Goal: Task Accomplishment & Management: Manage account settings

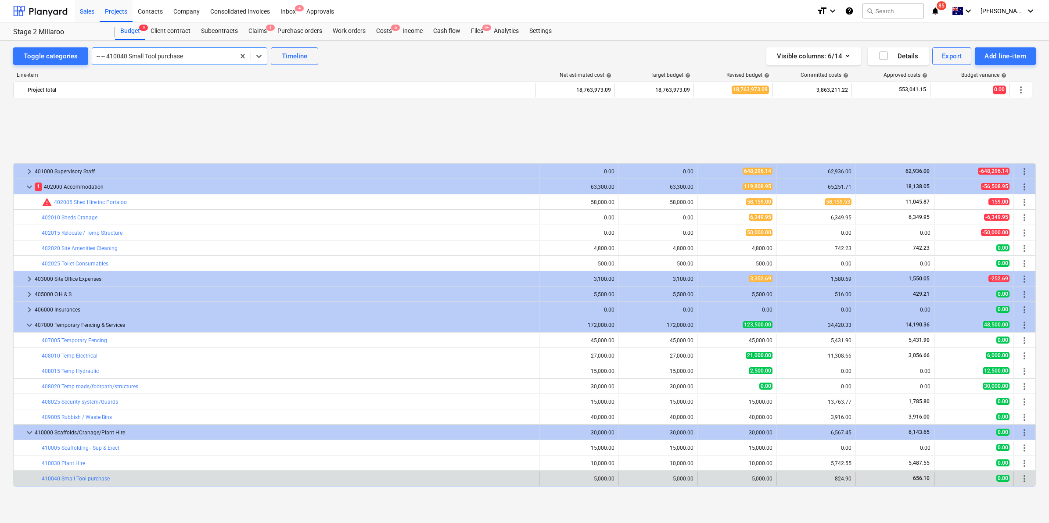
scroll to position [369, 0]
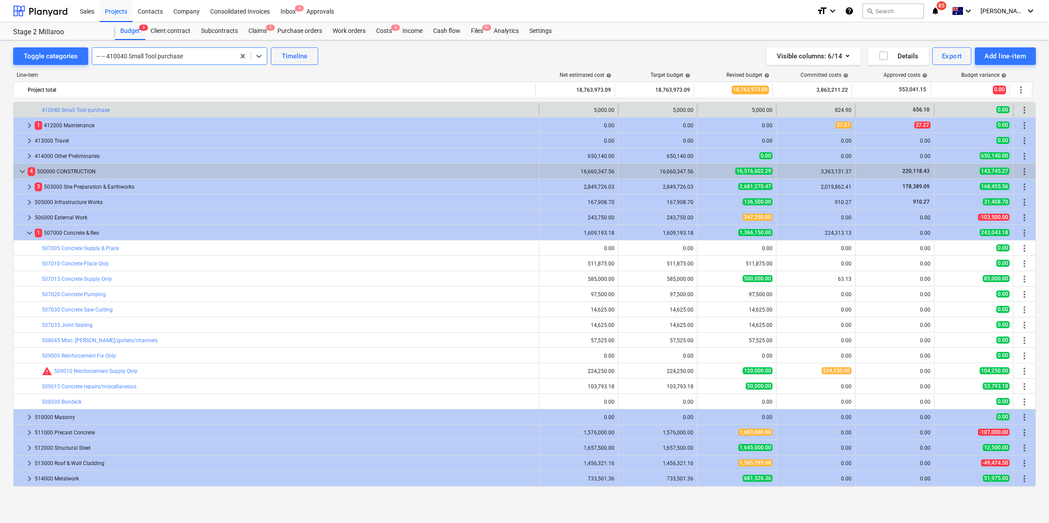
click at [108, 34] on div "Stage 2 Millaroo Stage 2 Millaroo" at bounding box center [64, 31] width 102 height 18
click at [134, 32] on div "Budget 9" at bounding box center [130, 31] width 30 height 18
click at [120, 8] on div "Projects" at bounding box center [116, 11] width 33 height 22
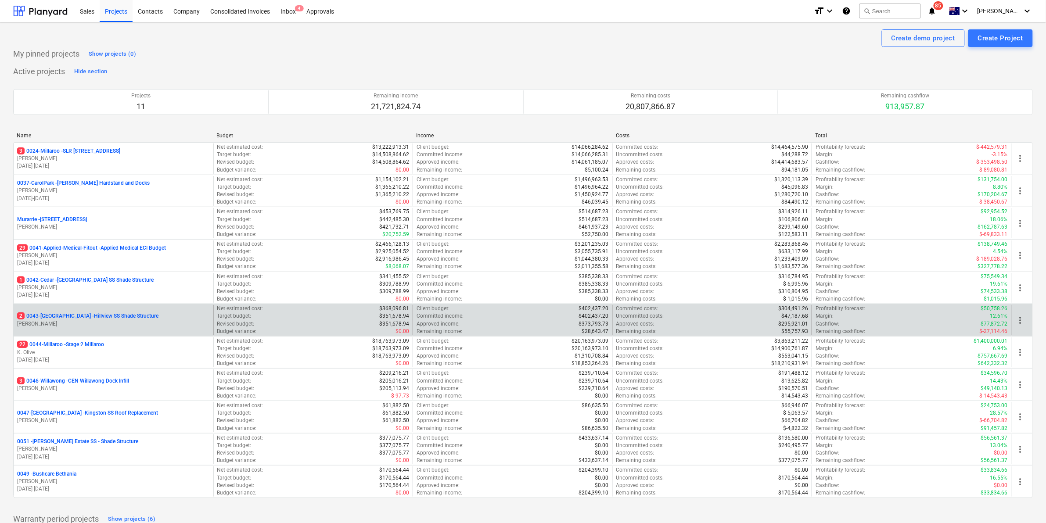
click at [97, 312] on div "2 0043-[GEOGRAPHIC_DATA] - [GEOGRAPHIC_DATA] [GEOGRAPHIC_DATA] Shade Structure …" at bounding box center [114, 320] width 200 height 30
click at [93, 315] on p "2 0043-[GEOGRAPHIC_DATA] - [GEOGRAPHIC_DATA] [GEOGRAPHIC_DATA] Shade Structure" at bounding box center [87, 315] width 141 height 7
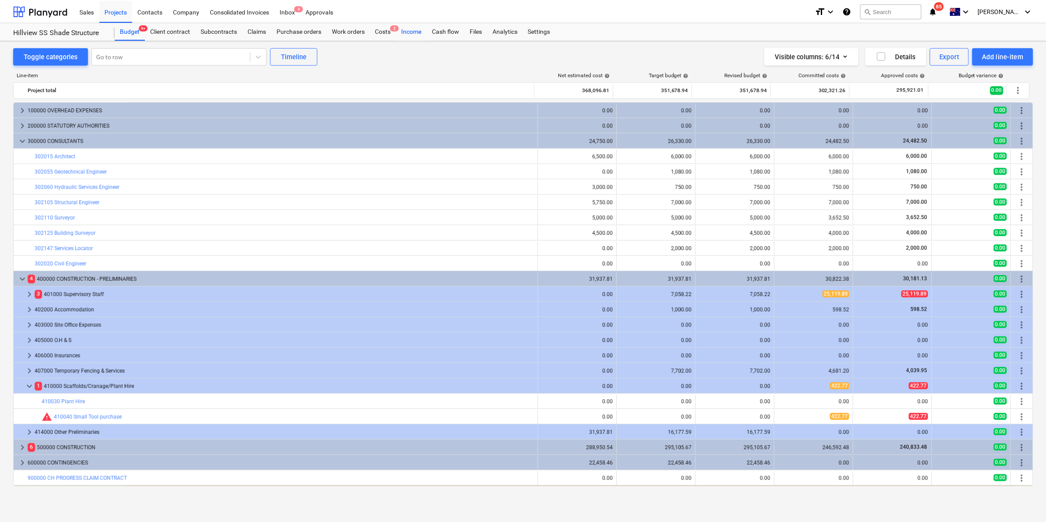
scroll to position [14, 0]
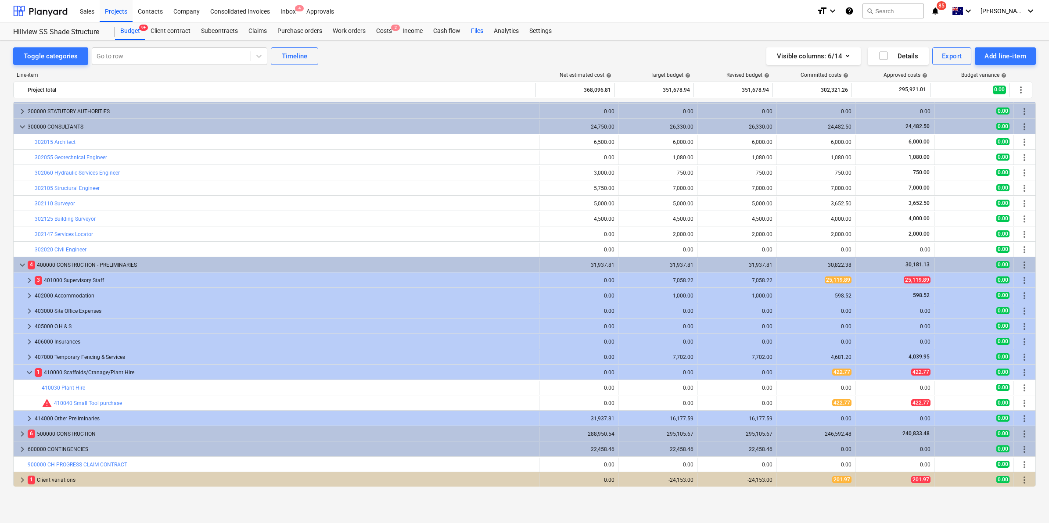
click at [479, 31] on div "Files" at bounding box center [477, 31] width 23 height 18
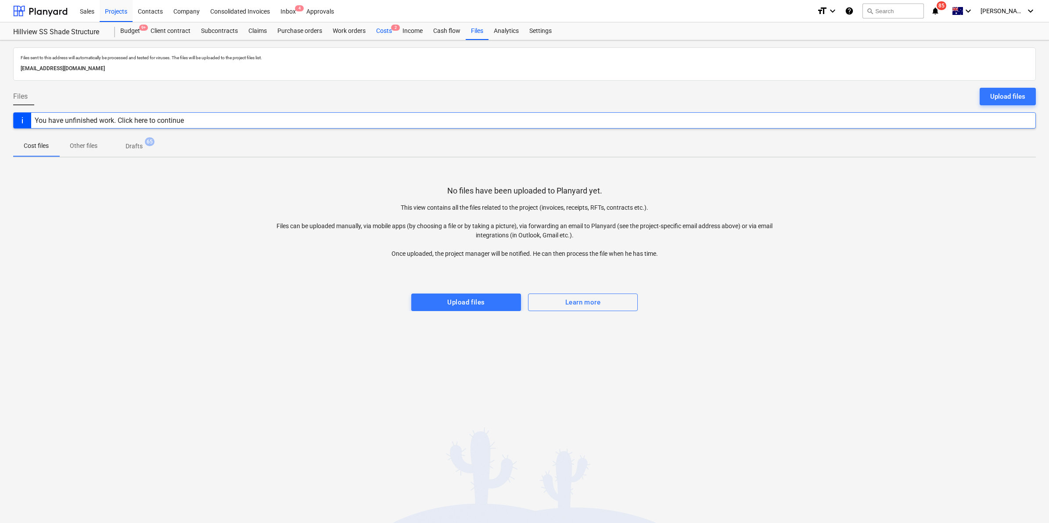
drag, startPoint x: 384, startPoint y: 29, endPoint x: 373, endPoint y: 27, distance: 11.5
click at [383, 29] on div "Costs 2" at bounding box center [384, 31] width 26 height 18
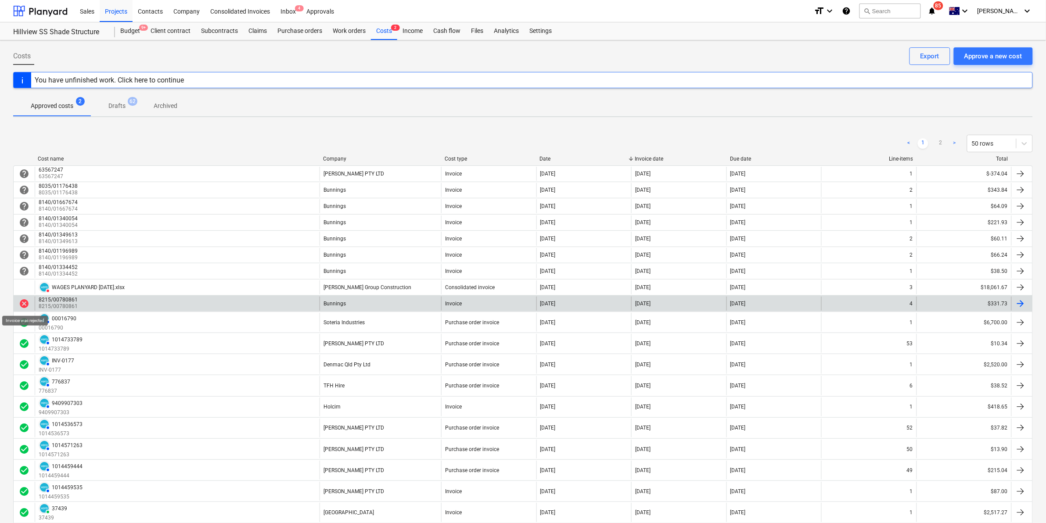
click at [23, 306] on span "cancel" at bounding box center [24, 303] width 11 height 11
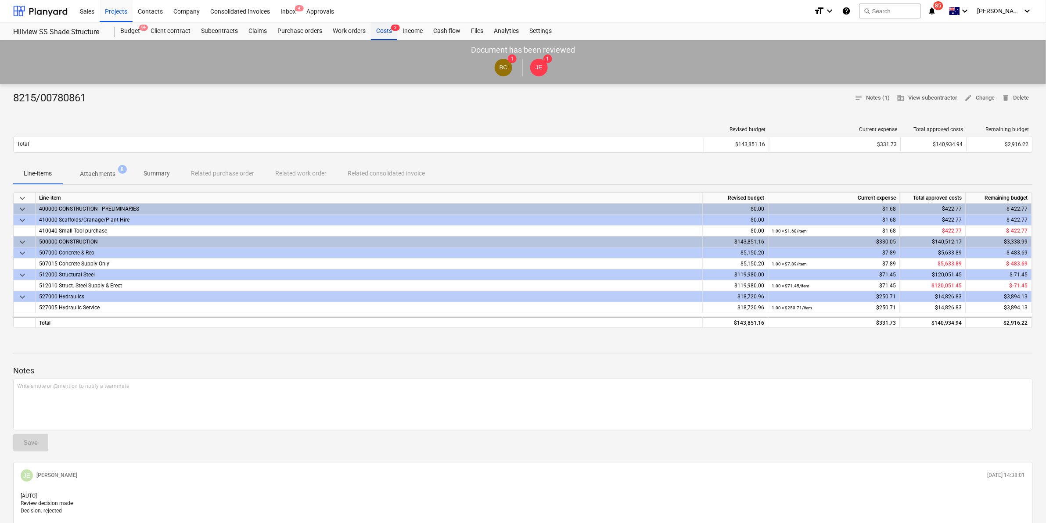
click at [385, 31] on div "Costs 2" at bounding box center [384, 31] width 26 height 18
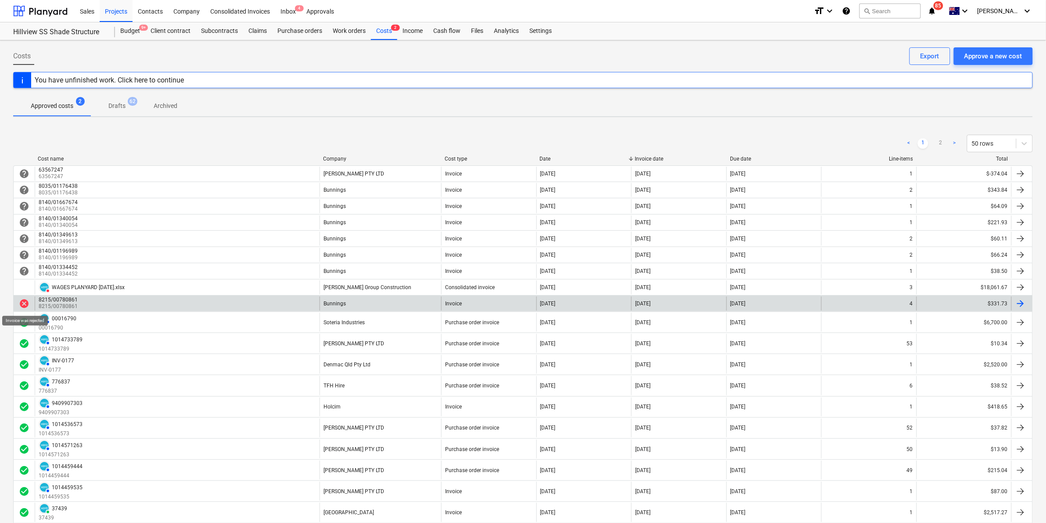
click at [21, 306] on span "cancel" at bounding box center [24, 303] width 11 height 11
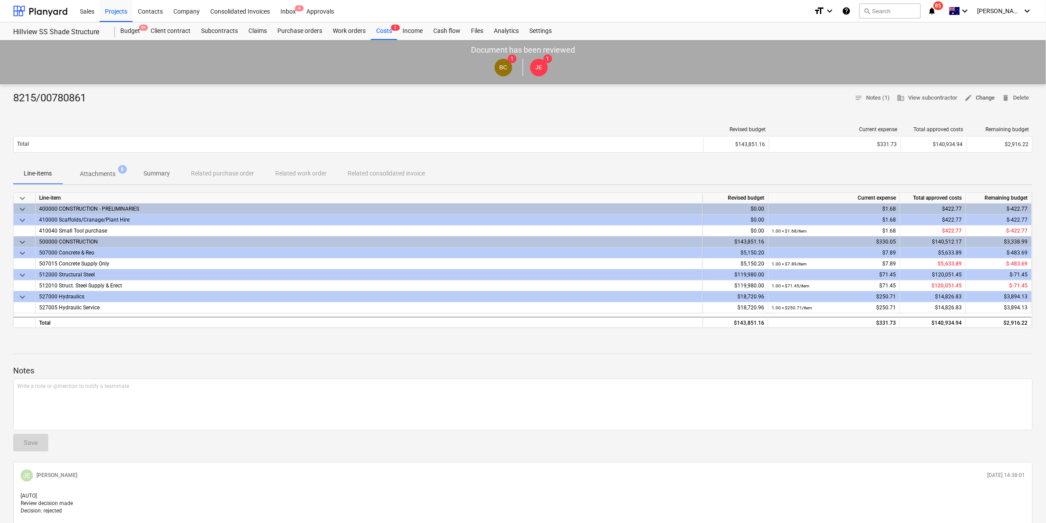
click at [988, 100] on span "edit Change" at bounding box center [979, 98] width 30 height 10
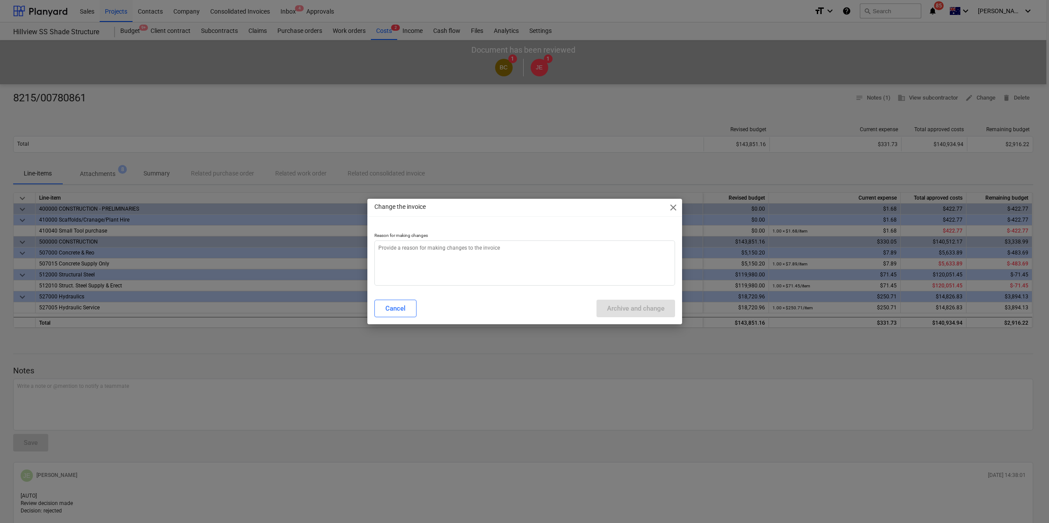
click at [672, 202] on span "close" at bounding box center [673, 207] width 11 height 11
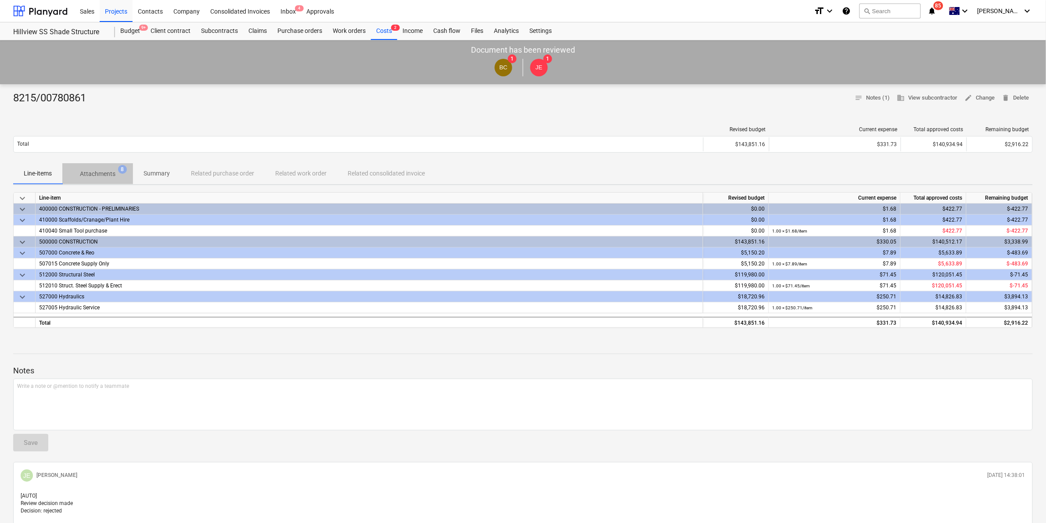
click at [100, 174] on p "Attachments" at bounding box center [98, 173] width 36 height 9
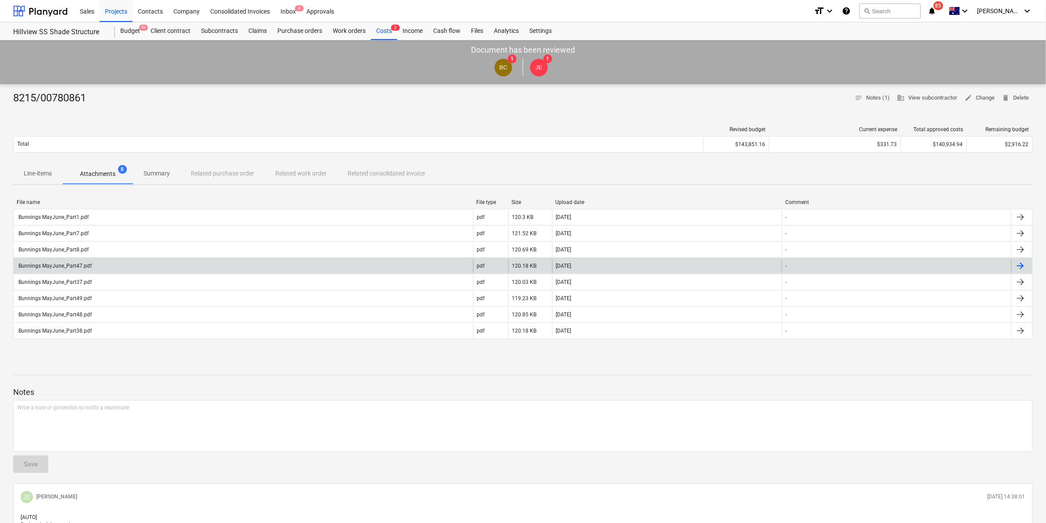
click at [97, 264] on div "Bunnings MayJune_Part47.pdf" at bounding box center [243, 266] width 459 height 14
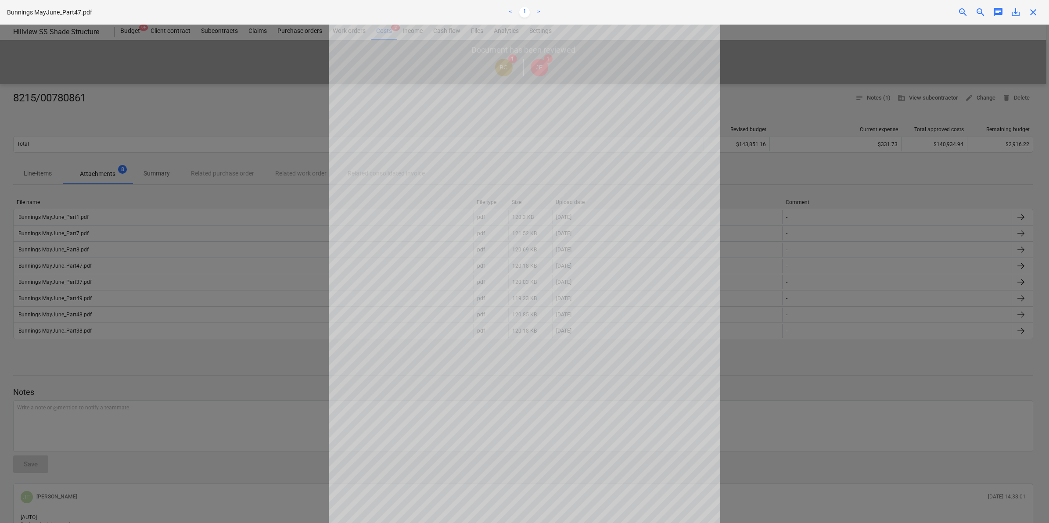
click at [1028, 9] on span "close" at bounding box center [1033, 12] width 11 height 11
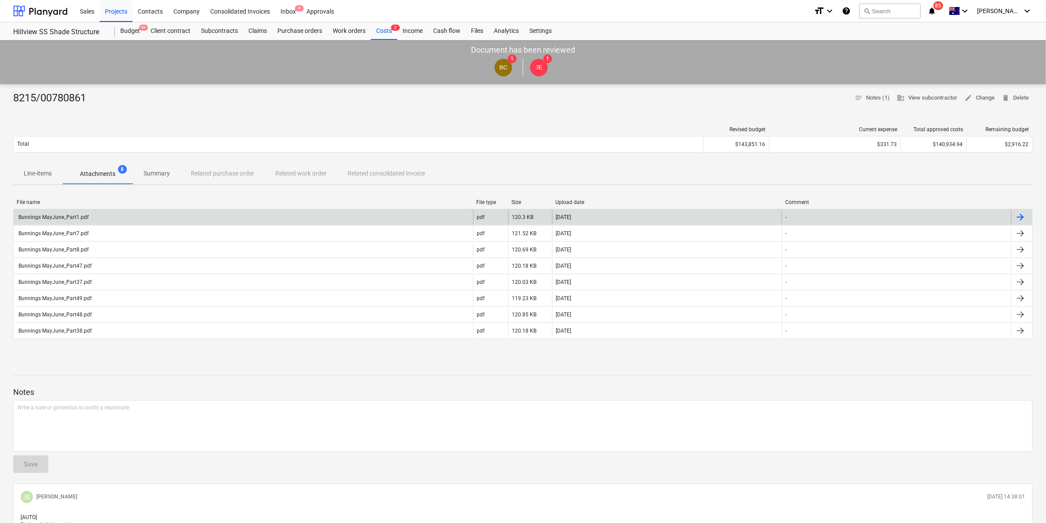
click at [56, 220] on div "Bunnings MayJune_Part1.pdf" at bounding box center [53, 217] width 72 height 6
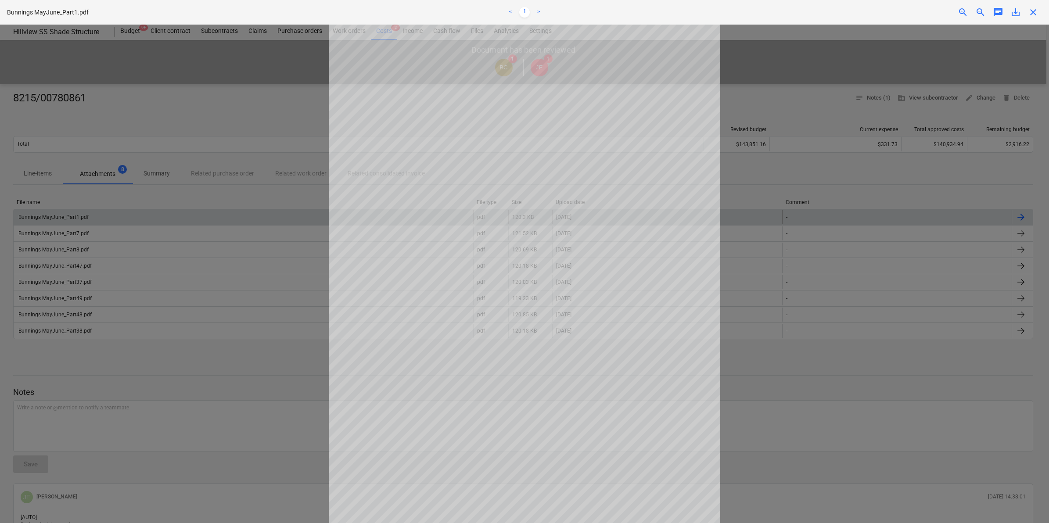
click at [1036, 15] on span "close" at bounding box center [1033, 12] width 11 height 11
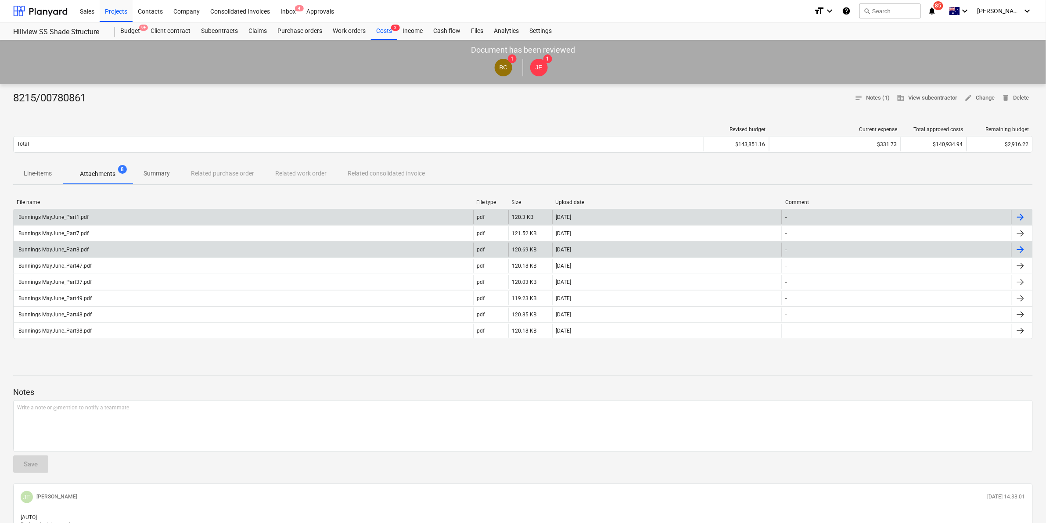
click at [71, 253] on div "Bunnings MayJune_Part8.pdf" at bounding box center [243, 250] width 459 height 14
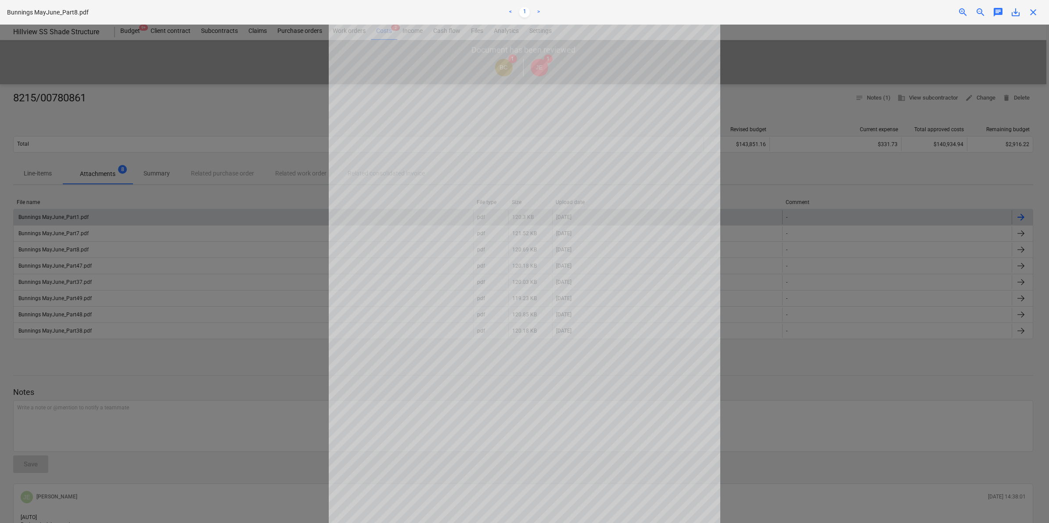
click at [1034, 16] on span "close" at bounding box center [1033, 12] width 11 height 11
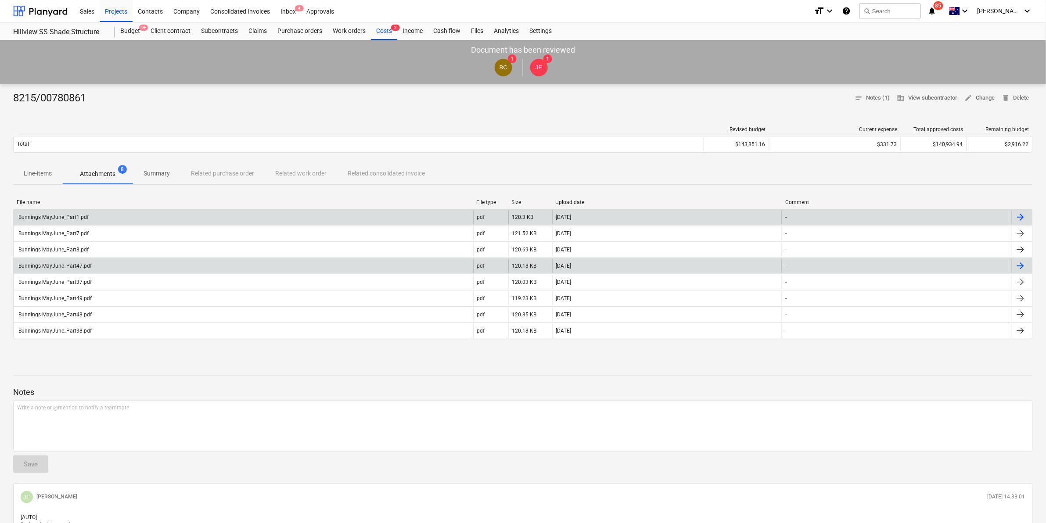
click at [95, 262] on div "Bunnings MayJune_Part47.pdf" at bounding box center [243, 266] width 459 height 14
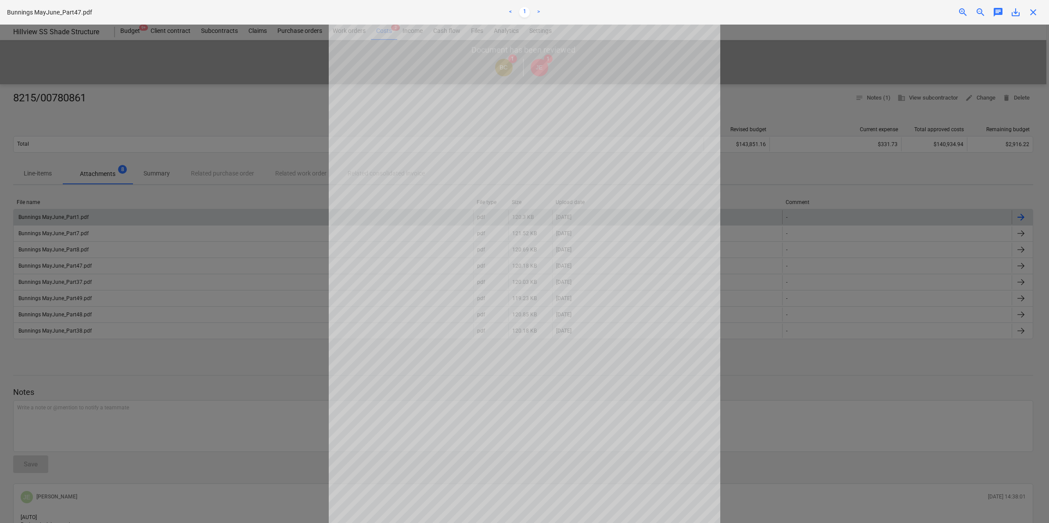
click at [1032, 11] on span "close" at bounding box center [1033, 12] width 11 height 11
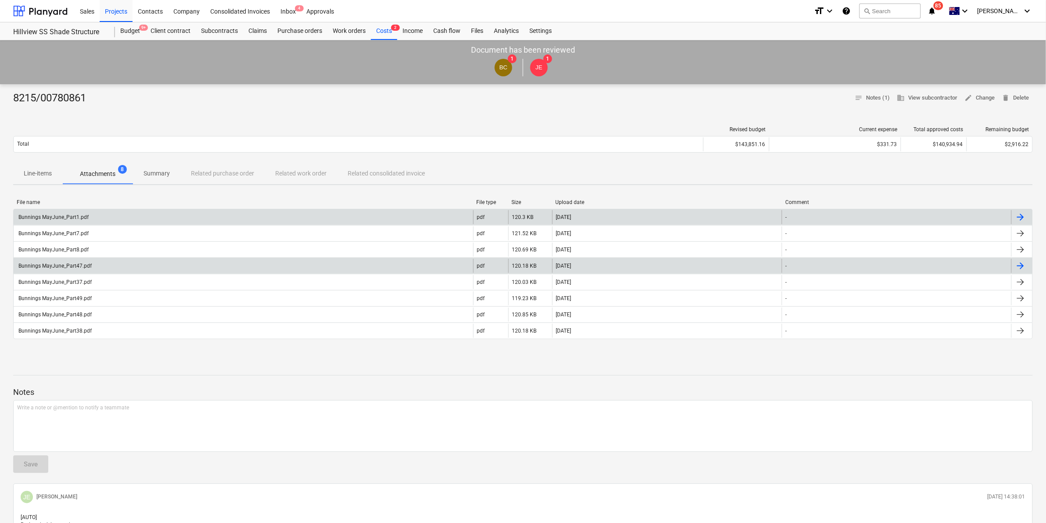
click at [66, 268] on div "Bunnings MayJune_Part47.pdf" at bounding box center [54, 266] width 75 height 6
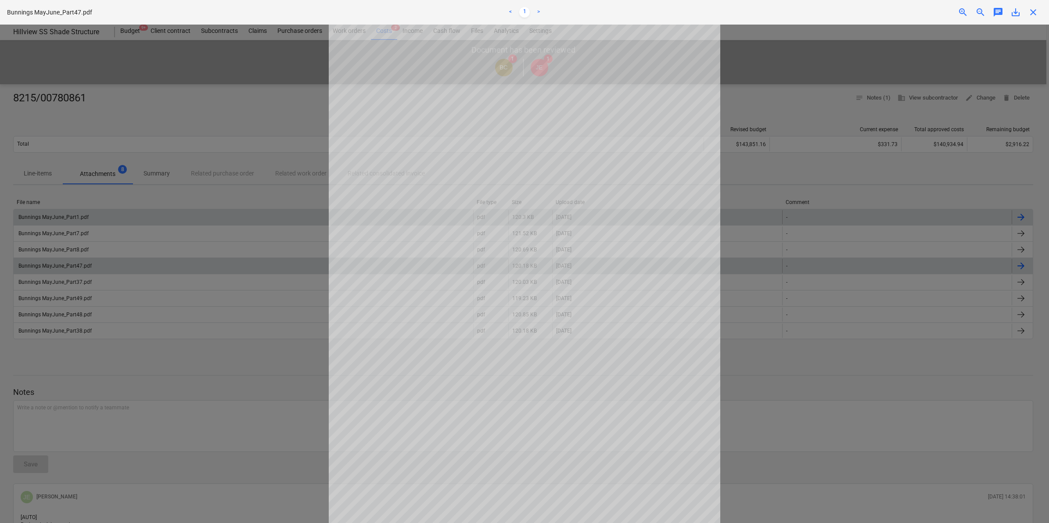
click at [1034, 5] on div "Bunnings MayJune_Part47.pdf < 1 > zoom_in zoom_out chat 0 save_alt close" at bounding box center [524, 12] width 1049 height 25
click at [1032, 10] on span "close" at bounding box center [1033, 12] width 11 height 11
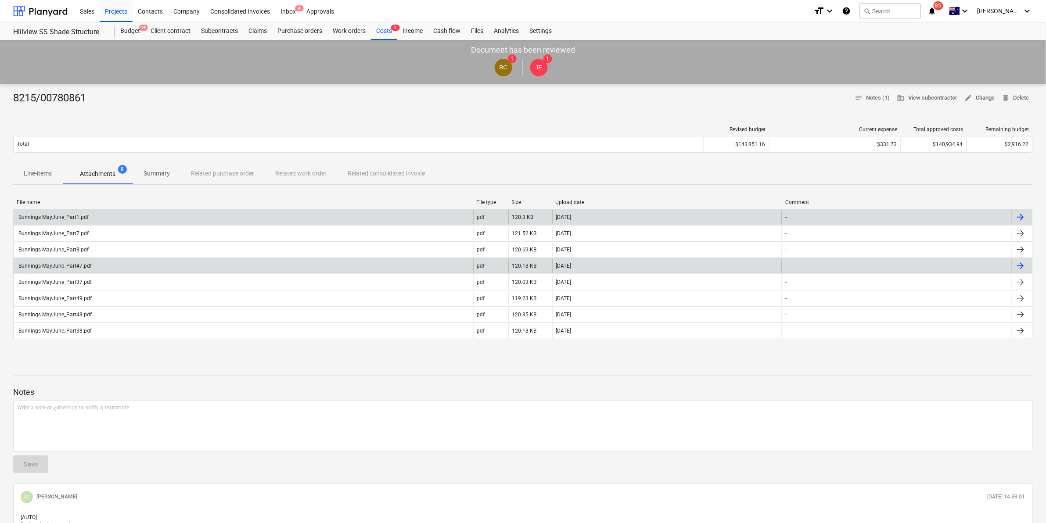
click at [982, 100] on span "edit Change" at bounding box center [979, 98] width 30 height 10
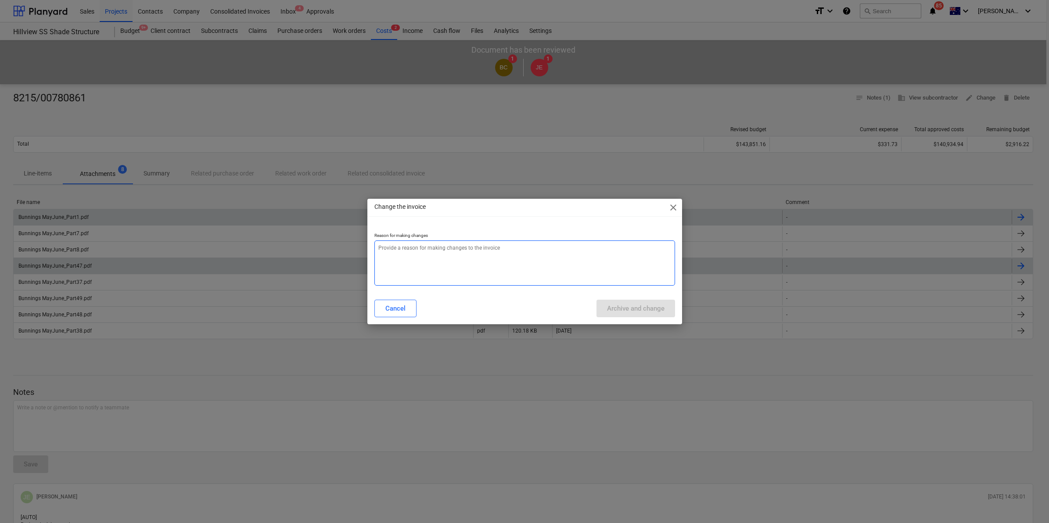
click at [373, 255] on div "Reason for making changes" at bounding box center [524, 259] width 315 height 67
type textarea "x"
type textarea "n"
type textarea "x"
type textarea "ne"
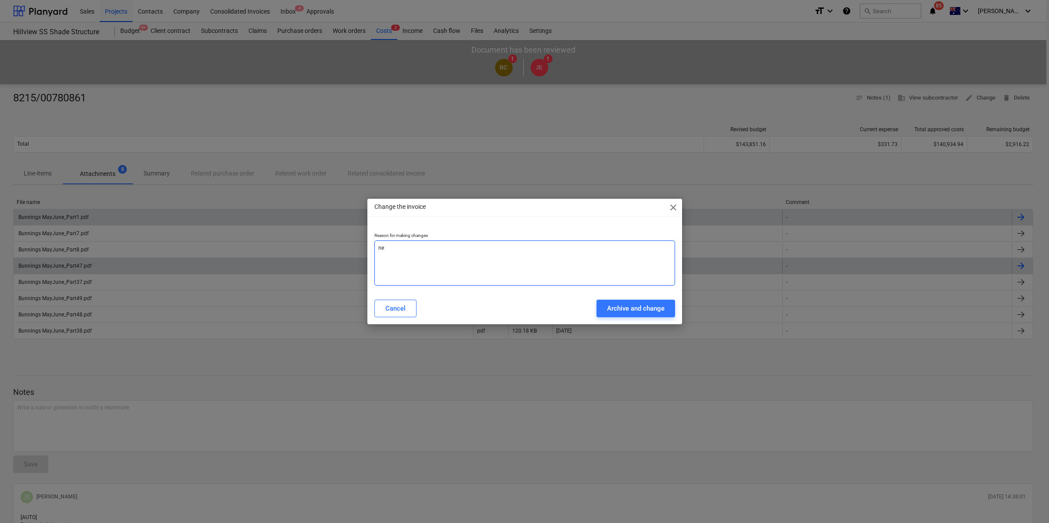
type textarea "x"
type textarea "nee"
type textarea "x"
type textarea "need"
type textarea "x"
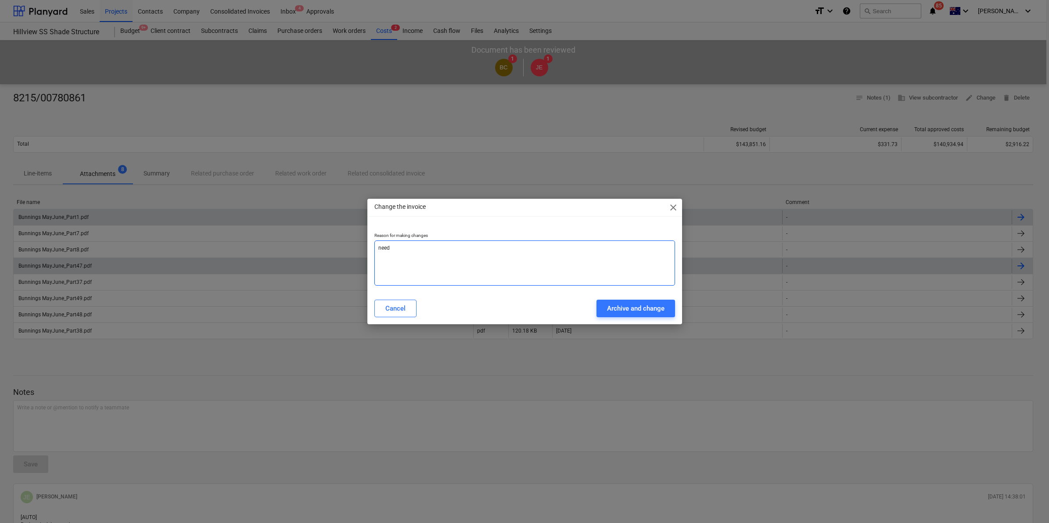
type textarea "need"
type textarea "x"
type textarea "need t"
type textarea "x"
type textarea "need to"
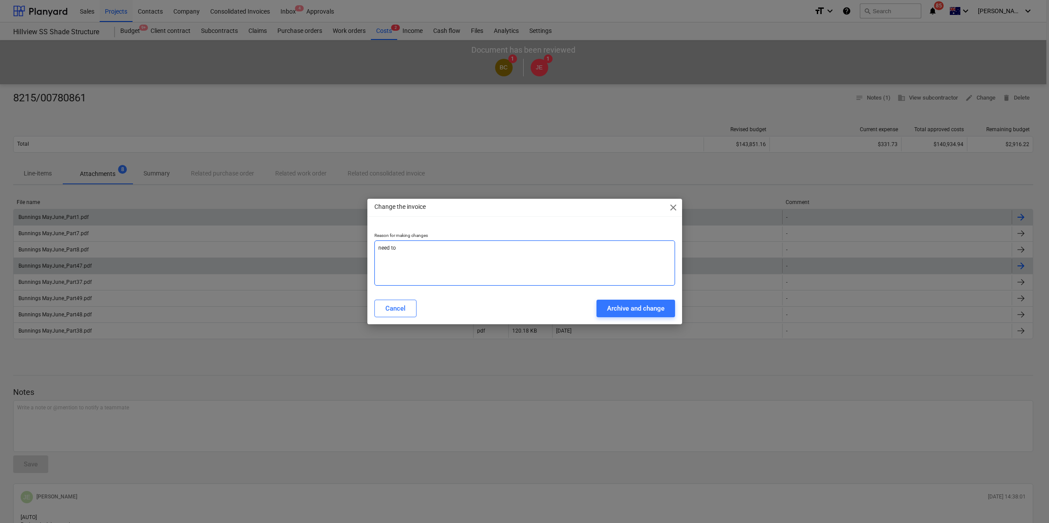
type textarea "x"
type textarea "need to"
type textarea "x"
type textarea "need to s"
type textarea "x"
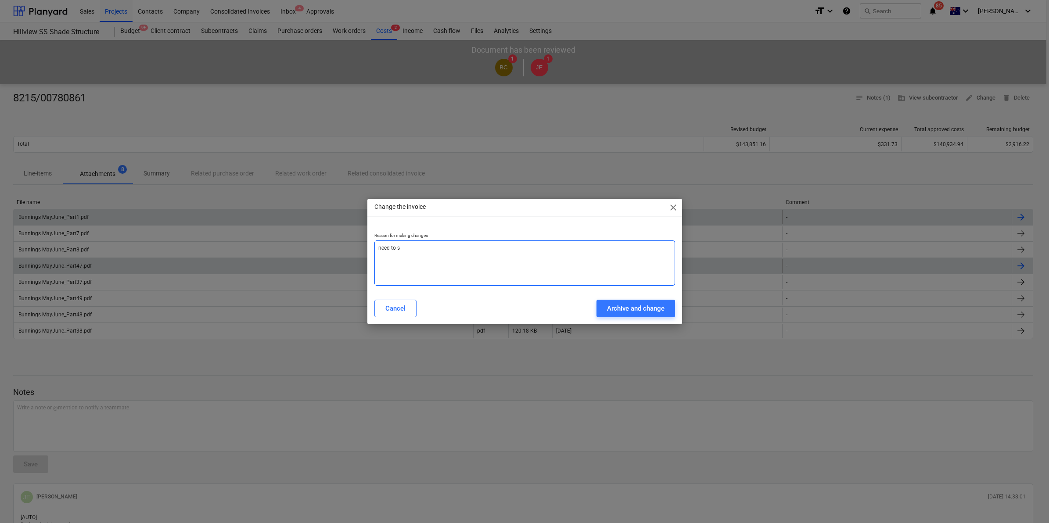
type textarea "need to se"
type textarea "x"
type textarea "need to sep"
type textarea "x"
type textarea "need to sepa"
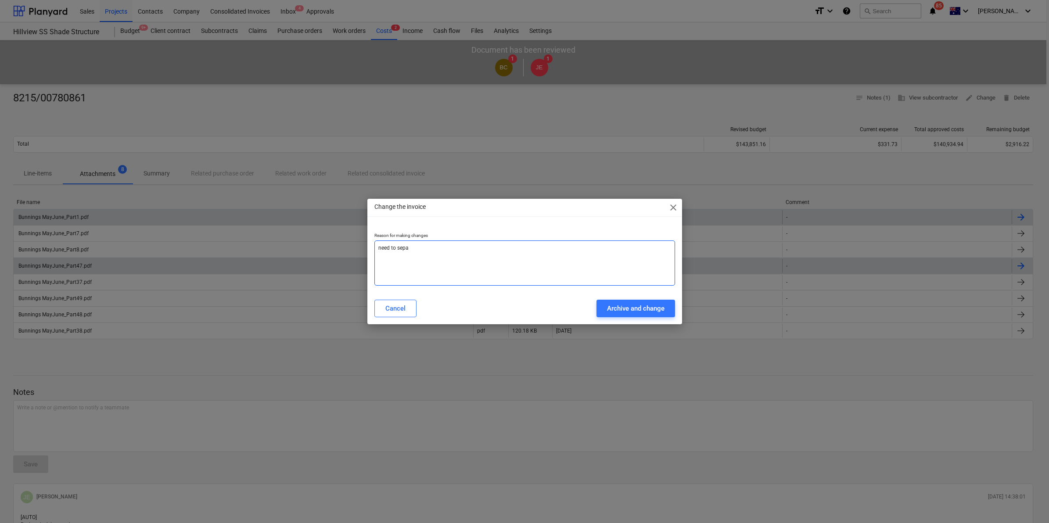
type textarea "x"
type textarea "need to separ"
type textarea "x"
type textarea "need to separa"
type textarea "x"
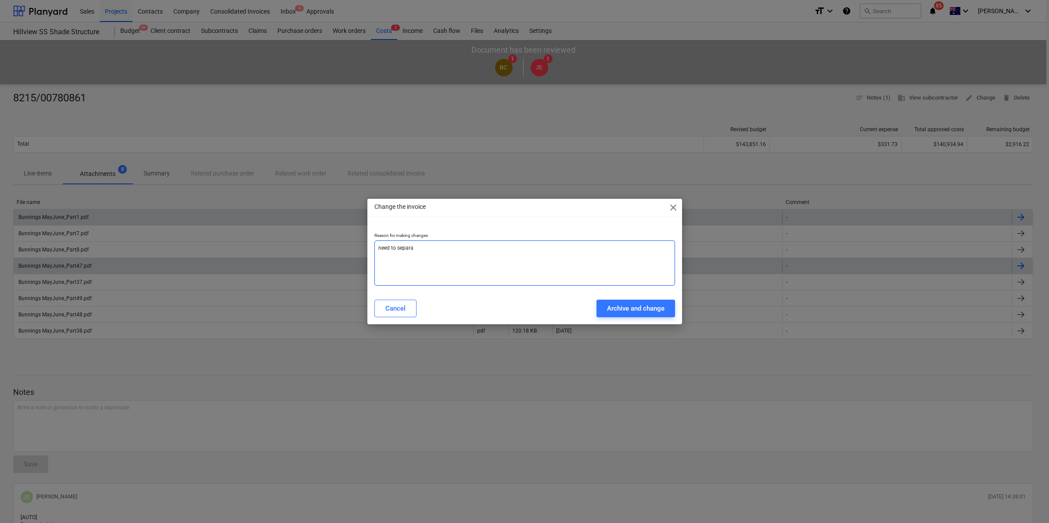
type textarea "need to separat"
type textarea "x"
type textarea "need to separate"
type textarea "x"
type textarea "need to separate"
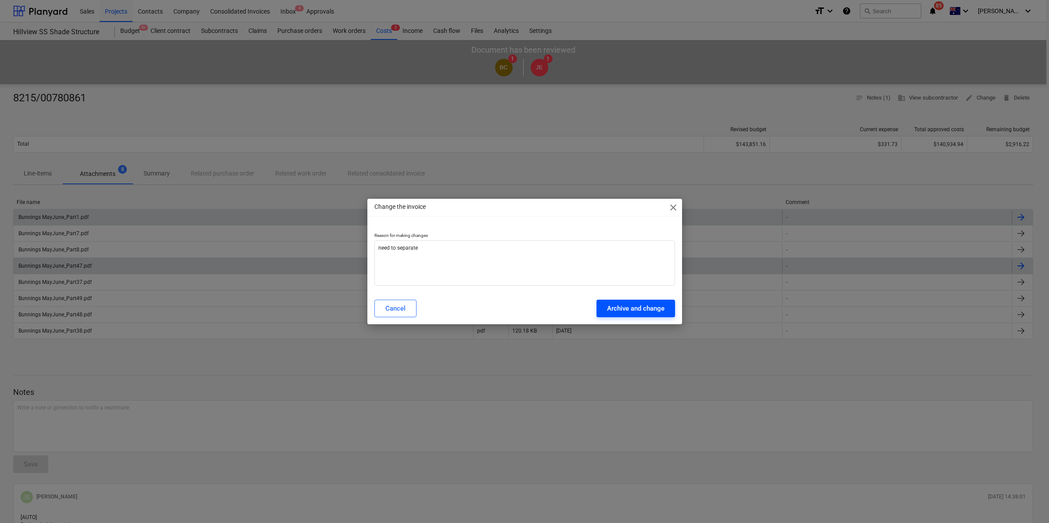
click at [610, 310] on div "Archive and change" at bounding box center [635, 308] width 57 height 11
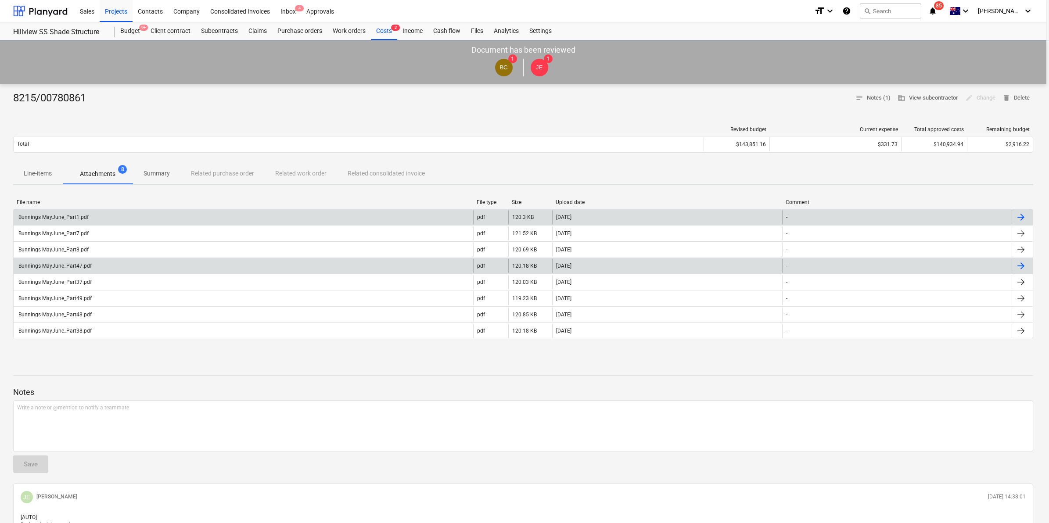
type textarea "x"
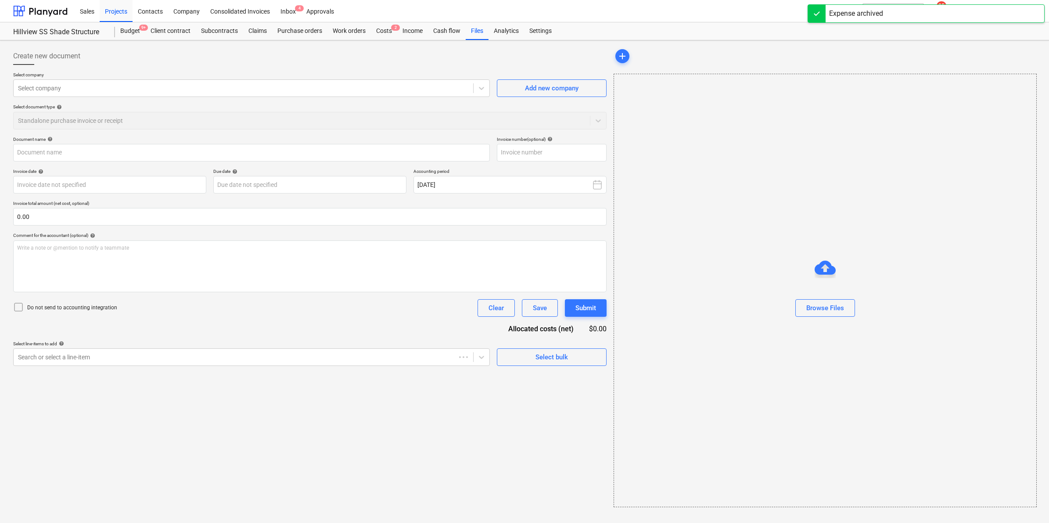
type input "8215/00780861"
type input "[DATE]"
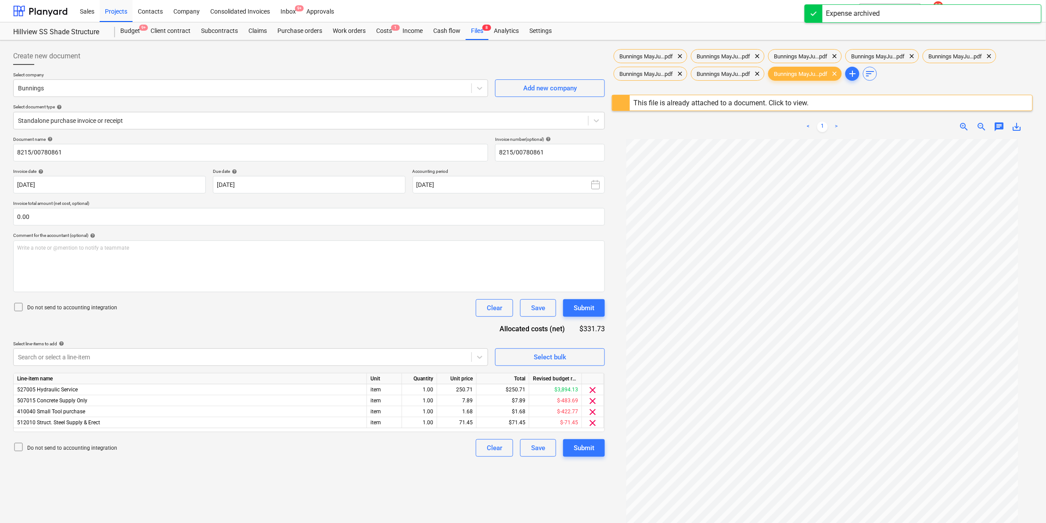
click at [777, 458] on div "Create new document Select company Bunnings Add new company Select document typ…" at bounding box center [523, 342] width 1026 height 597
click at [483, 34] on div "Files 8" at bounding box center [477, 31] width 23 height 18
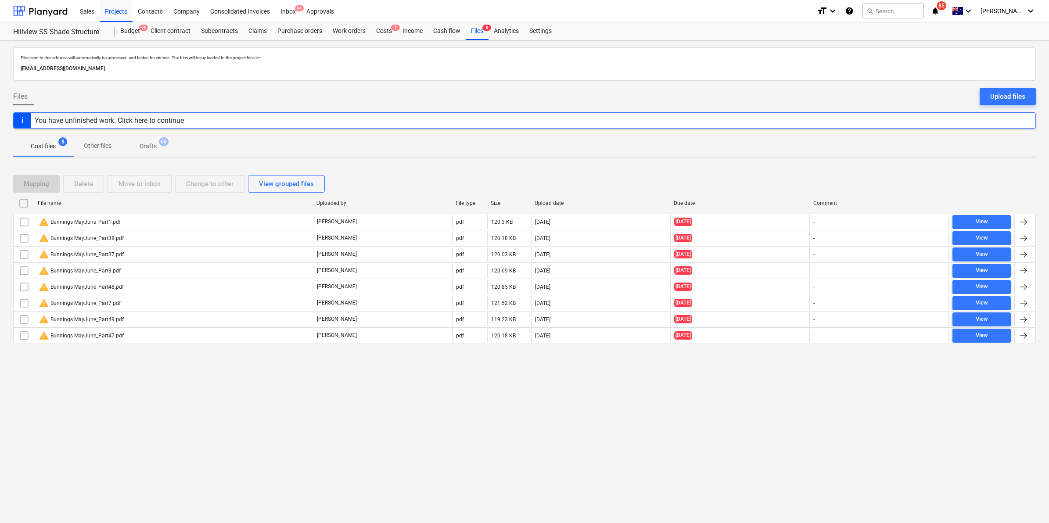
click at [194, 141] on div "Cost files 8 Other files Drafts 66" at bounding box center [524, 146] width 1022 height 21
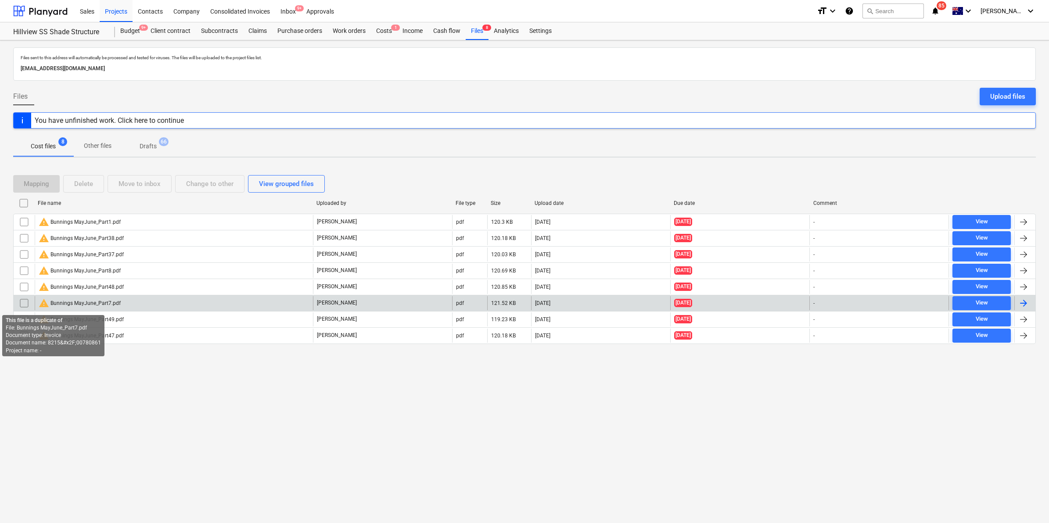
click at [43, 302] on span "warning" at bounding box center [44, 303] width 11 height 11
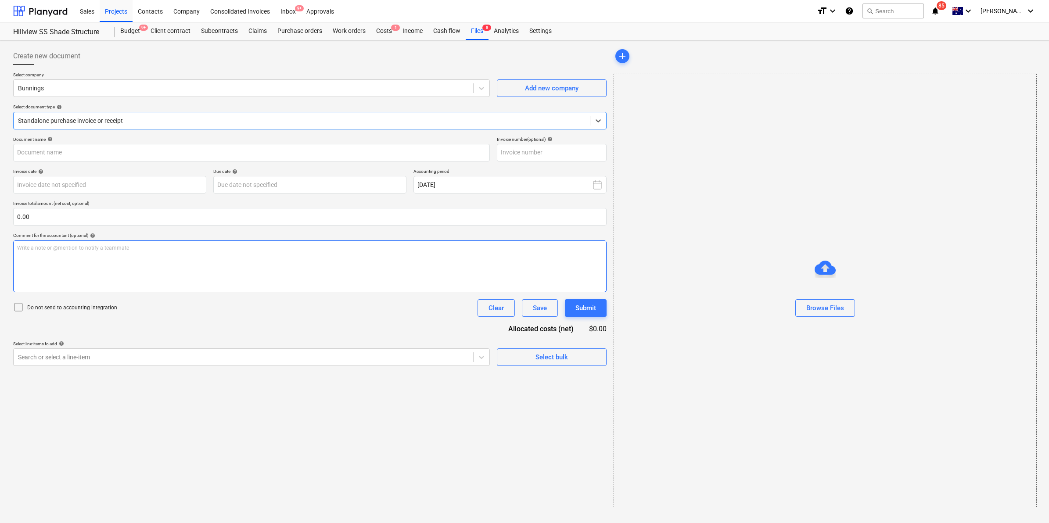
type input "8204/00389233"
type input "[DATE]"
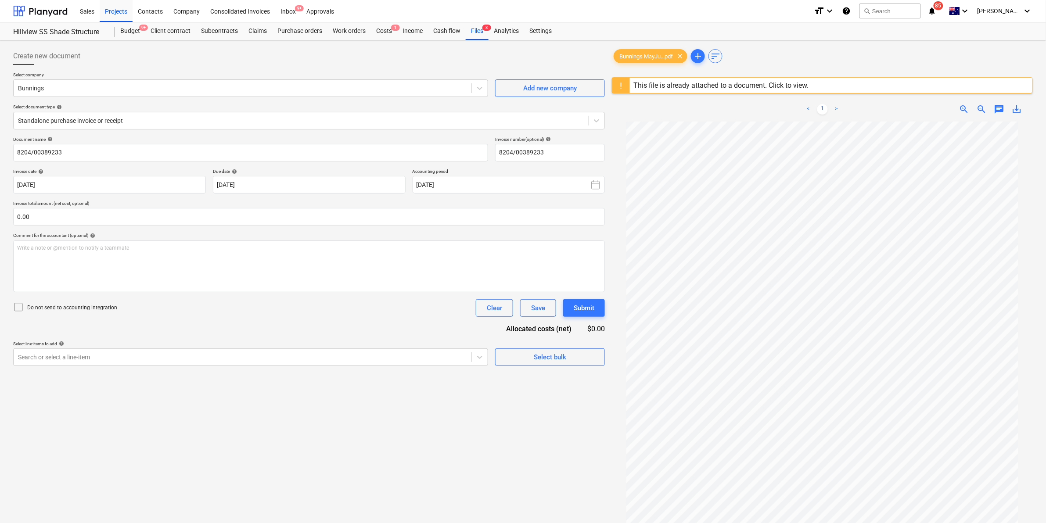
click at [740, 87] on div "This file is already attached to a document. Click to view." at bounding box center [720, 85] width 175 height 8
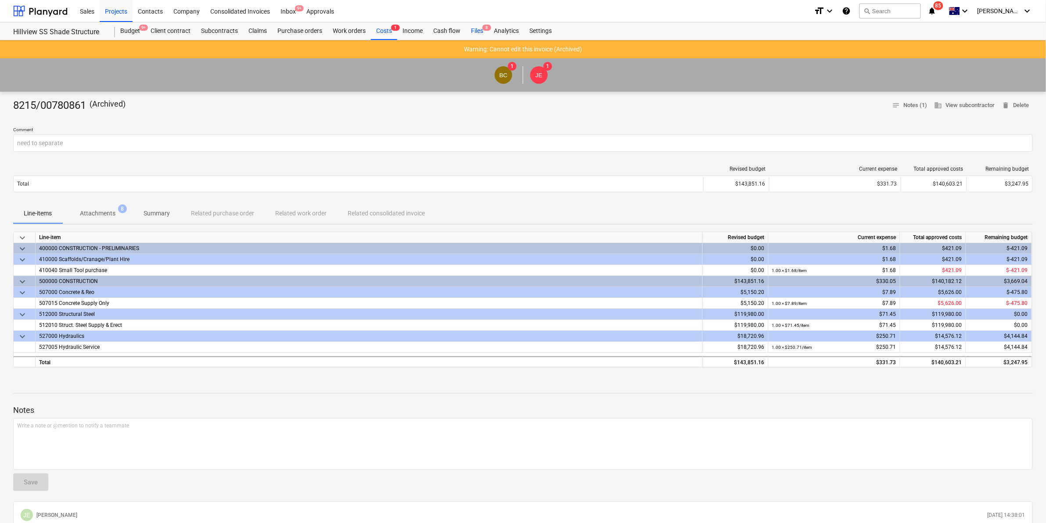
click at [481, 29] on div "Files 8" at bounding box center [477, 31] width 23 height 18
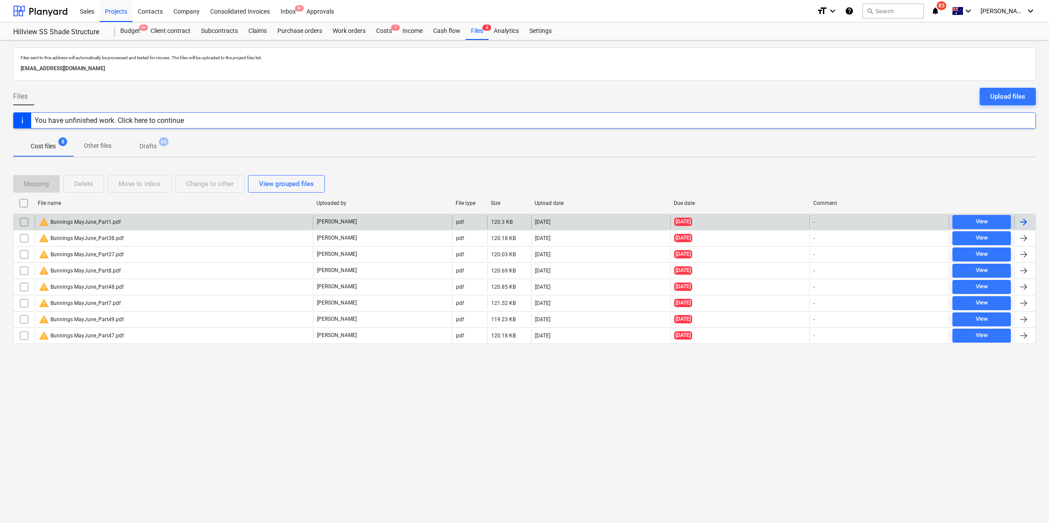
click at [100, 220] on div "warning Bunnings MayJune_Part1.pdf" at bounding box center [80, 222] width 82 height 11
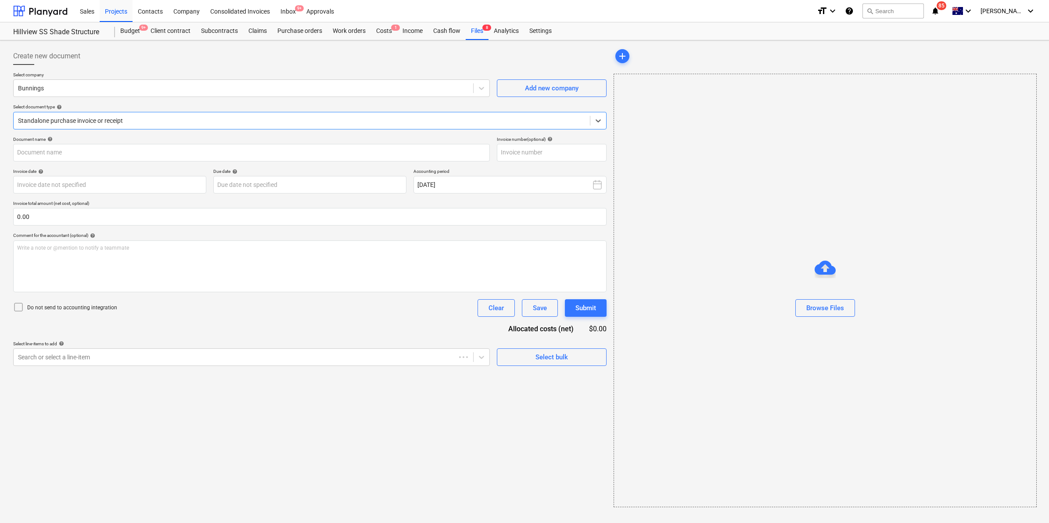
type input "8215/00780861"
type input "[DATE]"
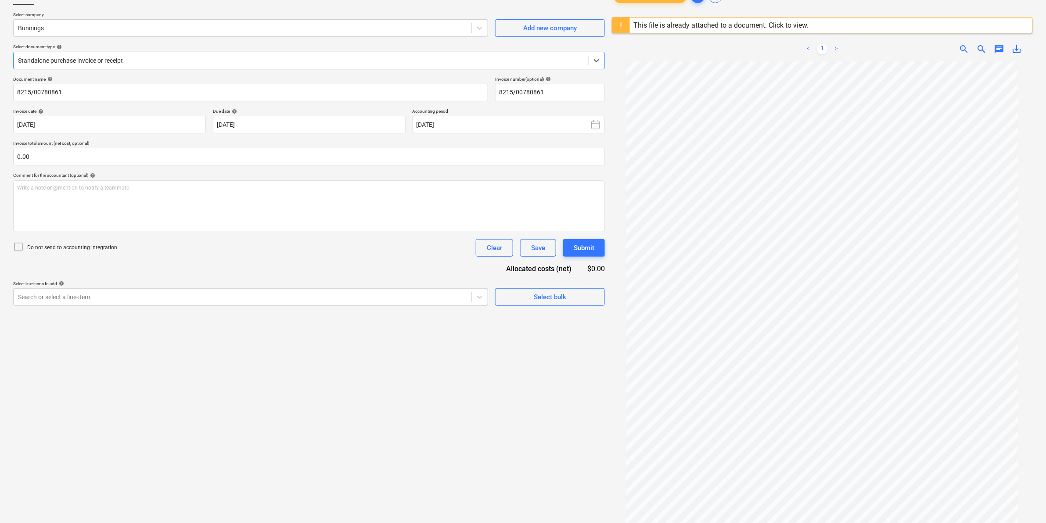
scroll to position [104, 0]
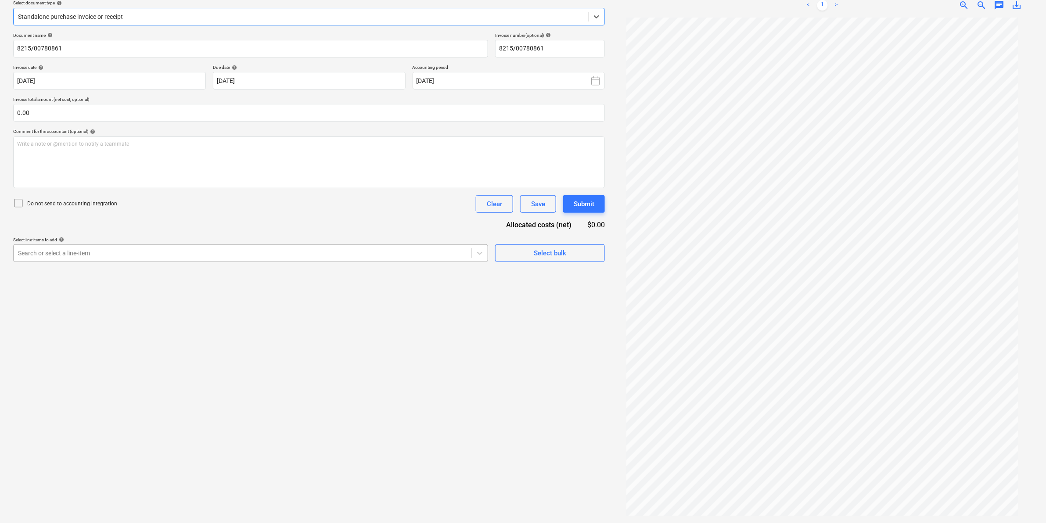
click at [120, 252] on div at bounding box center [242, 253] width 449 height 9
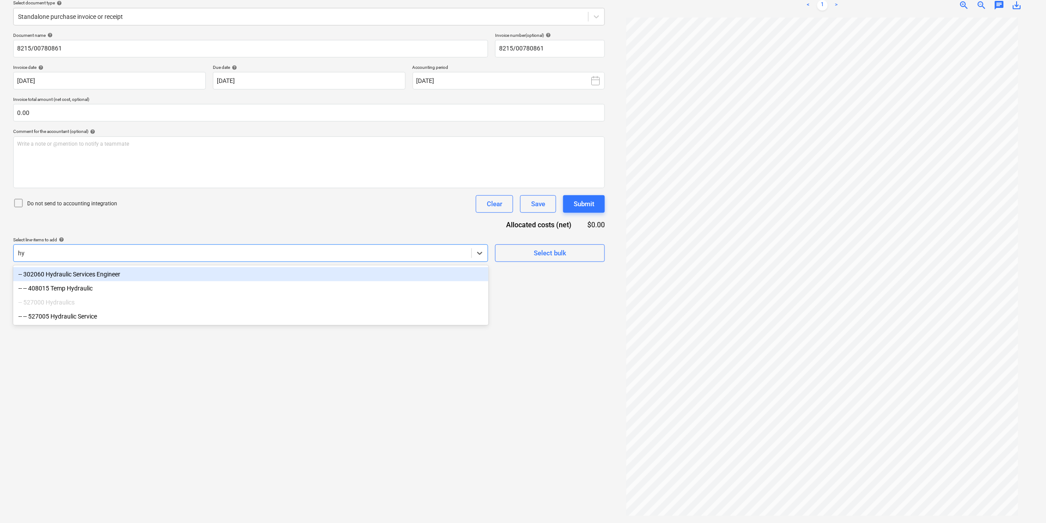
type input "hyd"
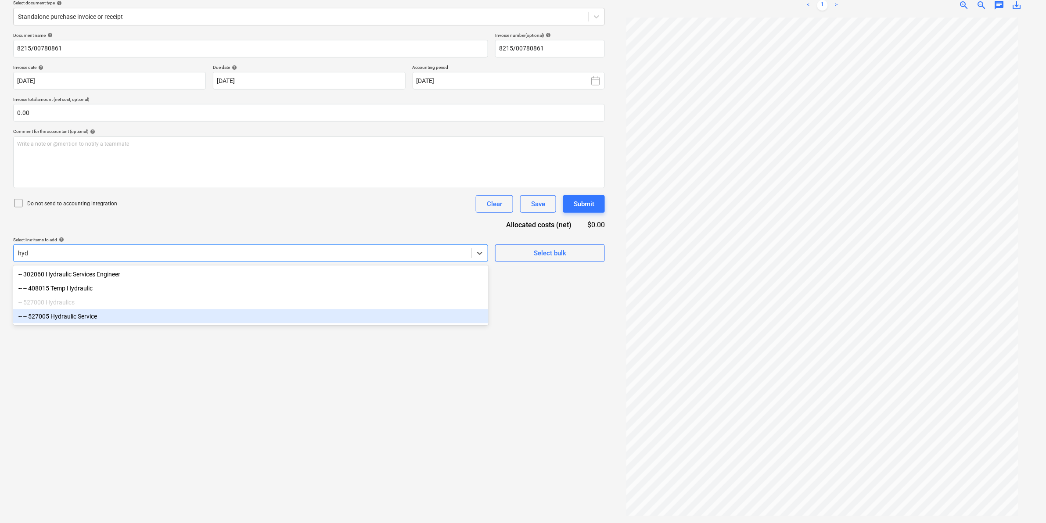
click at [96, 323] on div "-- -- 527005 Hydraulic Service" at bounding box center [250, 316] width 475 height 14
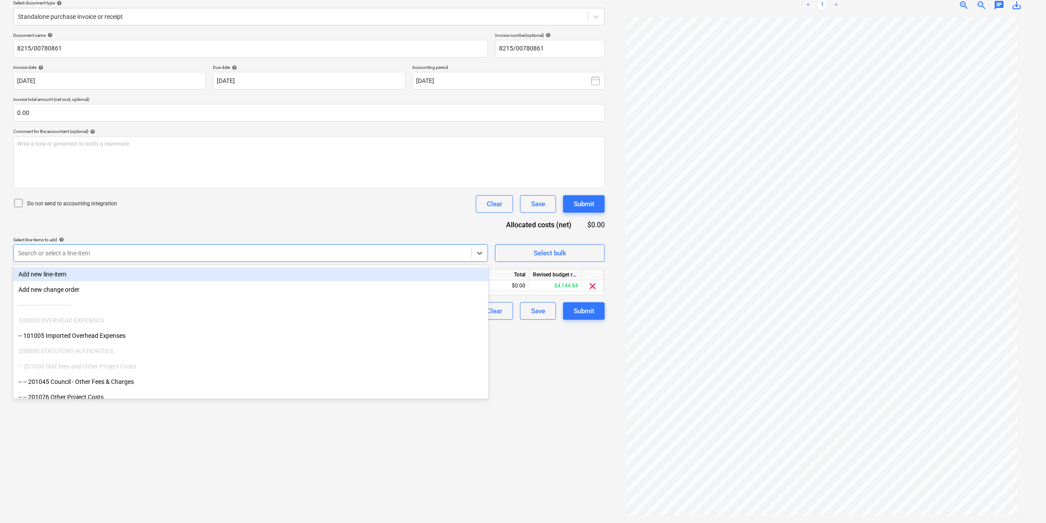
click at [308, 229] on div "Document name help 8215/00780861 Invoice number (optional) help 8215/00780861 I…" at bounding box center [309, 175] width 592 height 287
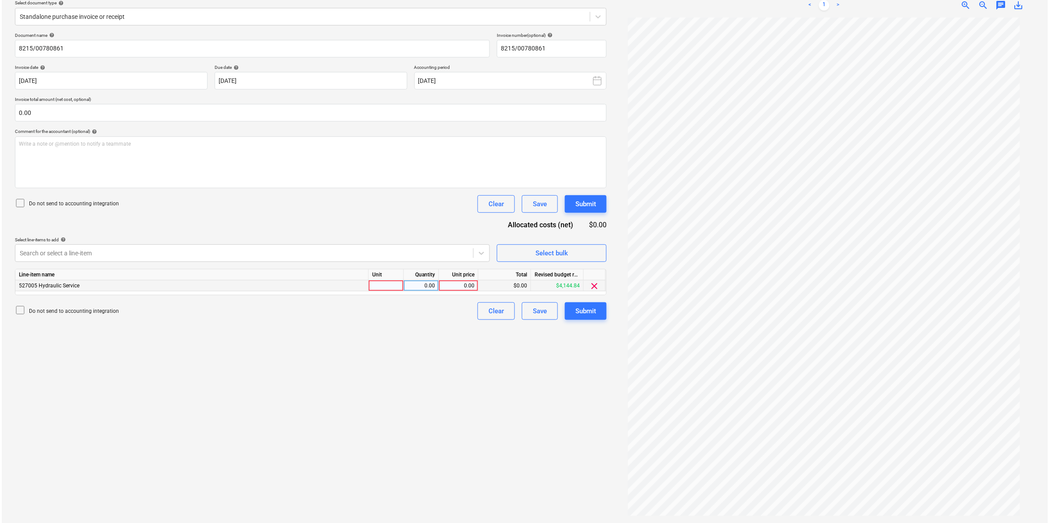
scroll to position [57, 0]
click at [383, 286] on div at bounding box center [384, 285] width 35 height 11
type input "1"
click at [461, 287] on div "0.00" at bounding box center [457, 285] width 32 height 11
click at [422, 284] on div "0.00" at bounding box center [419, 285] width 28 height 11
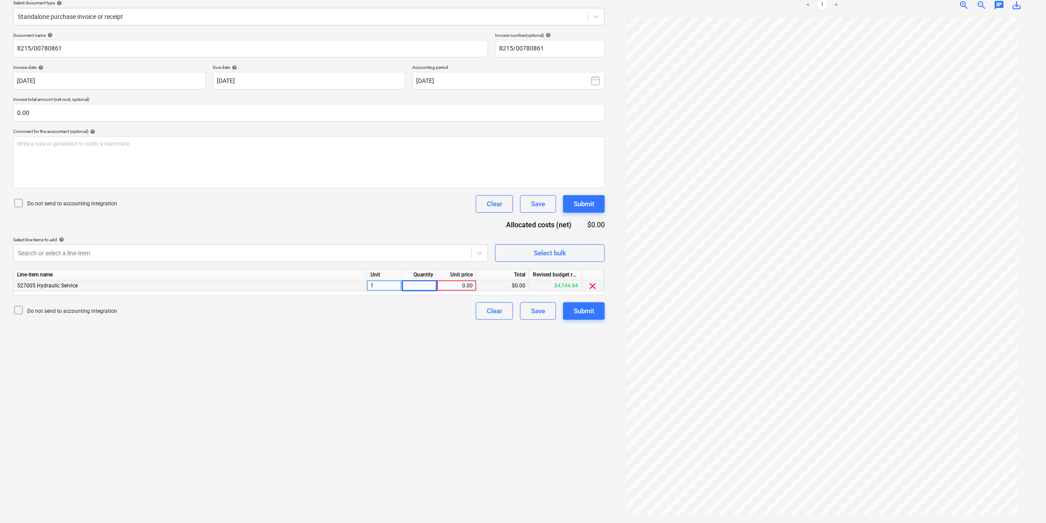
type input "1"
click at [387, 286] on div "1" at bounding box center [384, 285] width 35 height 11
type input "item"
type input "16.38"
click at [374, 333] on div "Create new document Select company Bunnings Add new company Select document typ…" at bounding box center [309, 230] width 599 height 580
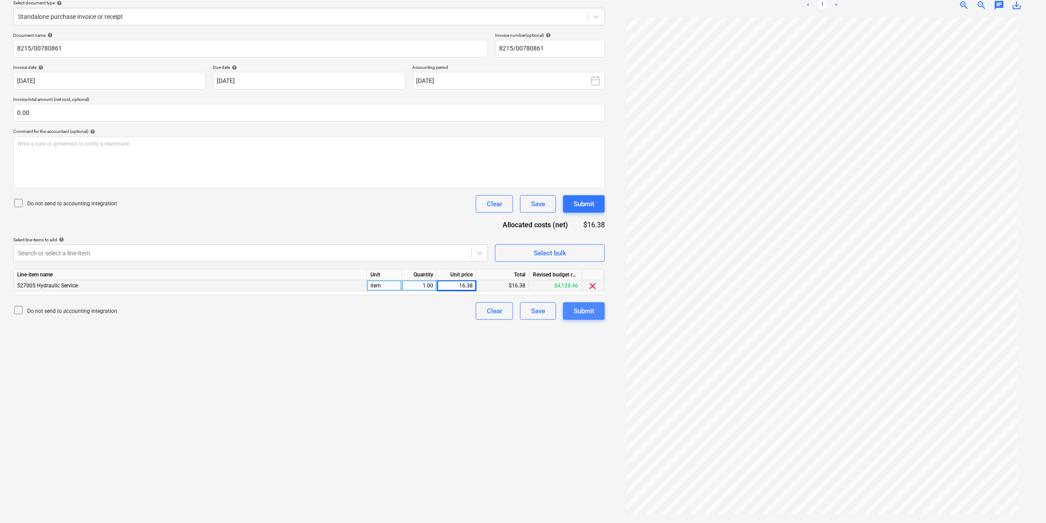
click at [584, 311] on div "Submit" at bounding box center [584, 310] width 21 height 11
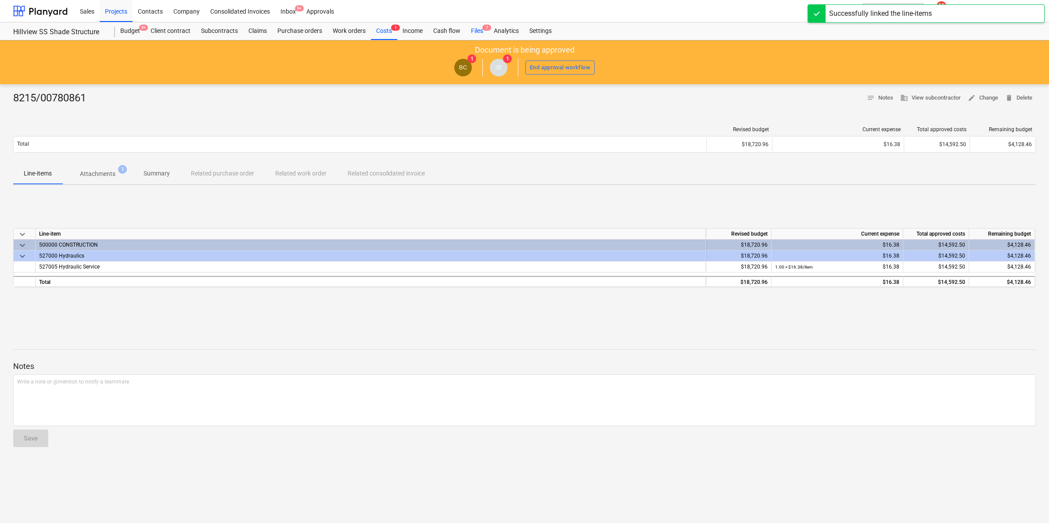
click at [477, 33] on div "Files 7" at bounding box center [477, 31] width 23 height 18
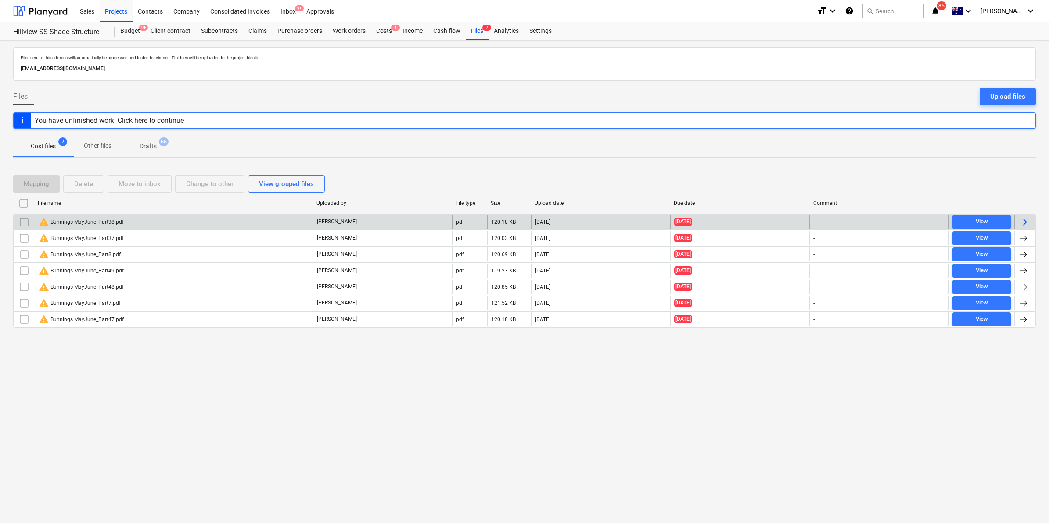
click at [96, 216] on div "warning Bunnings MayJune_Part38.pdf" at bounding box center [174, 222] width 278 height 14
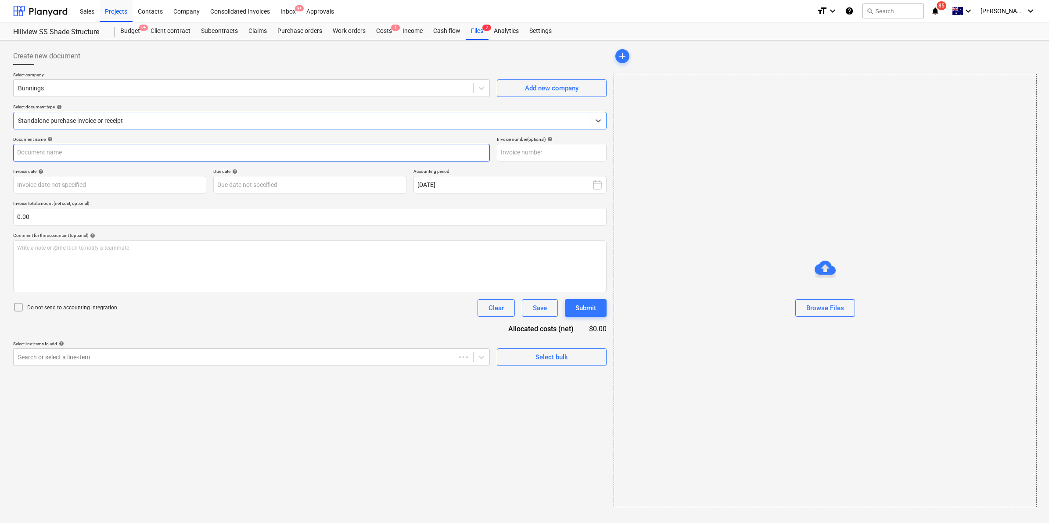
type input "8215/00931206"
type input "[DATE]"
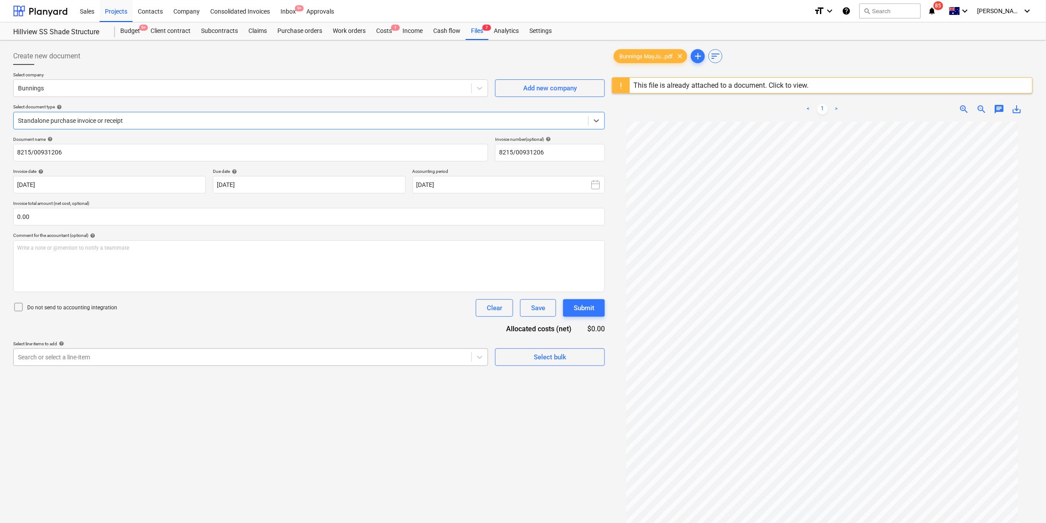
click at [102, 360] on div at bounding box center [242, 357] width 449 height 9
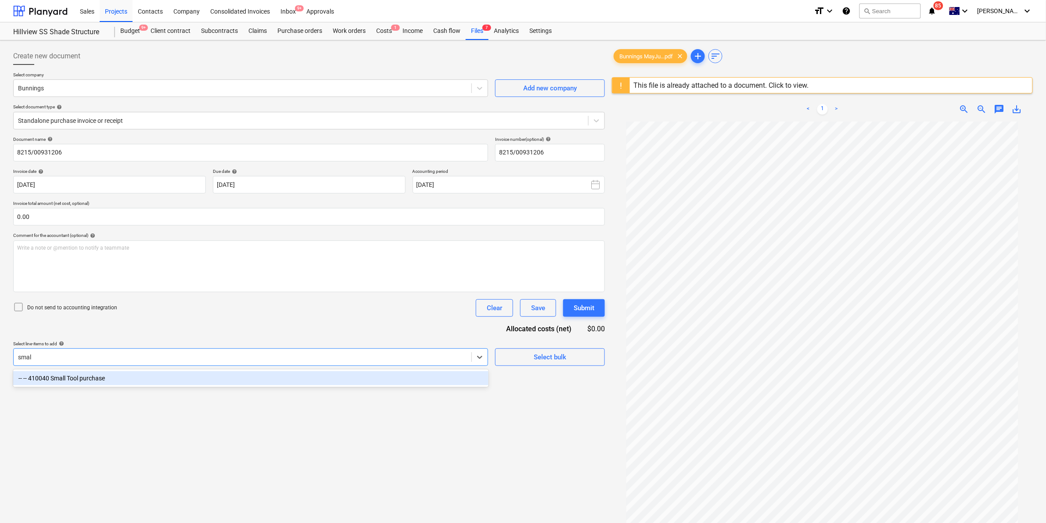
type input "small"
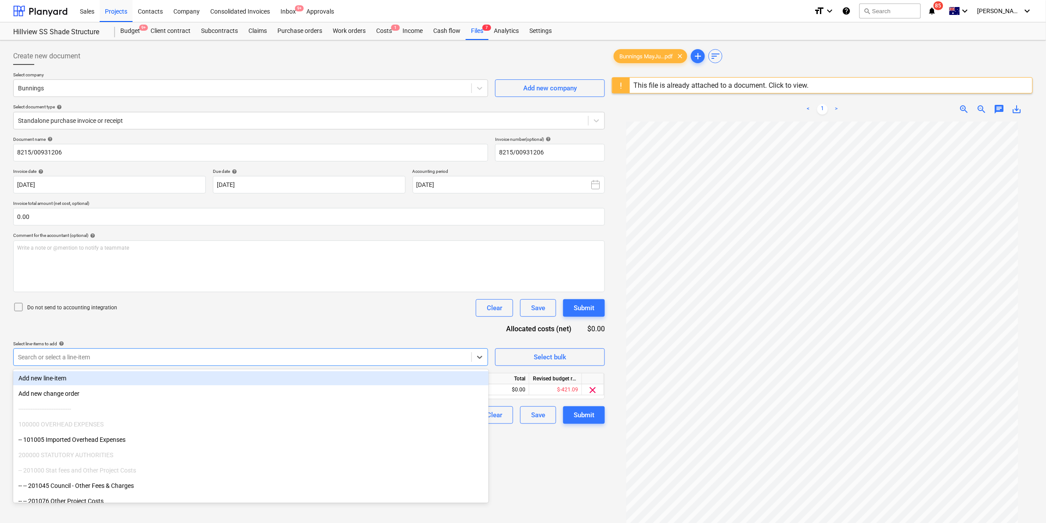
click at [405, 323] on div "Document name help 8215/00931206 Invoice number (optional) help 8215/00931206 I…" at bounding box center [309, 279] width 592 height 287
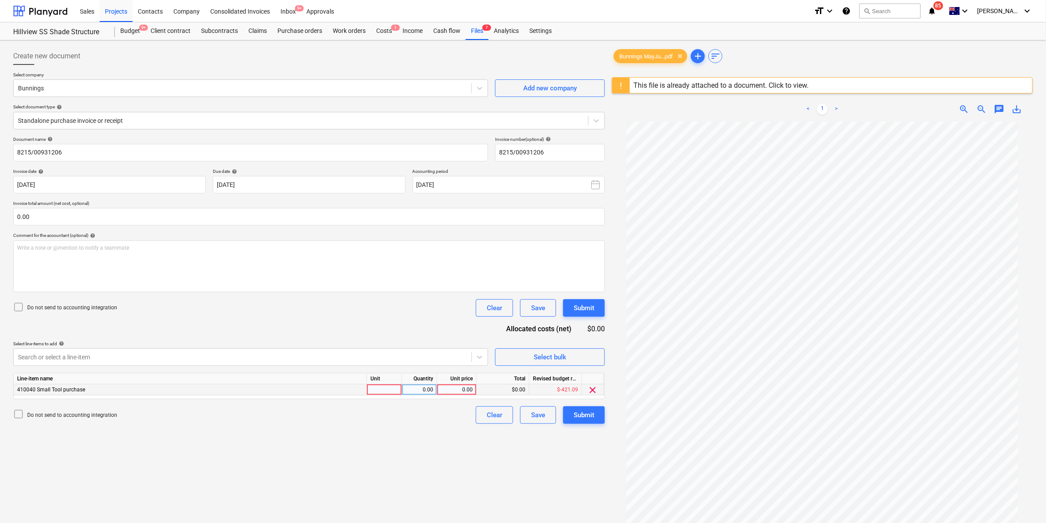
click at [387, 391] on div at bounding box center [384, 389] width 35 height 11
type input "item"
type input "18.16"
click at [358, 428] on div "Create new document Select company Bunnings Add new company Select document typ…" at bounding box center [309, 334] width 599 height 580
click at [579, 417] on div "Submit" at bounding box center [584, 414] width 21 height 11
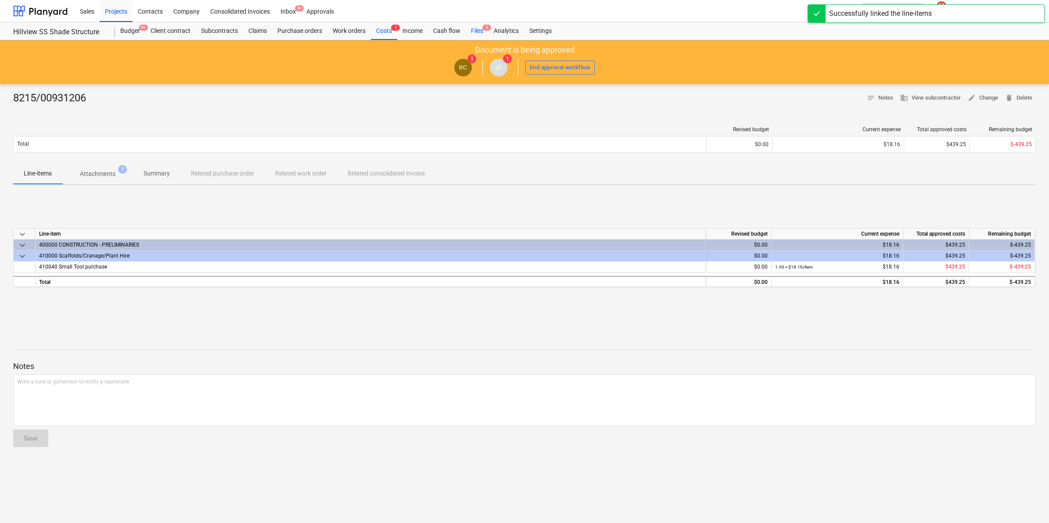
click at [475, 29] on div "Files 6" at bounding box center [477, 31] width 23 height 18
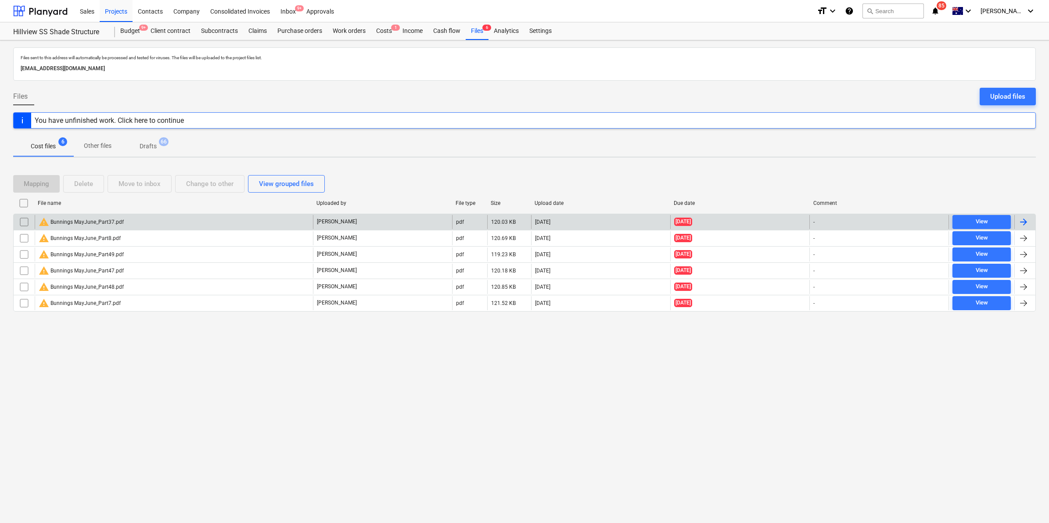
click at [169, 226] on div "warning Bunnings MayJune_Part37.pdf" at bounding box center [174, 222] width 278 height 14
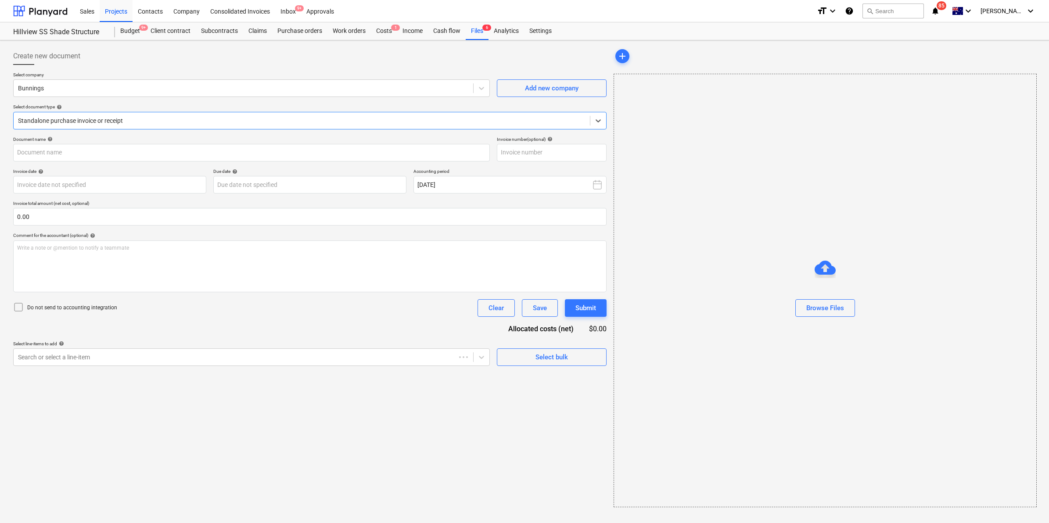
type input "8175/01538742"
type input "[DATE]"
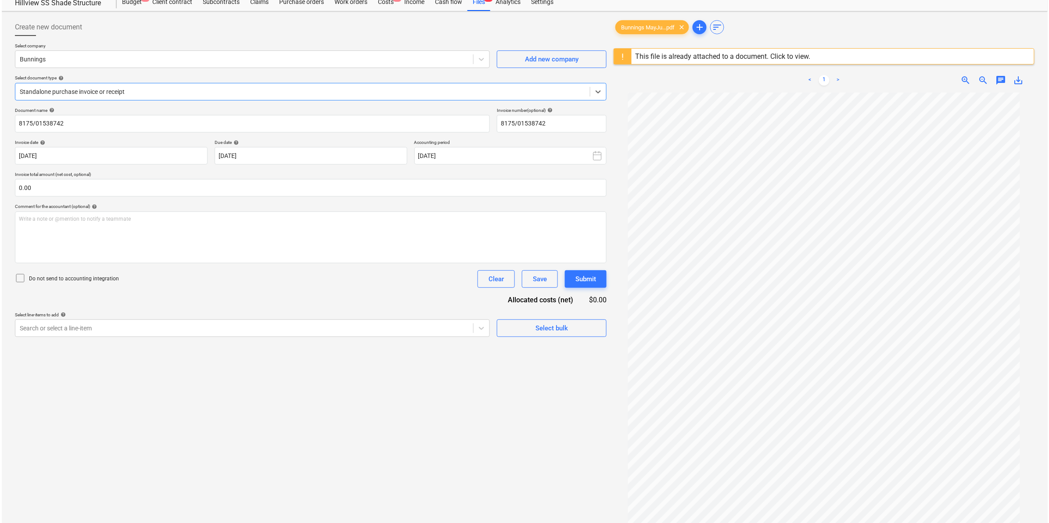
scroll to position [55, 0]
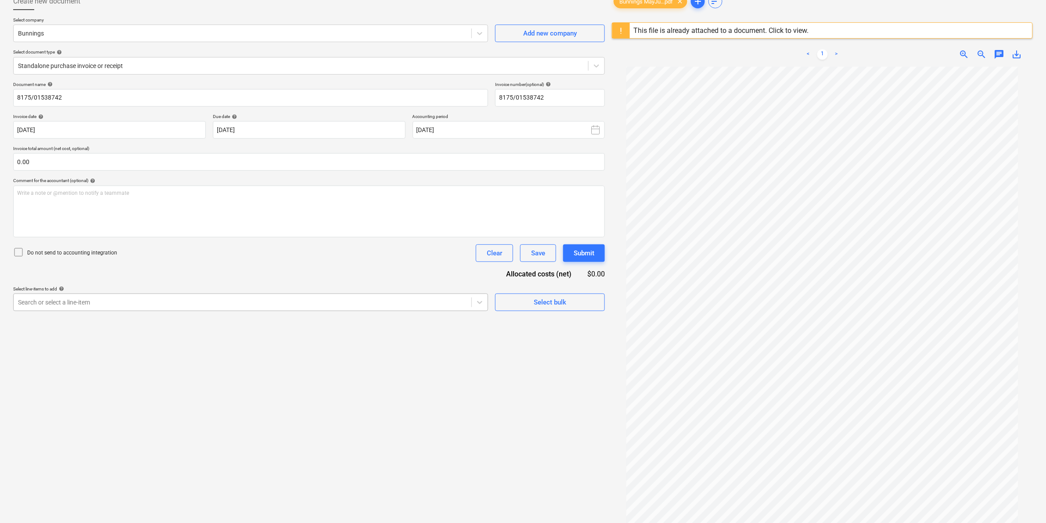
click at [240, 301] on div at bounding box center [242, 302] width 449 height 9
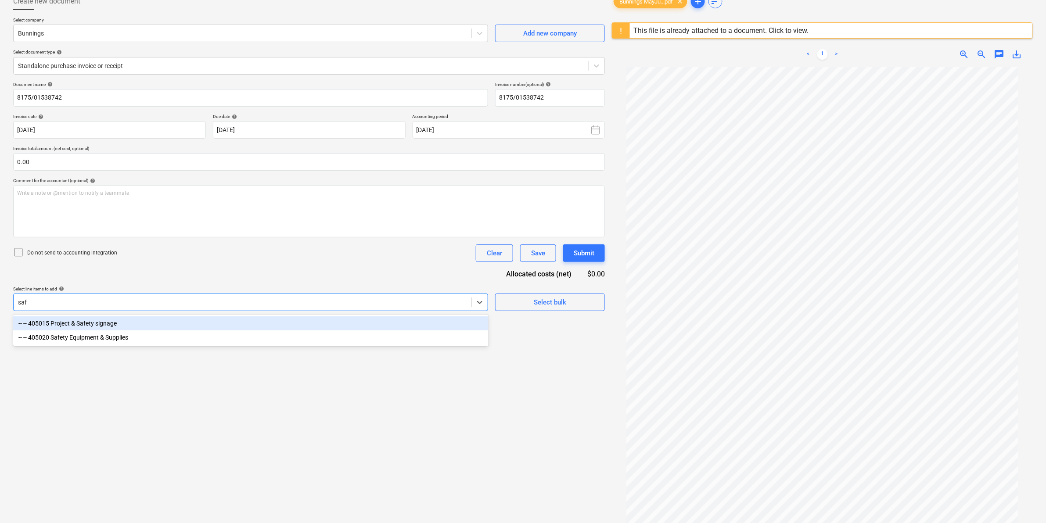
type input "safe"
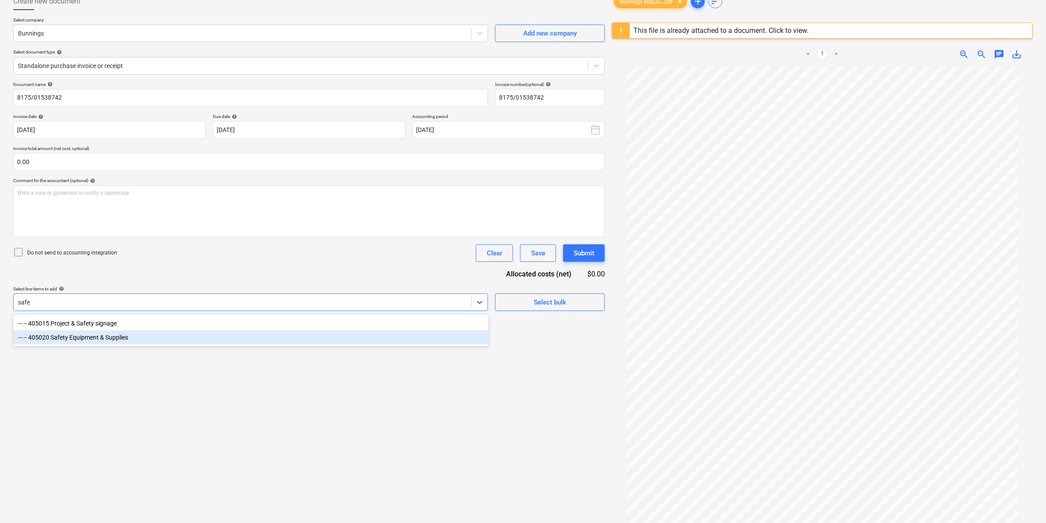
click at [160, 336] on div "-- -- 405020 Safety Equipment & Supplies" at bounding box center [250, 337] width 475 height 14
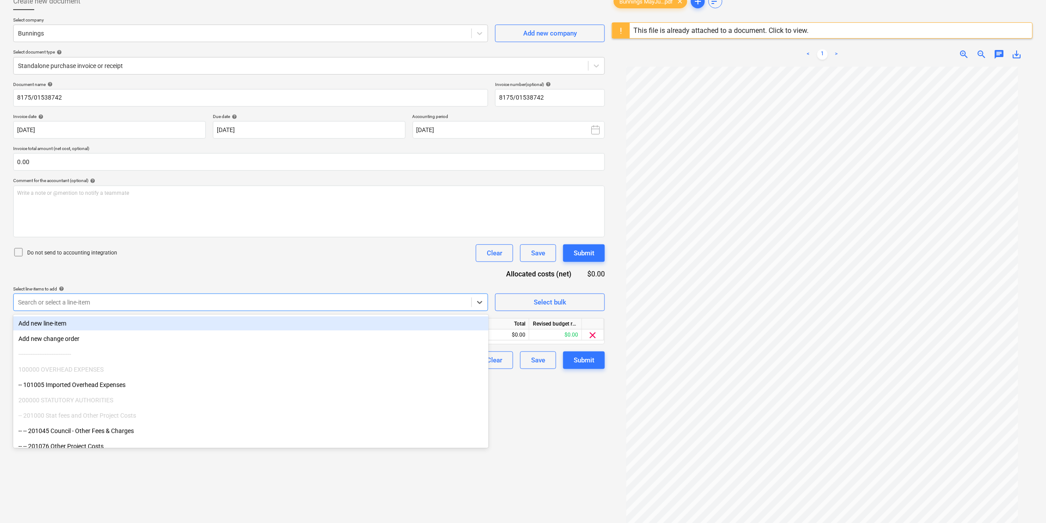
click at [330, 253] on div "Do not send to accounting integration Clear Save Submit" at bounding box center [309, 253] width 592 height 18
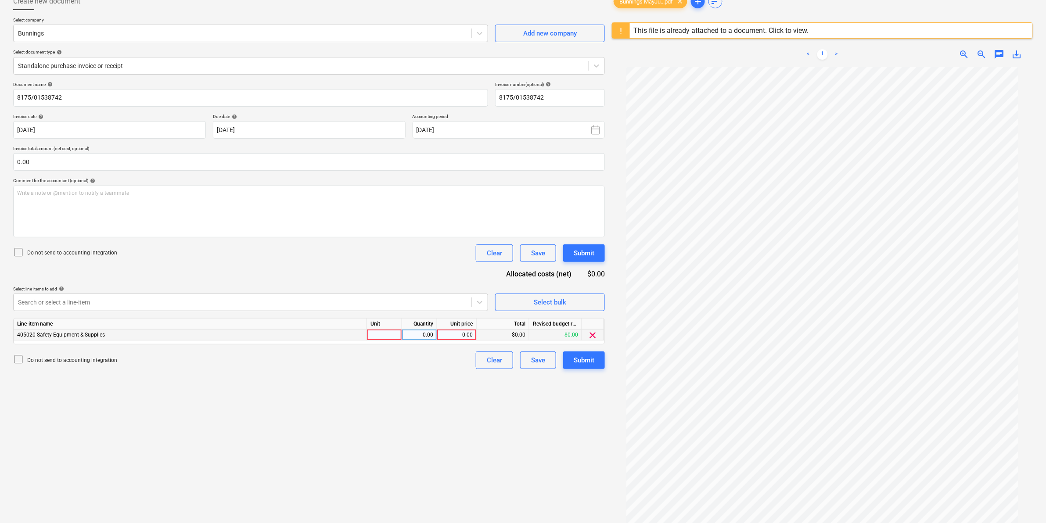
click at [380, 332] on div at bounding box center [384, 335] width 35 height 11
type input "item"
type input "36.27"
click at [422, 300] on div at bounding box center [242, 302] width 449 height 9
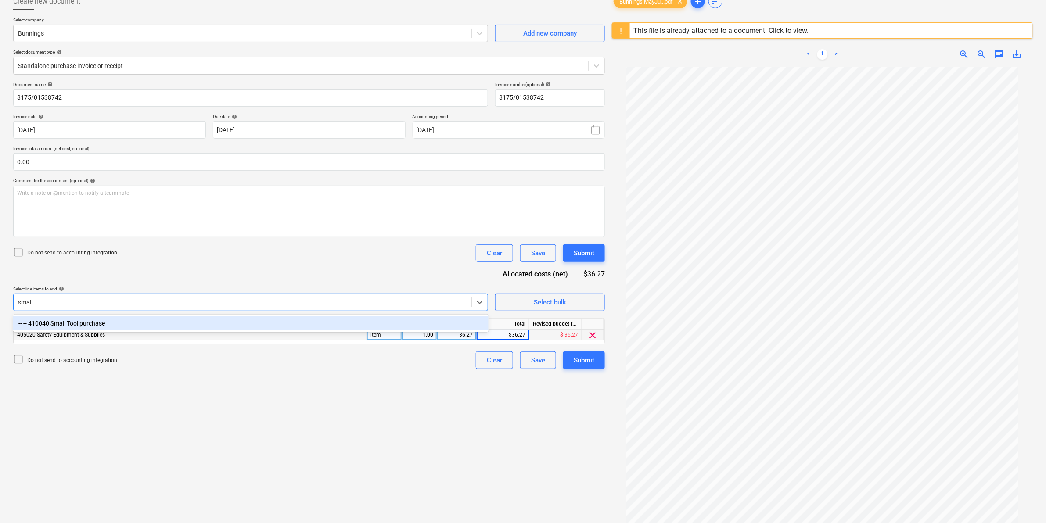
type input "small"
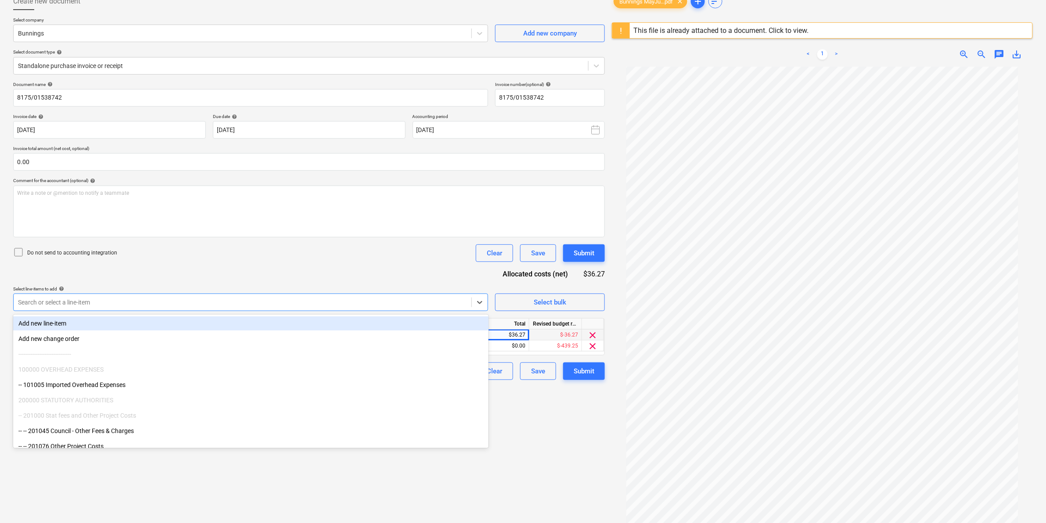
click at [378, 249] on div "Do not send to accounting integration Clear Save Submit" at bounding box center [309, 253] width 592 height 18
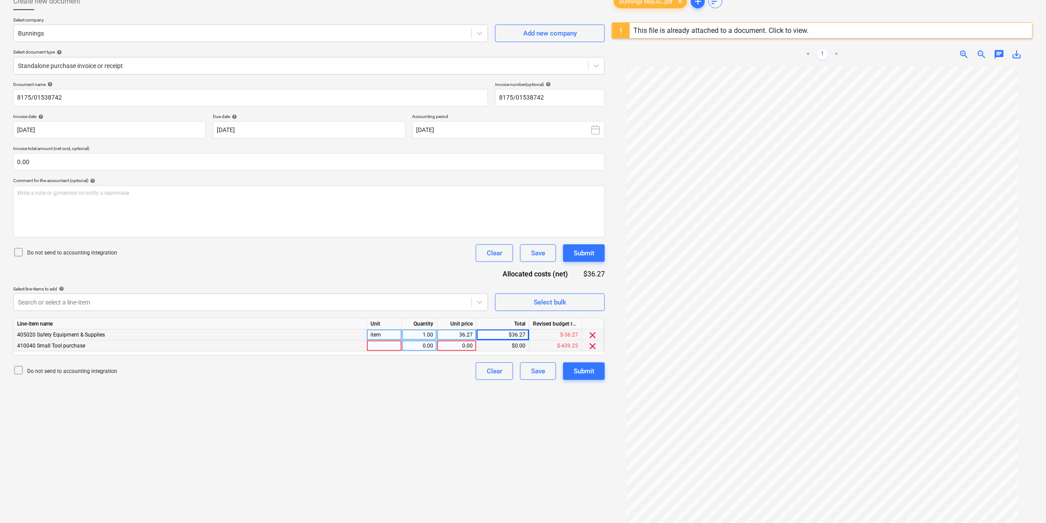
click at [380, 346] on div at bounding box center [384, 346] width 35 height 11
type input "item"
type input "19"
click at [457, 345] on div "19.00" at bounding box center [457, 346] width 32 height 11
click at [472, 345] on input "19" at bounding box center [456, 346] width 39 height 11
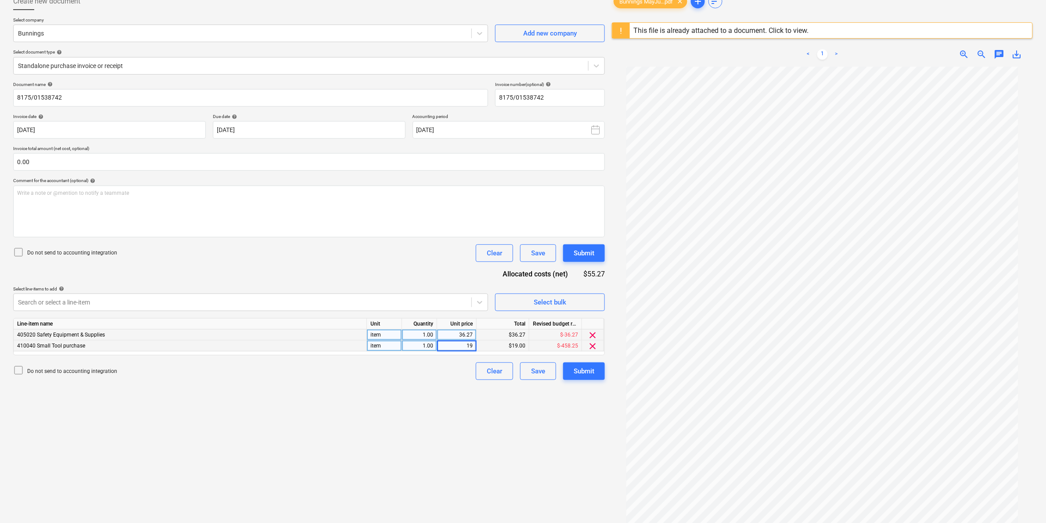
click at [473, 345] on input "19" at bounding box center [456, 346] width 39 height 11
type input "19.86"
click at [424, 405] on div "Create new document Select company Bunnings Add new company Select document typ…" at bounding box center [309, 279] width 599 height 580
click at [595, 370] on button "Submit" at bounding box center [584, 371] width 42 height 18
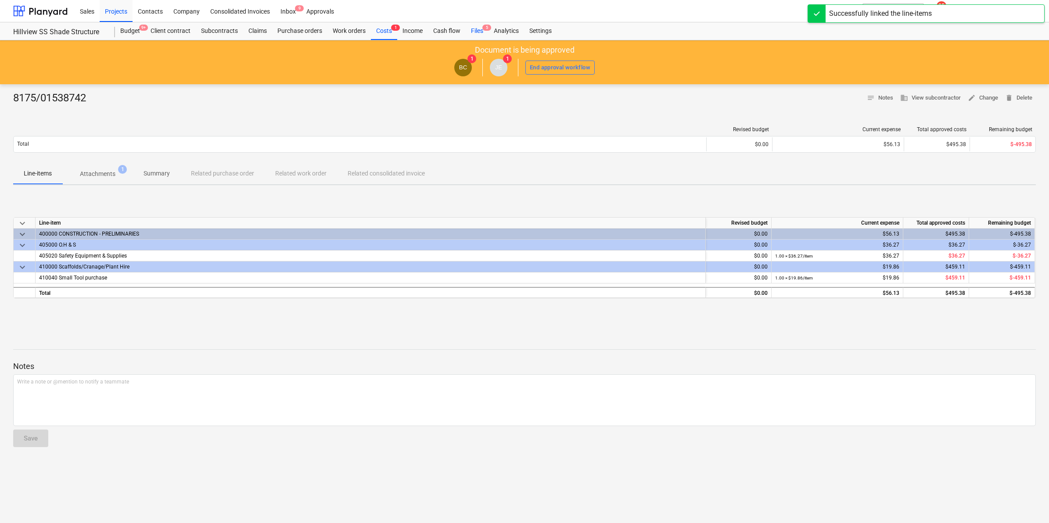
click at [476, 36] on div "Files 5" at bounding box center [477, 31] width 23 height 18
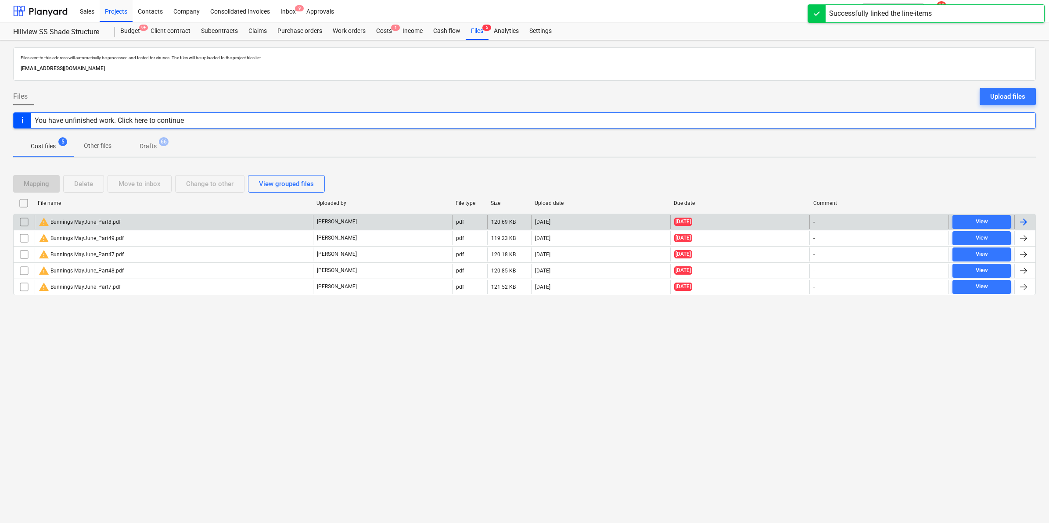
click at [151, 224] on div "warning Bunnings MayJune_Part8.pdf" at bounding box center [174, 222] width 278 height 14
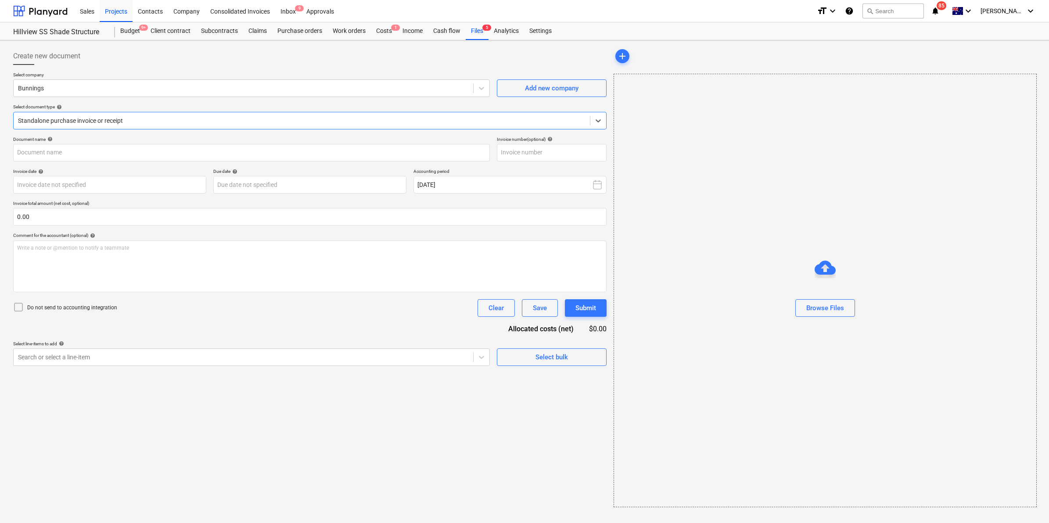
type input "8035/00976783"
type input "[DATE]"
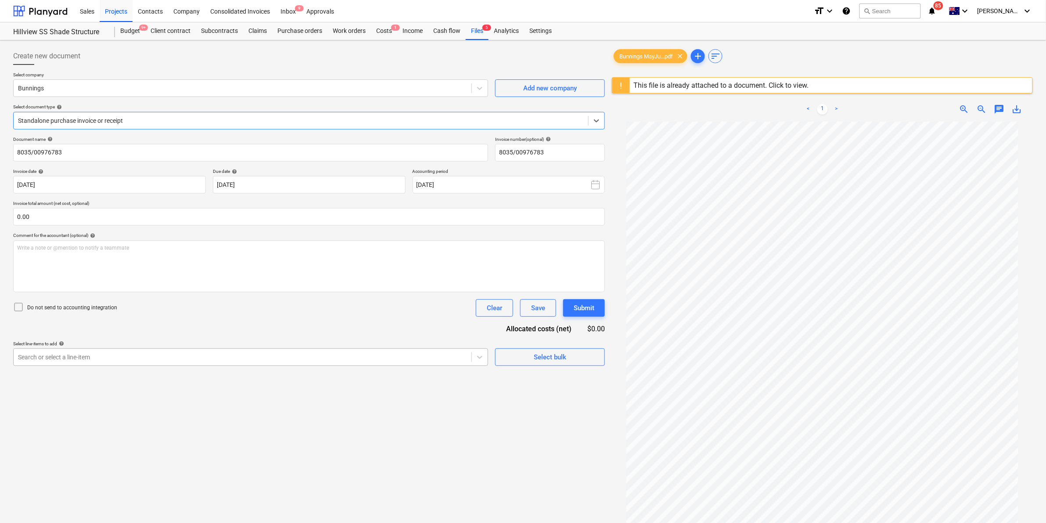
click at [151, 359] on div at bounding box center [242, 357] width 449 height 9
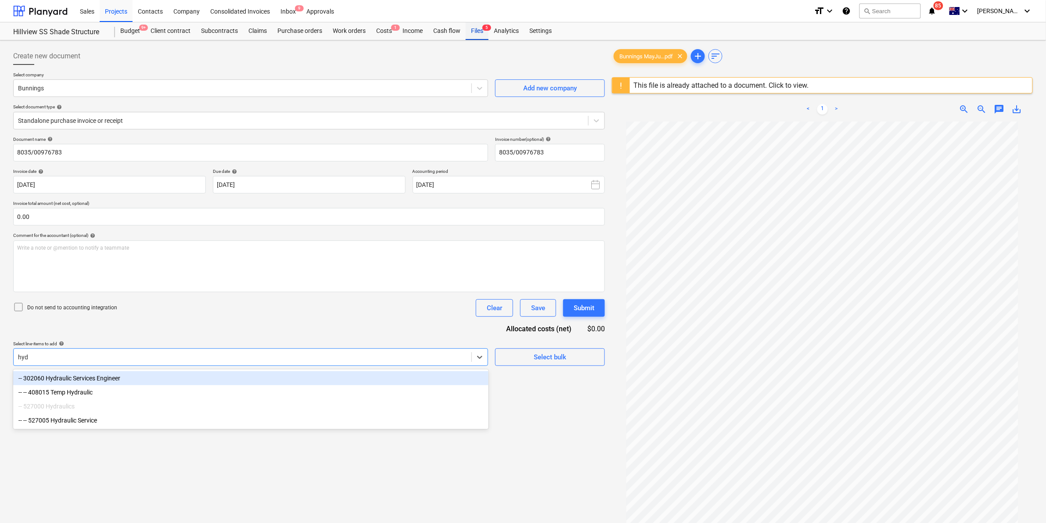
type input "hyd"
click at [483, 33] on div "Files 5" at bounding box center [477, 31] width 23 height 18
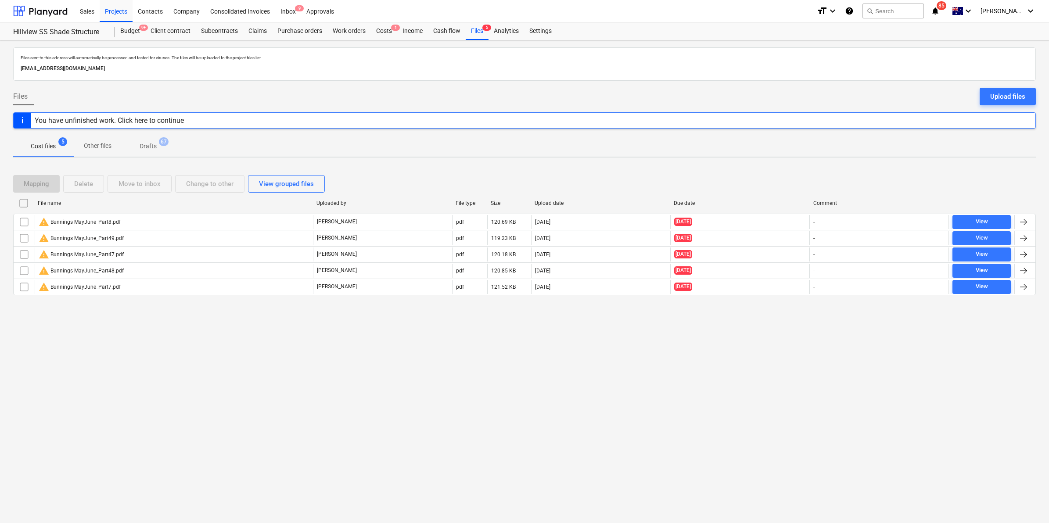
click at [104, 143] on p "Other files" at bounding box center [98, 145] width 28 height 9
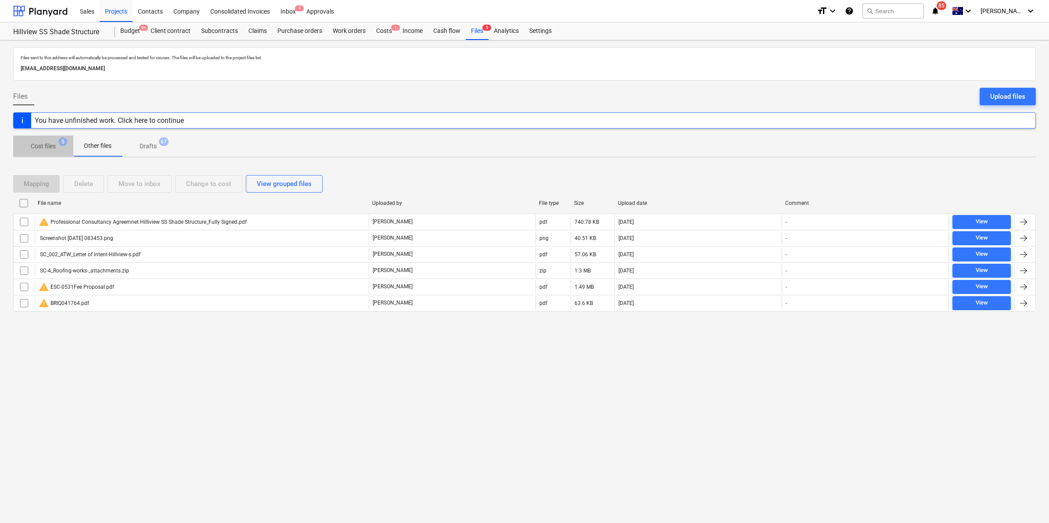
click at [47, 146] on p "Cost files" at bounding box center [43, 146] width 25 height 9
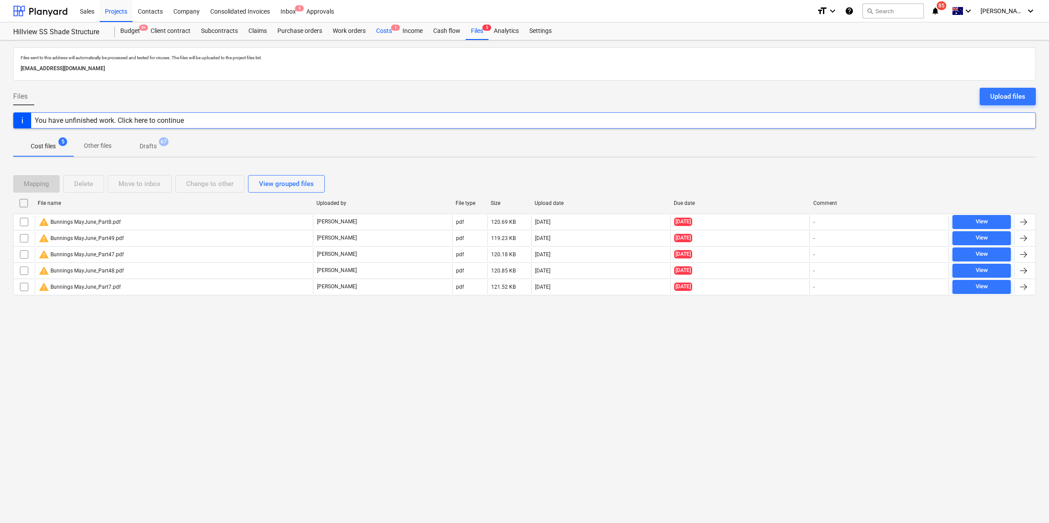
click at [384, 29] on div "Costs 1" at bounding box center [384, 31] width 26 height 18
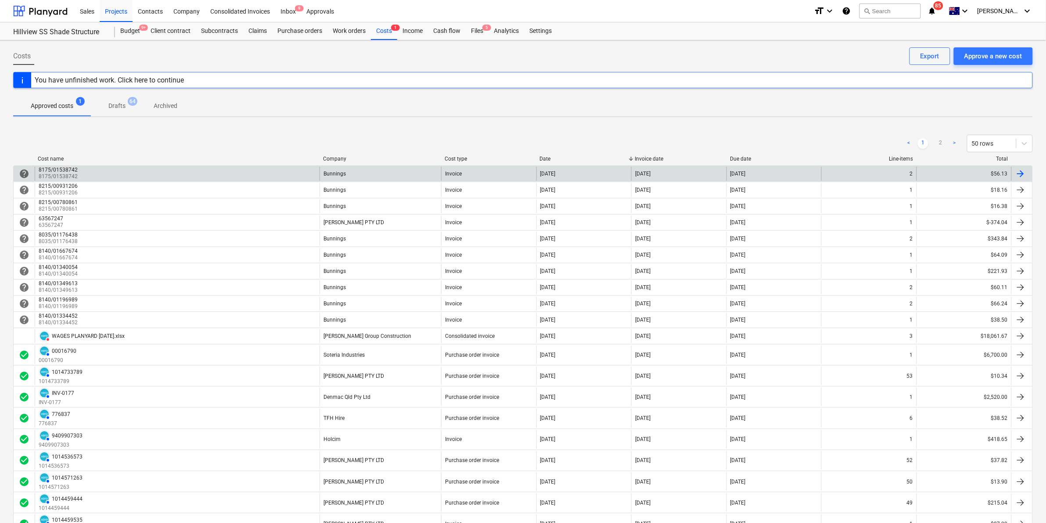
click at [97, 168] on div "8175/01538742 8175/01538742" at bounding box center [177, 174] width 285 height 14
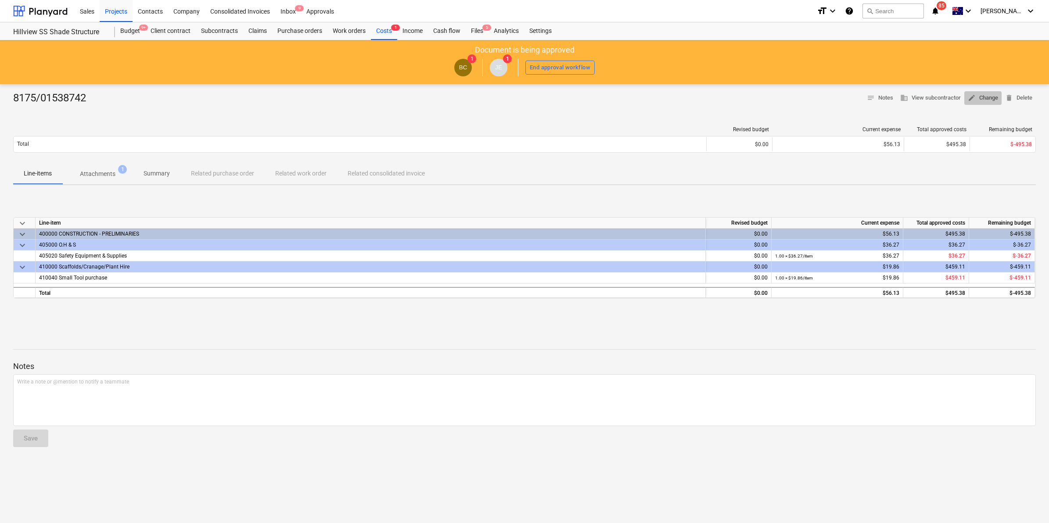
click at [976, 95] on span "edit Change" at bounding box center [983, 98] width 30 height 10
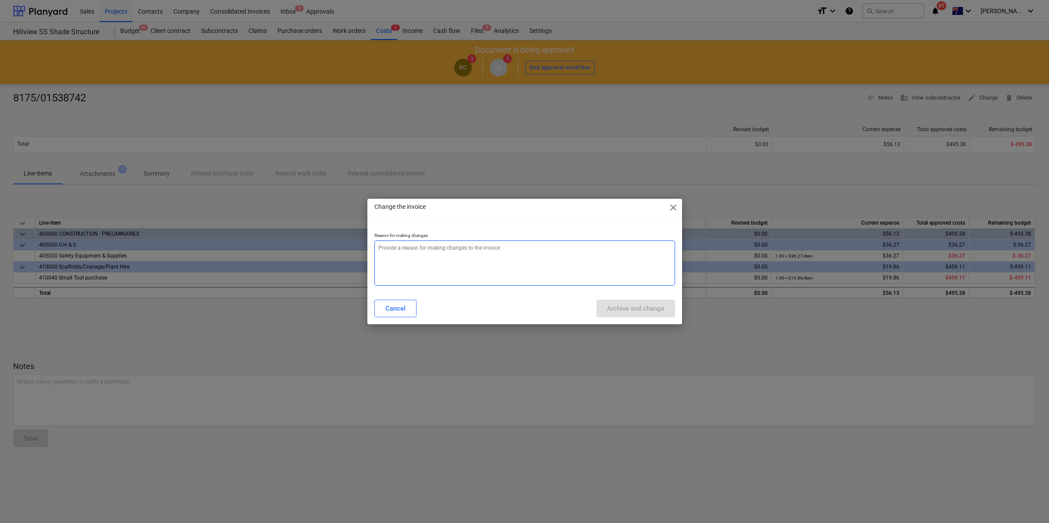
click at [492, 266] on textarea at bounding box center [524, 262] width 301 height 45
type textarea "x"
type textarea "c"
type textarea "x"
type textarea "ch"
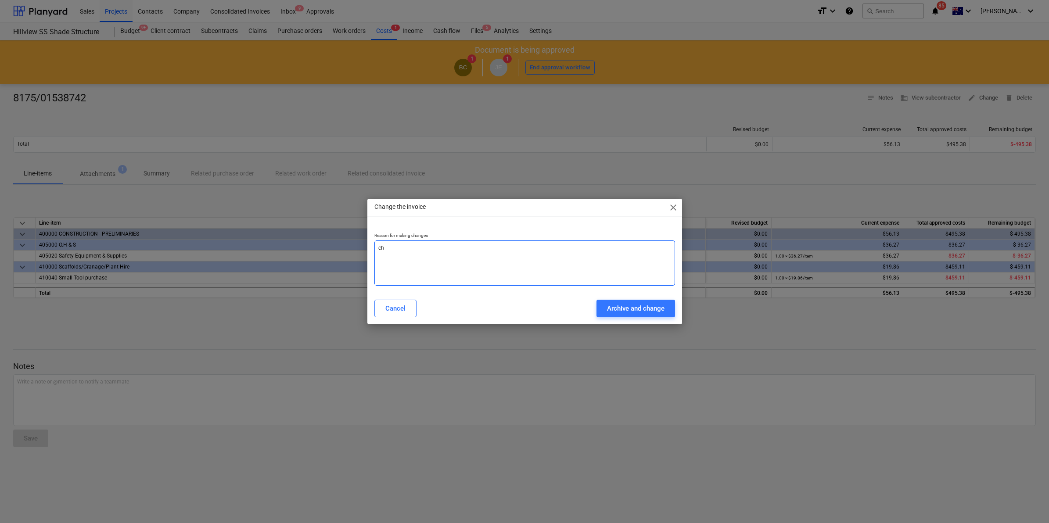
type textarea "x"
type textarea "cha"
type textarea "x"
type textarea "chan"
type textarea "x"
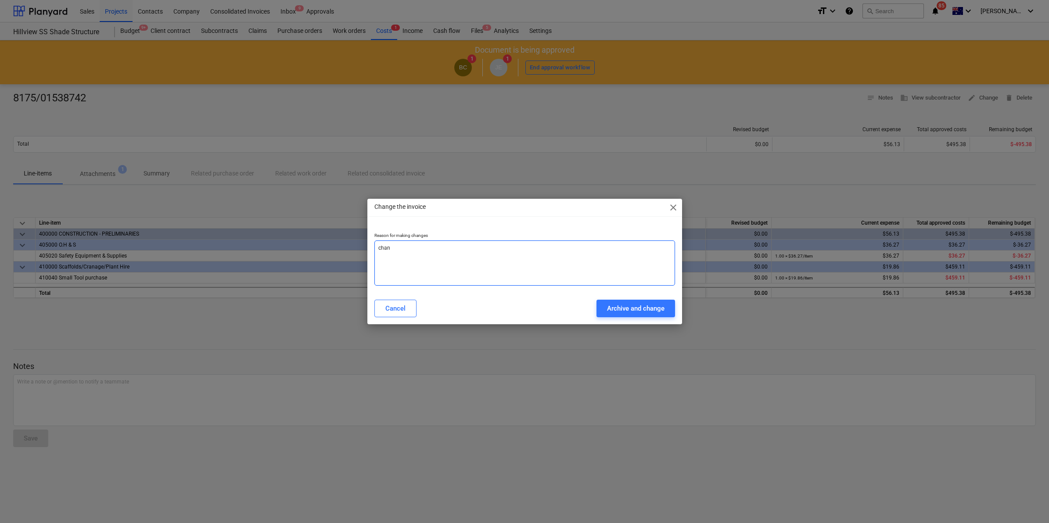
type textarea "[PERSON_NAME]"
type textarea "x"
type textarea "change"
type textarea "x"
type textarea "change"
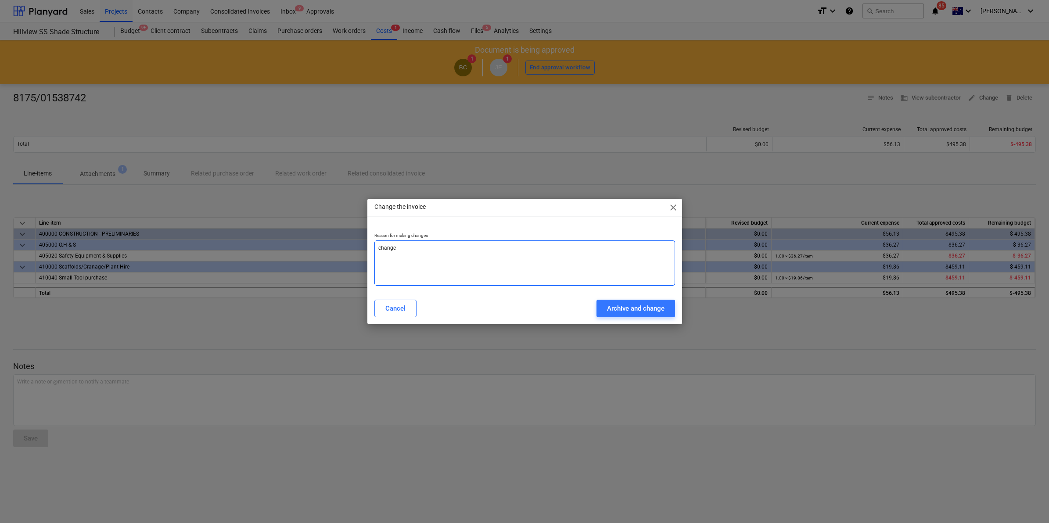
type textarea "x"
type textarea "change t"
type textarea "x"
type textarea "change to"
type textarea "x"
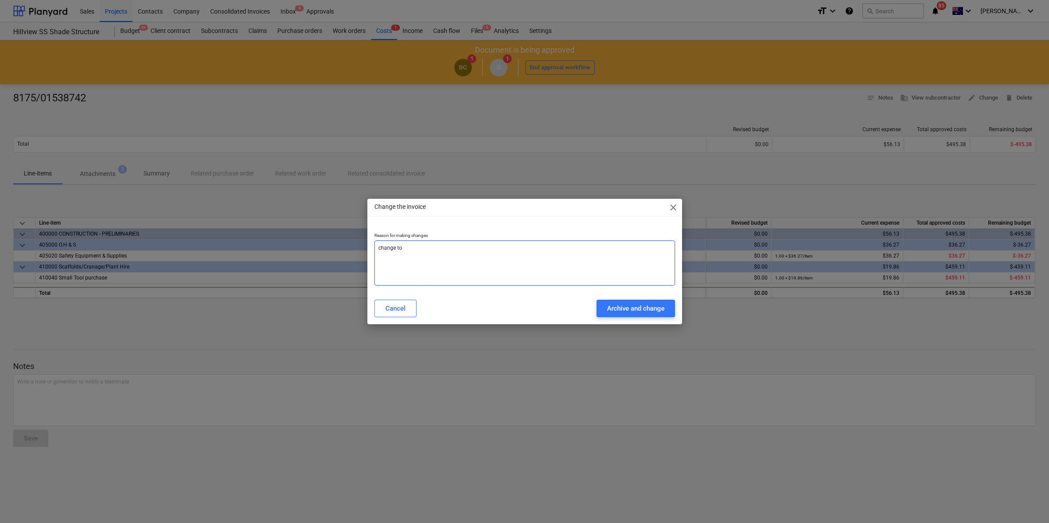
type textarea "change to"
type textarea "x"
type textarea "change to c"
type textarea "x"
type textarea "change to cr"
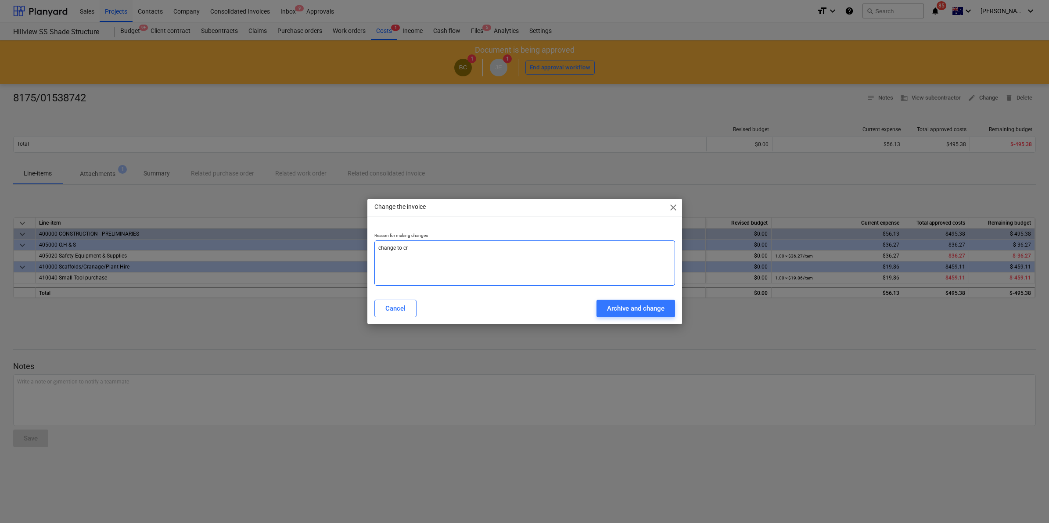
type textarea "x"
type textarea "change to cre"
type textarea "x"
type textarea "change to cred"
type textarea "x"
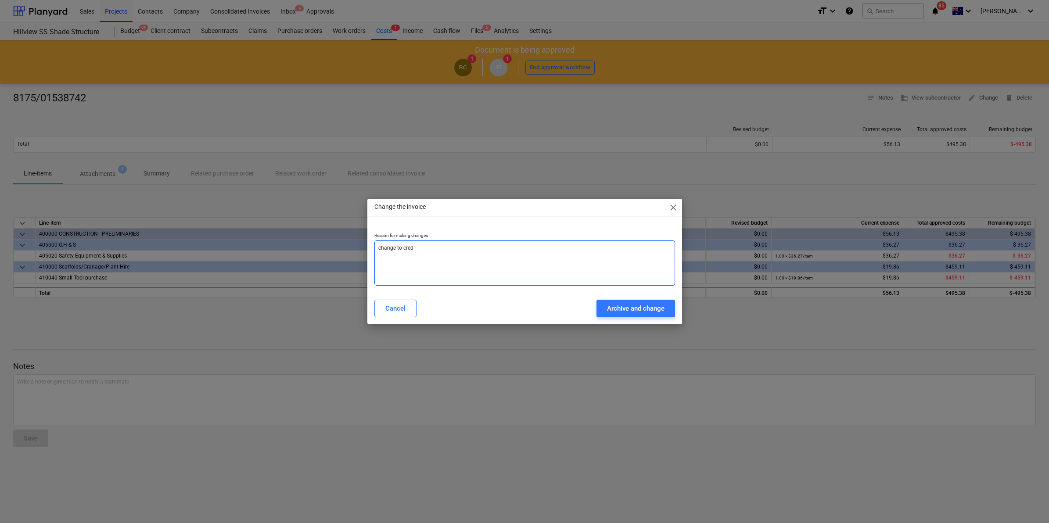
type textarea "change to credi"
type textarea "x"
type textarea "change to credit"
click at [633, 310] on div "Archive and change" at bounding box center [635, 308] width 57 height 11
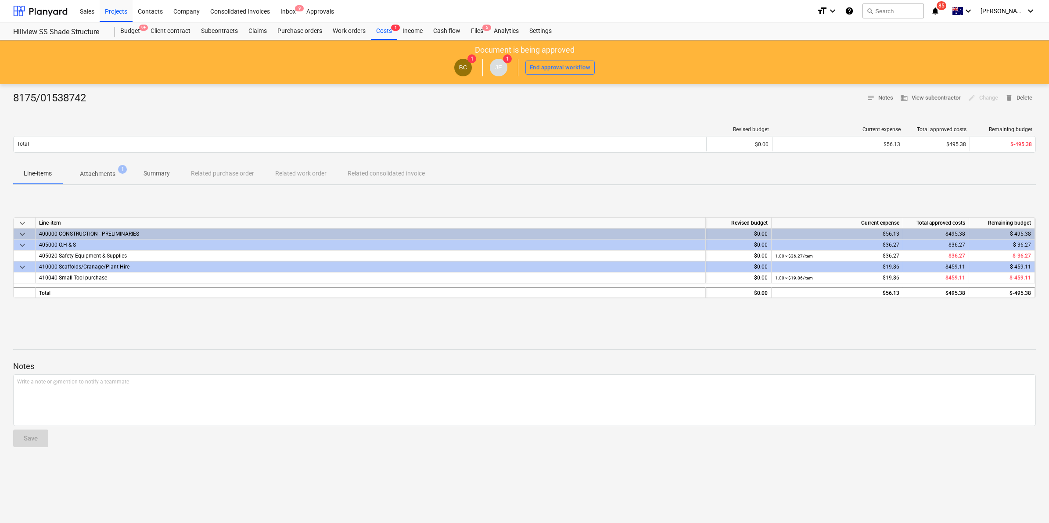
type textarea "x"
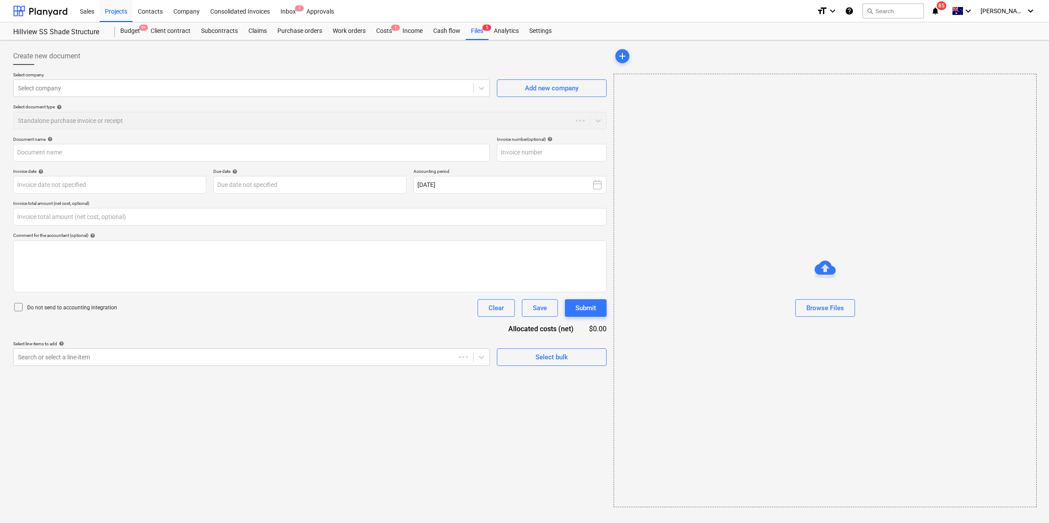
type input "0.00"
type input "8175/01538742"
type input "[DATE]"
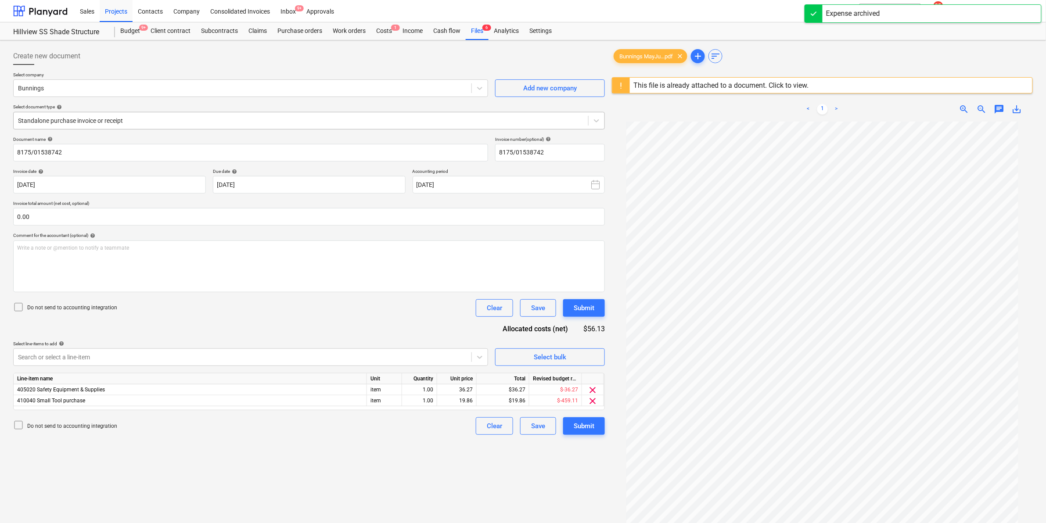
click at [336, 123] on div at bounding box center [301, 120] width 566 height 9
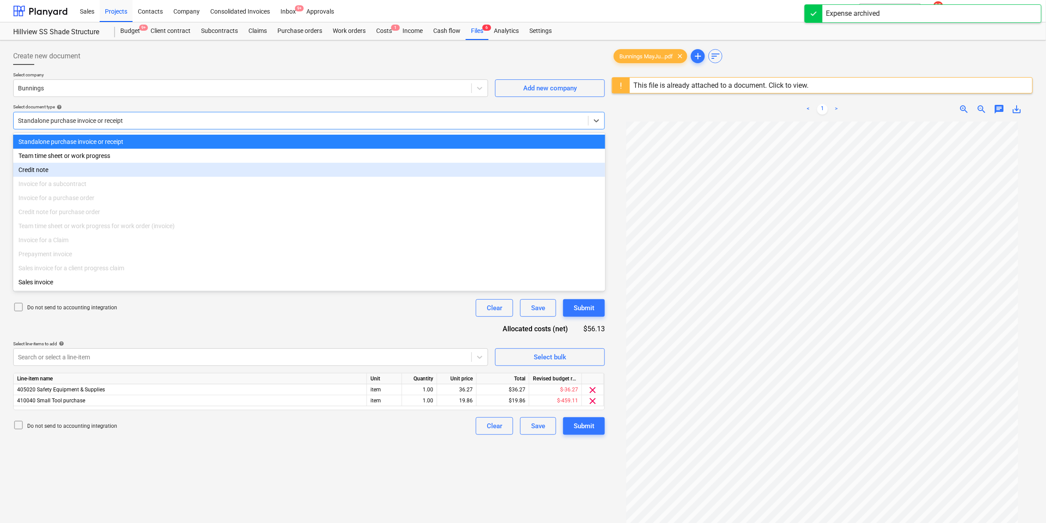
click at [200, 179] on div "Invoice for a subcontract" at bounding box center [309, 184] width 592 height 14
click at [125, 168] on div "Credit note" at bounding box center [309, 170] width 592 height 14
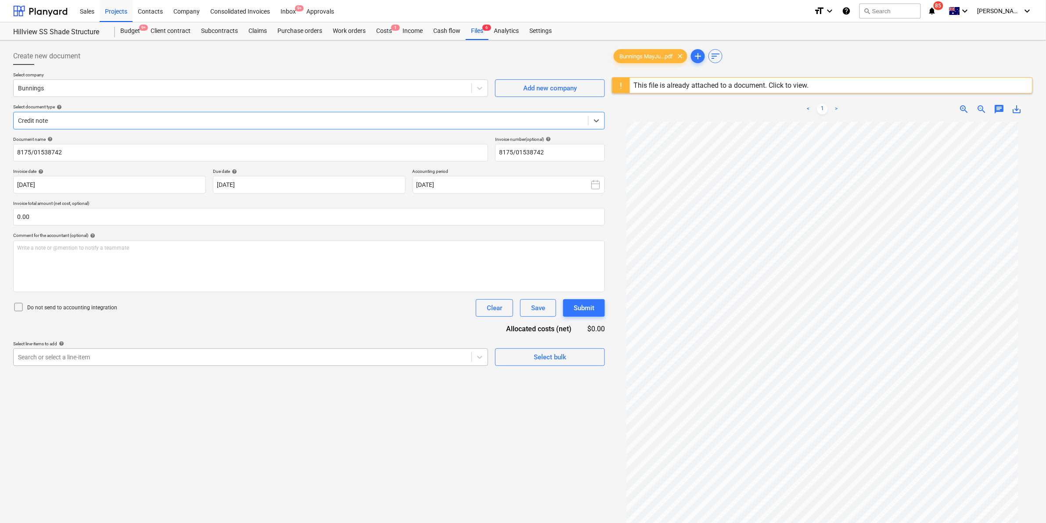
click at [380, 356] on div at bounding box center [242, 357] width 449 height 9
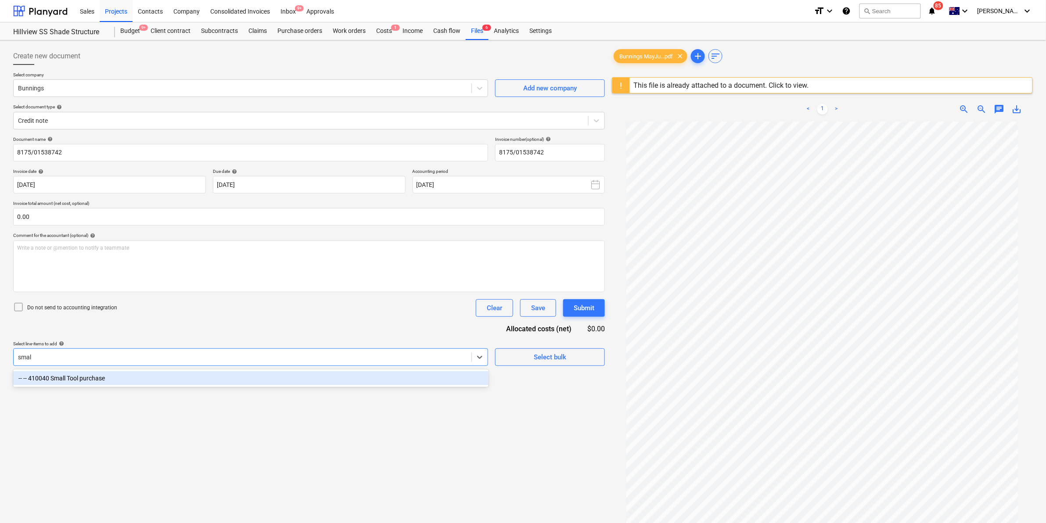
type input "small"
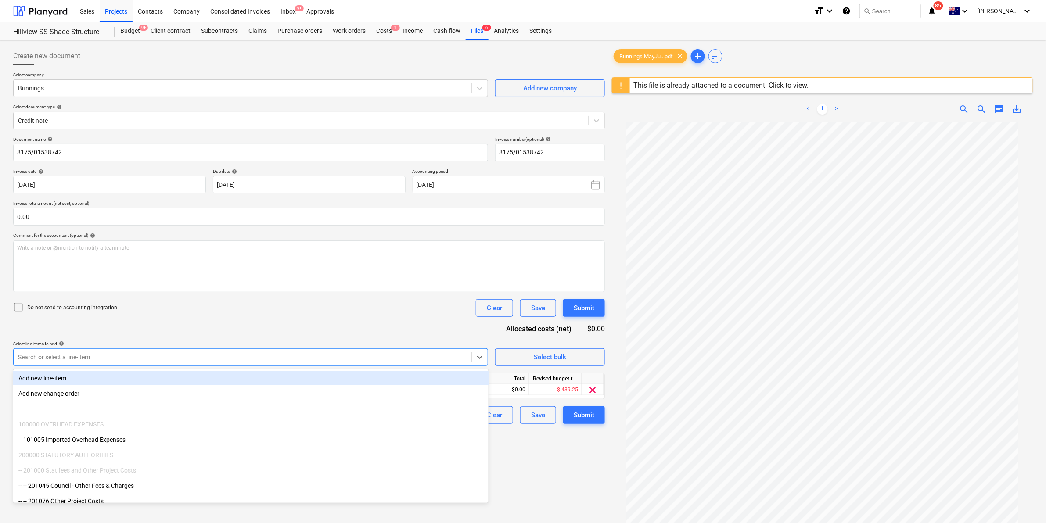
click at [396, 317] on div "Document name help 8175/01538742 Invoice number (optional) help 8175/01538742 I…" at bounding box center [309, 279] width 592 height 287
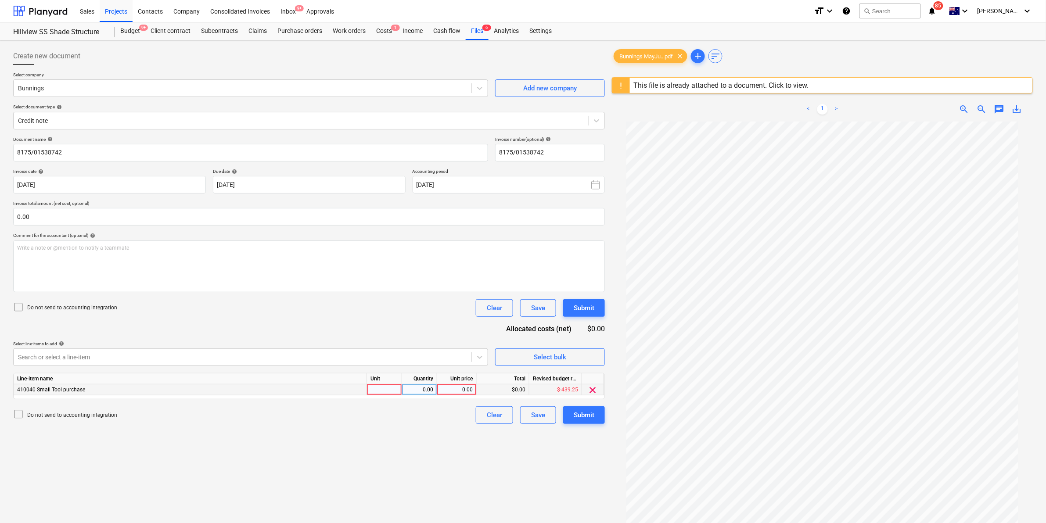
click at [387, 389] on div at bounding box center [384, 389] width 35 height 11
type input "item"
click at [419, 388] on div "1.00" at bounding box center [419, 389] width 28 height 11
click at [419, 388] on input "1" at bounding box center [419, 389] width 35 height 11
type input "-1"
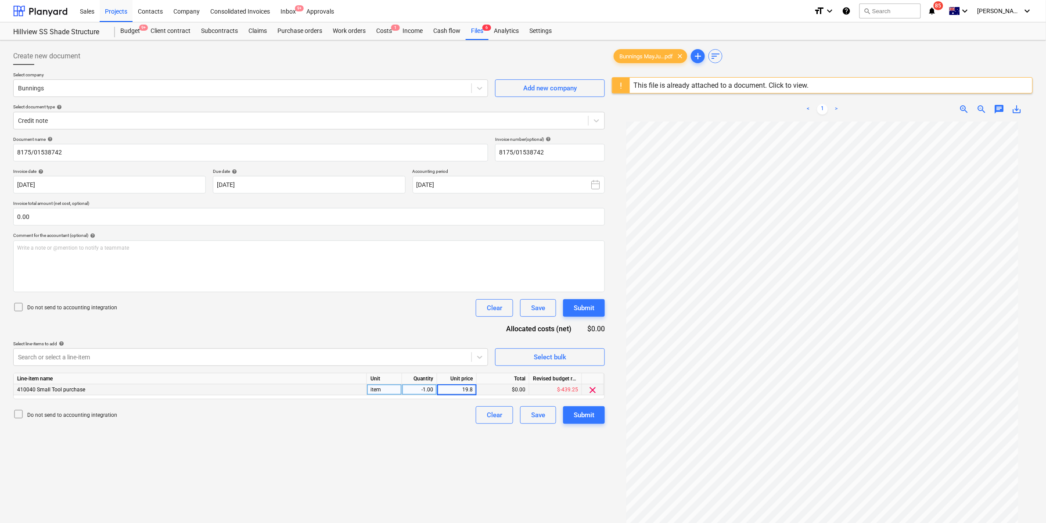
type input "19.86"
click at [296, 358] on div at bounding box center [242, 357] width 449 height 9
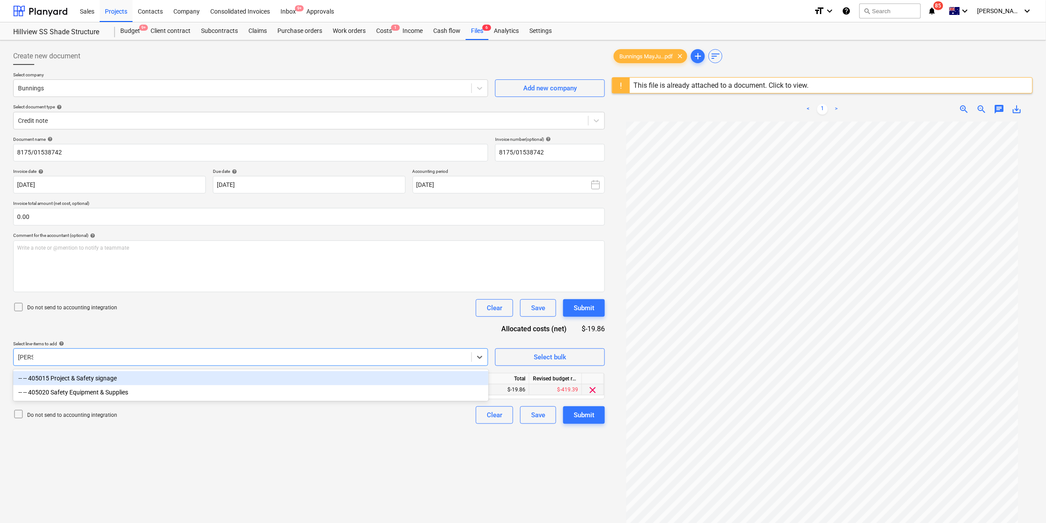
type input "safety"
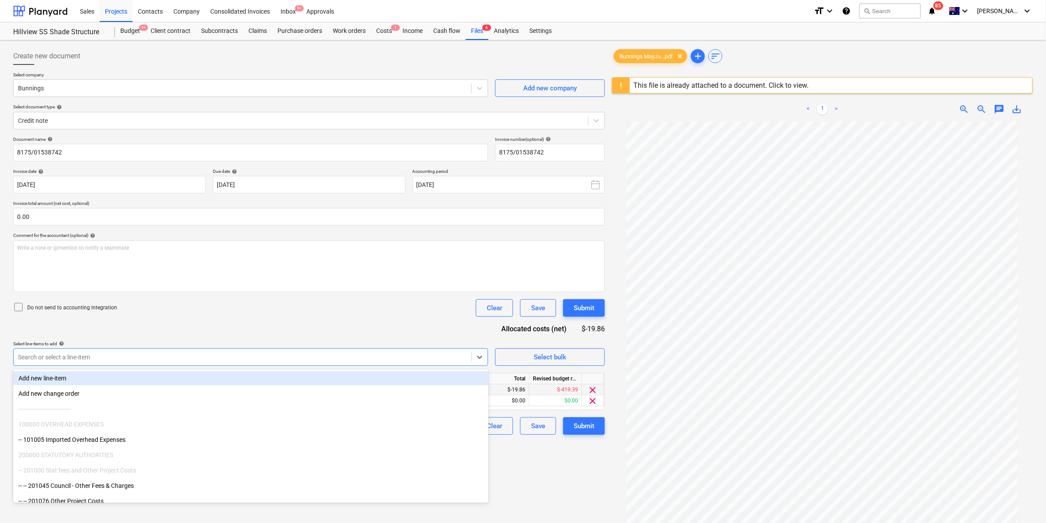
click at [343, 308] on div "Do not send to accounting integration Clear Save Submit" at bounding box center [309, 308] width 592 height 18
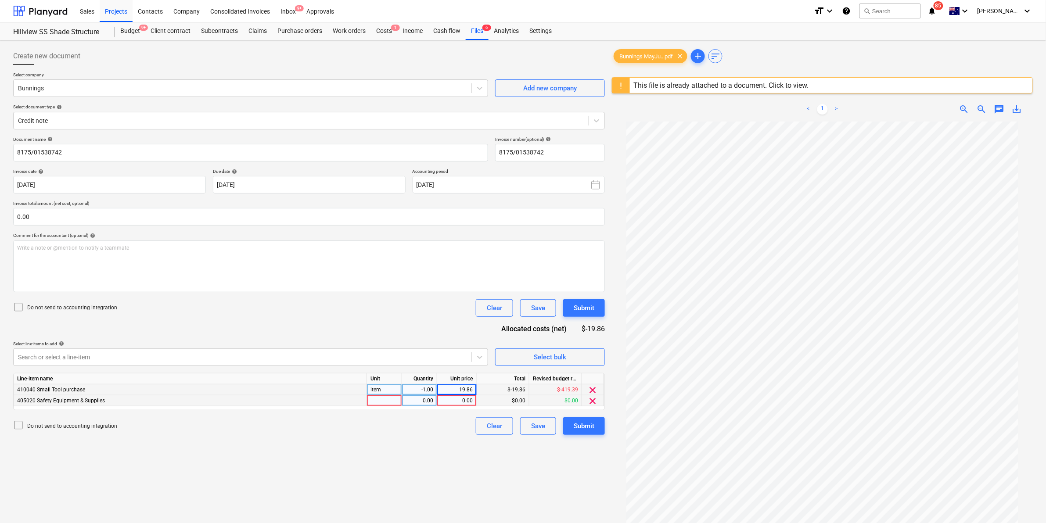
click at [376, 397] on div at bounding box center [384, 400] width 35 height 11
type input "item"
type input "36.27"
click at [586, 424] on div "Submit" at bounding box center [584, 425] width 21 height 11
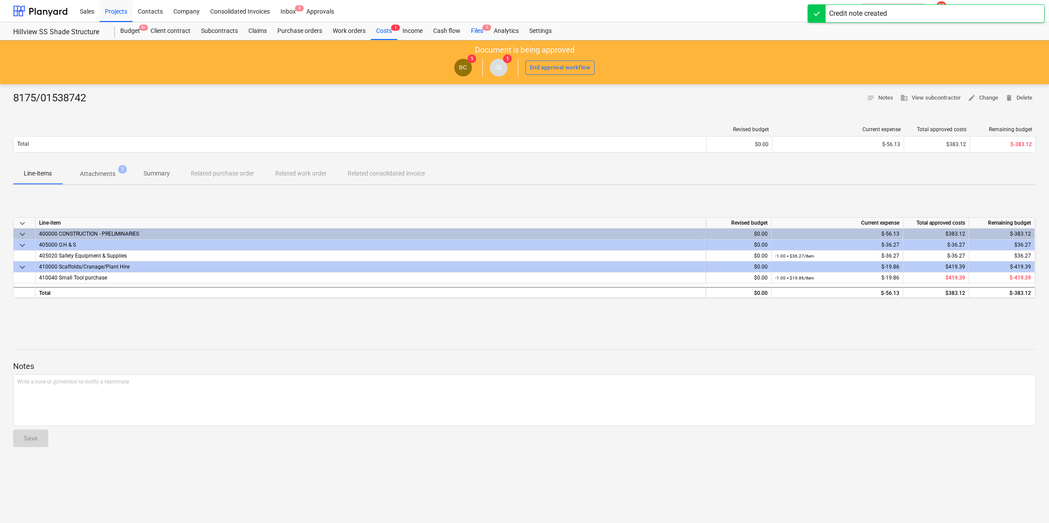
click at [475, 27] on div "Files 5" at bounding box center [477, 31] width 23 height 18
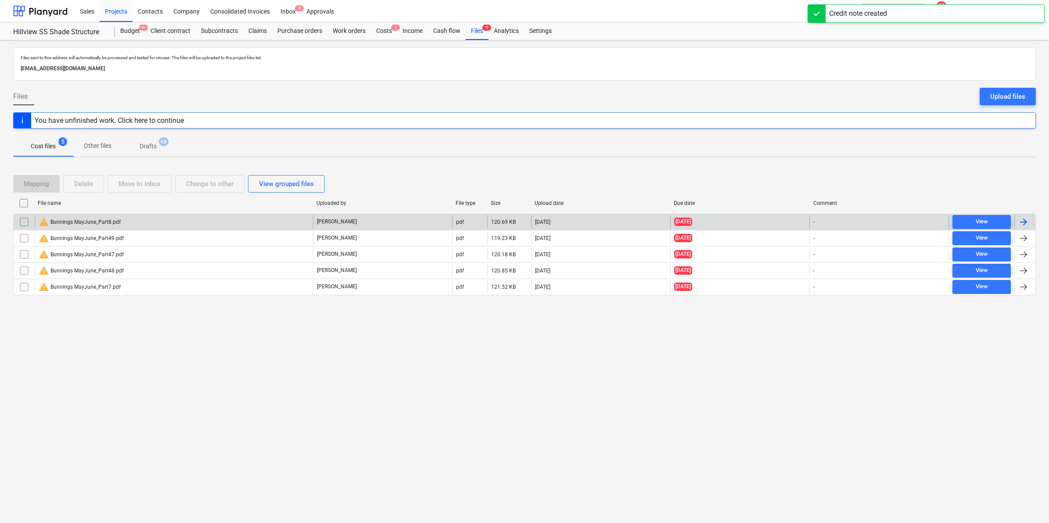
click at [191, 223] on div "warning Bunnings MayJune_Part8.pdf" at bounding box center [174, 222] width 278 height 14
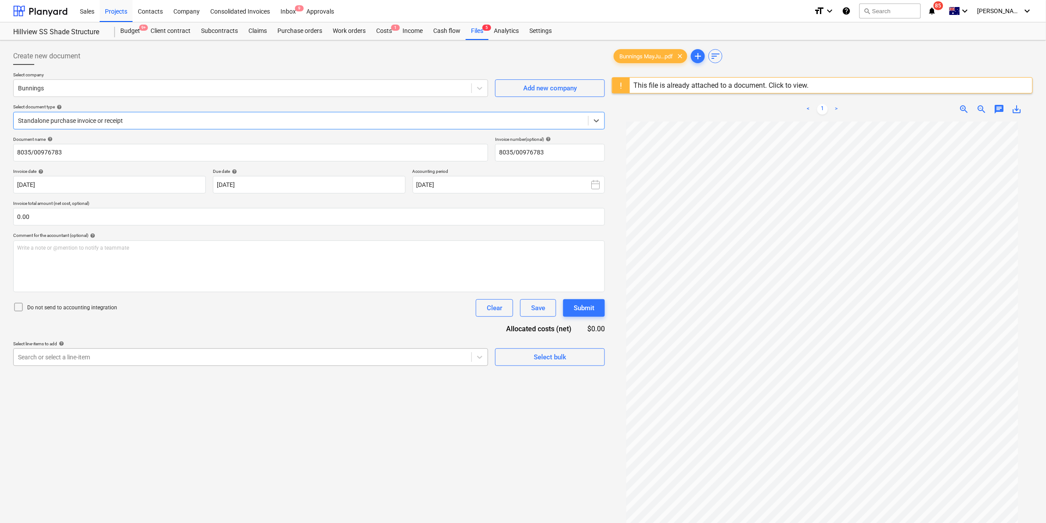
click at [242, 356] on div "Search or select a line-item" at bounding box center [250, 357] width 475 height 18
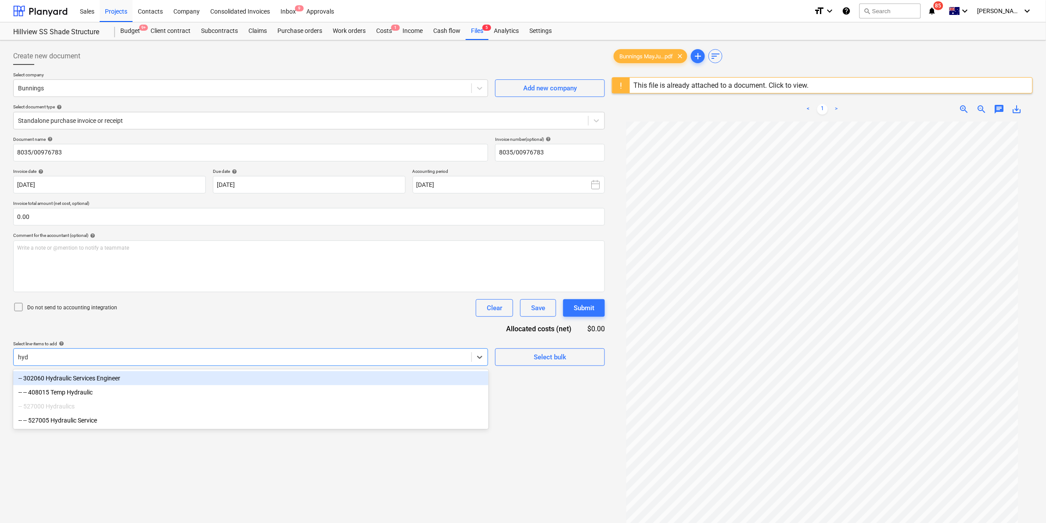
type input "hydr"
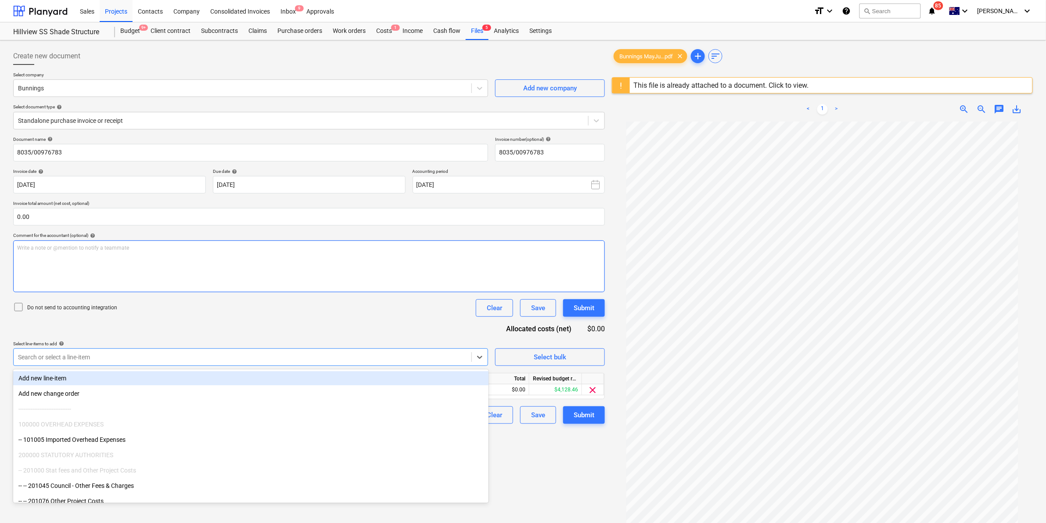
click at [290, 285] on div "Write a note or @mention to notify a teammate [PERSON_NAME]" at bounding box center [309, 266] width 592 height 52
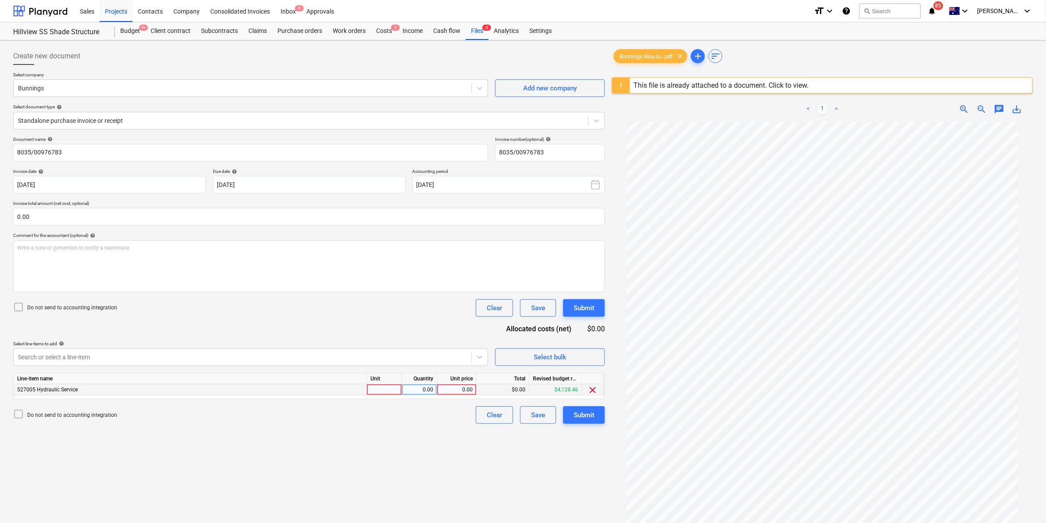
click at [378, 386] on div at bounding box center [384, 389] width 35 height 11
type input "item"
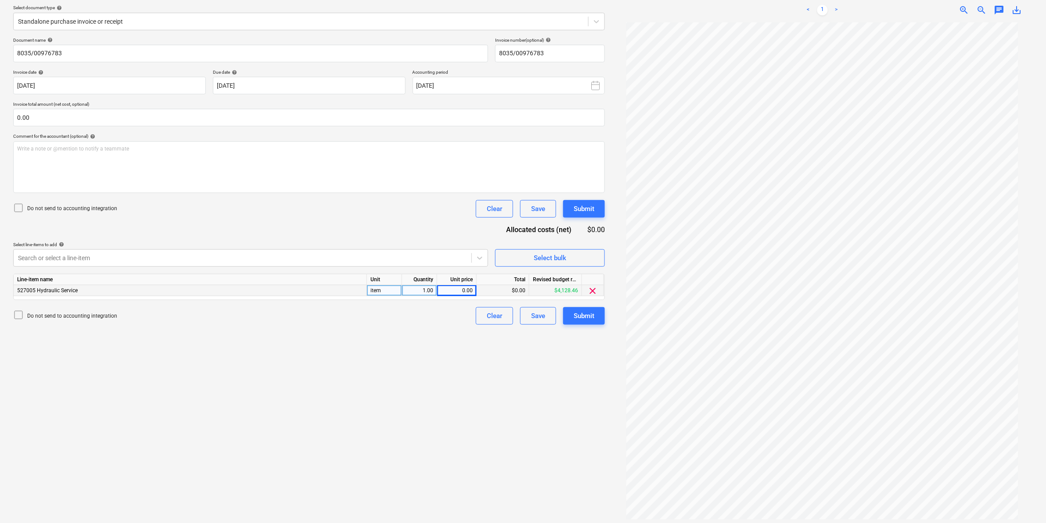
scroll to position [104, 0]
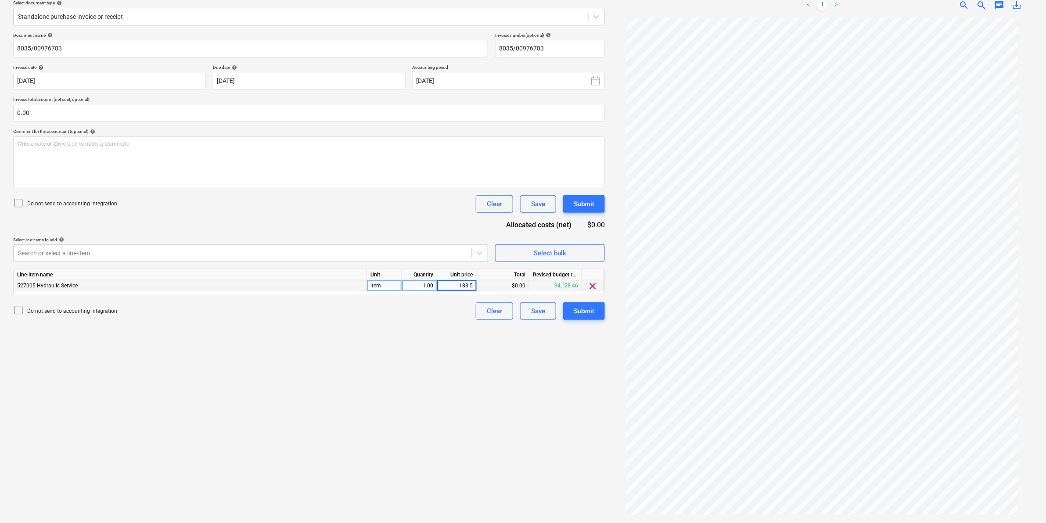
type input "183.53"
click at [591, 312] on div "Submit" at bounding box center [584, 310] width 21 height 11
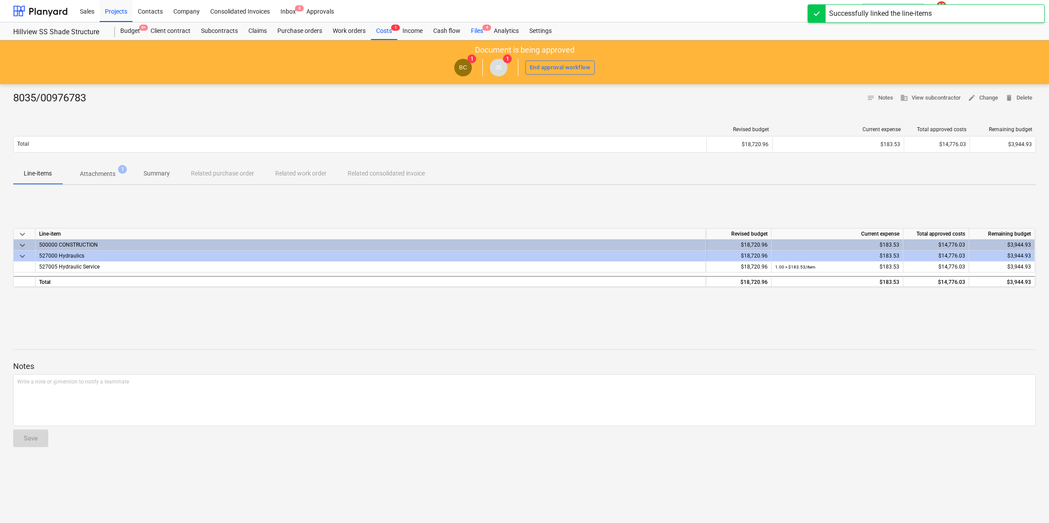
click at [475, 32] on div "Files 4" at bounding box center [477, 31] width 23 height 18
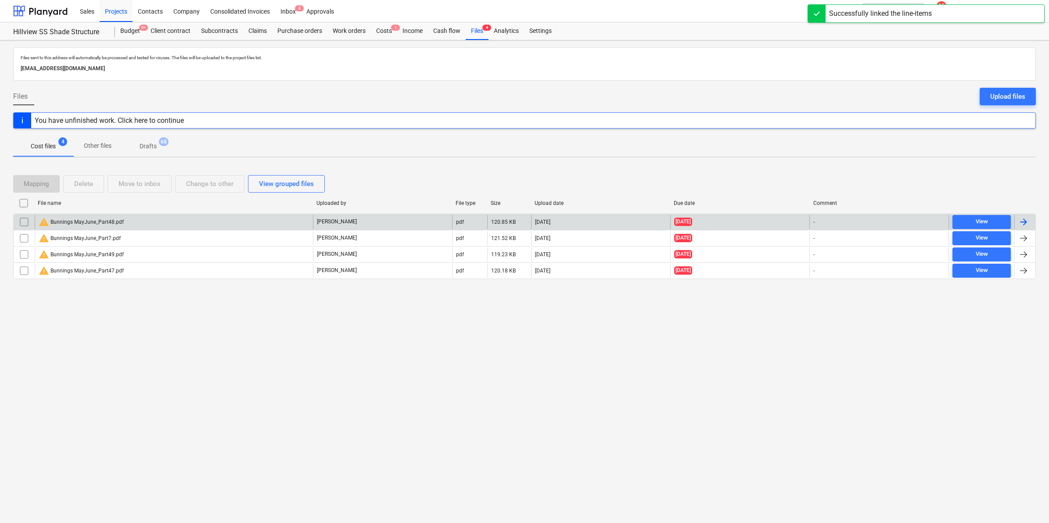
click at [150, 222] on div "warning Bunnings MayJune_Part48.pdf" at bounding box center [174, 222] width 278 height 14
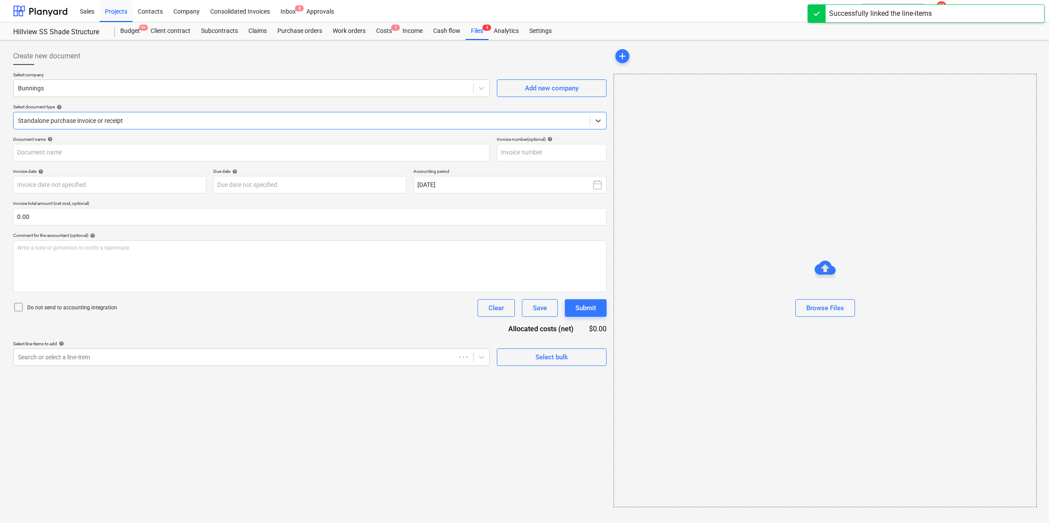
type input "8215/00946771"
type input "[DATE]"
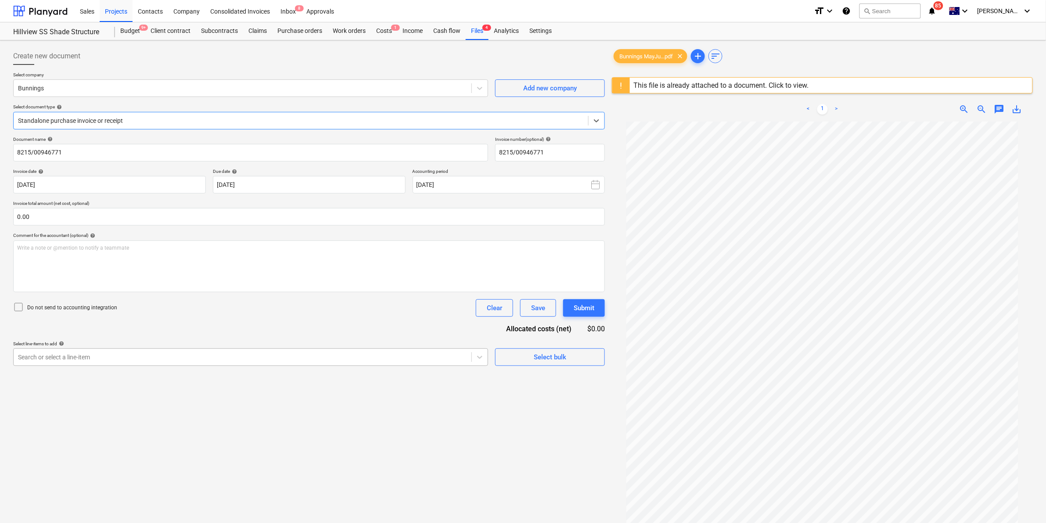
click at [425, 357] on div at bounding box center [242, 357] width 449 height 9
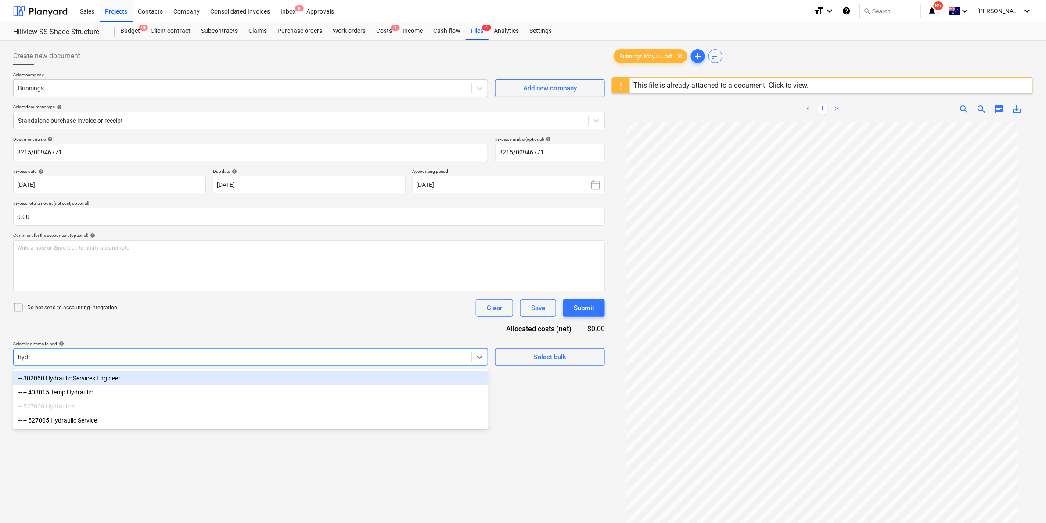
type input "hydra"
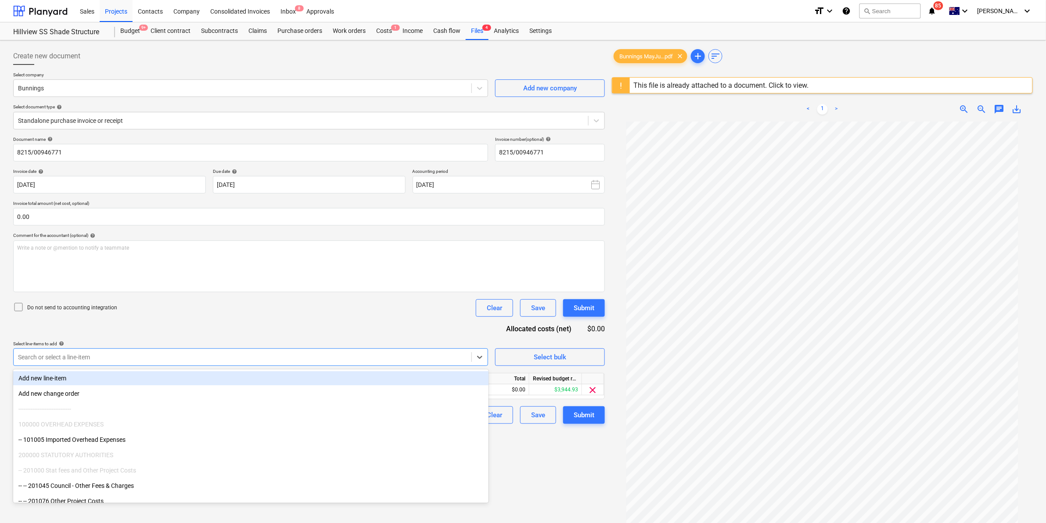
click at [399, 323] on div "Document name help 8215/00946771 Invoice number (optional) help 8215/00946771 I…" at bounding box center [309, 279] width 592 height 287
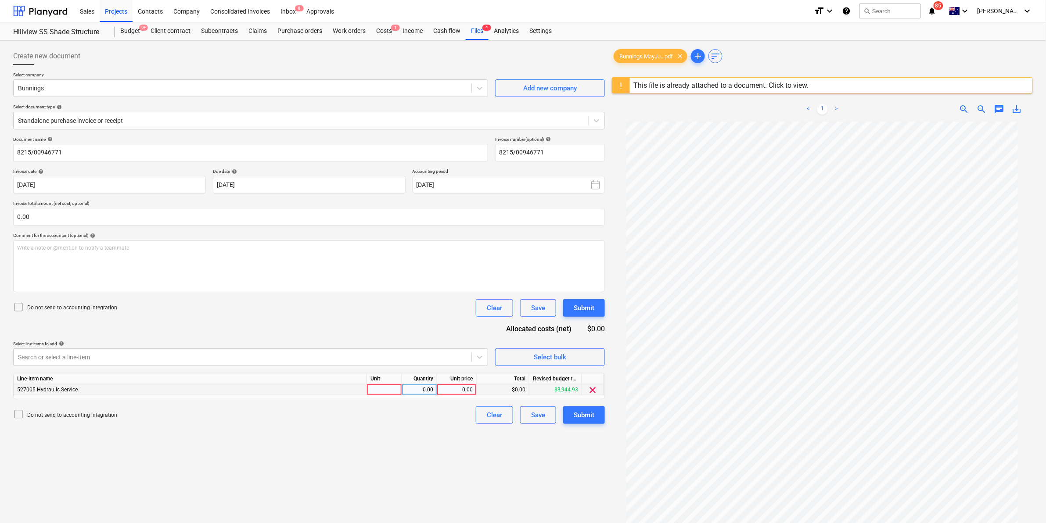
click at [395, 387] on div at bounding box center [384, 389] width 35 height 11
type input "item"
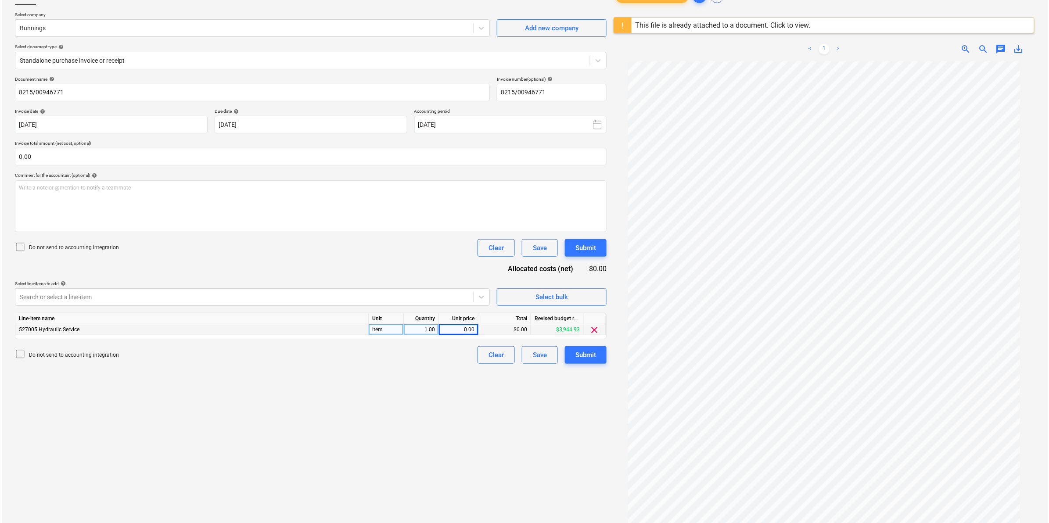
scroll to position [104, 0]
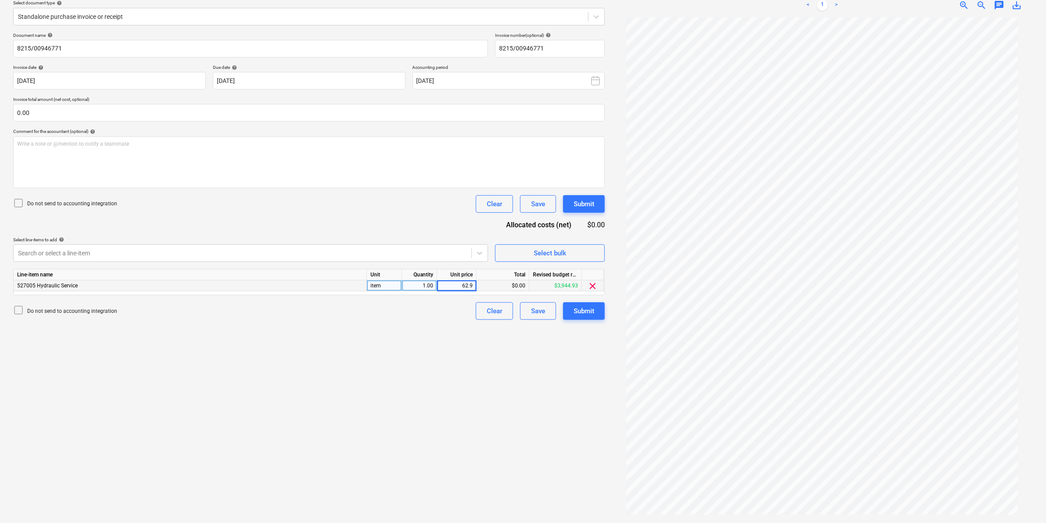
type input "62.92"
click at [395, 380] on div "Create new document Select company Bunnings Add new company Select document typ…" at bounding box center [309, 230] width 599 height 580
click at [441, 251] on div at bounding box center [242, 253] width 449 height 9
type input "concret"
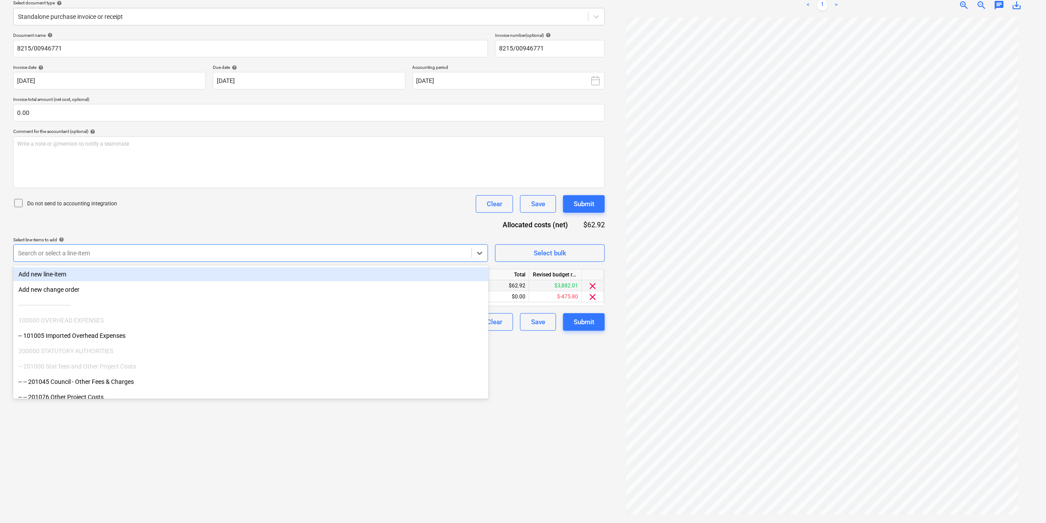
click at [427, 222] on div "Document name help 8215/00946771 Invoice number (optional) help 8215/00946771 I…" at bounding box center [309, 181] width 592 height 298
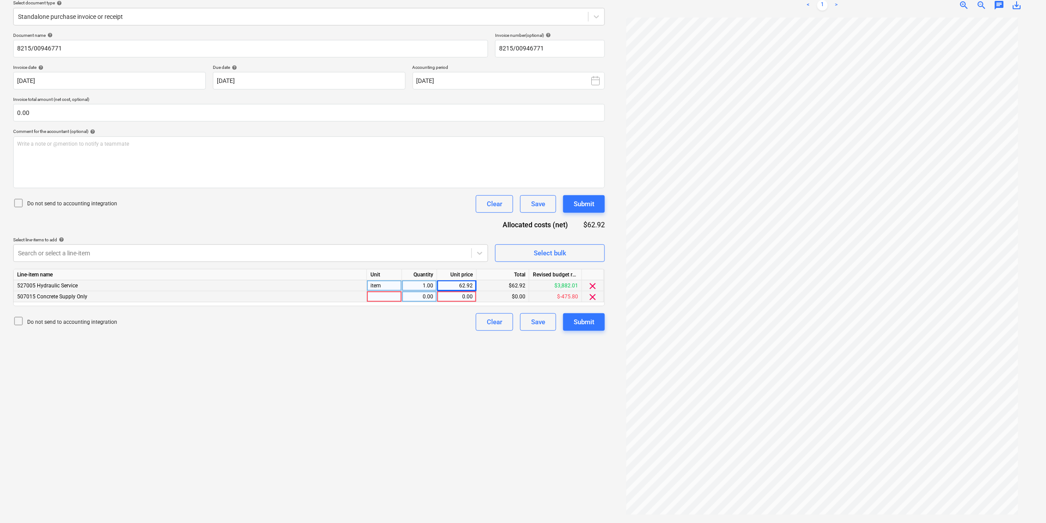
click at [379, 297] on div at bounding box center [384, 296] width 35 height 11
type input "item"
type input "7.89"
click at [591, 319] on div "Submit" at bounding box center [584, 321] width 21 height 11
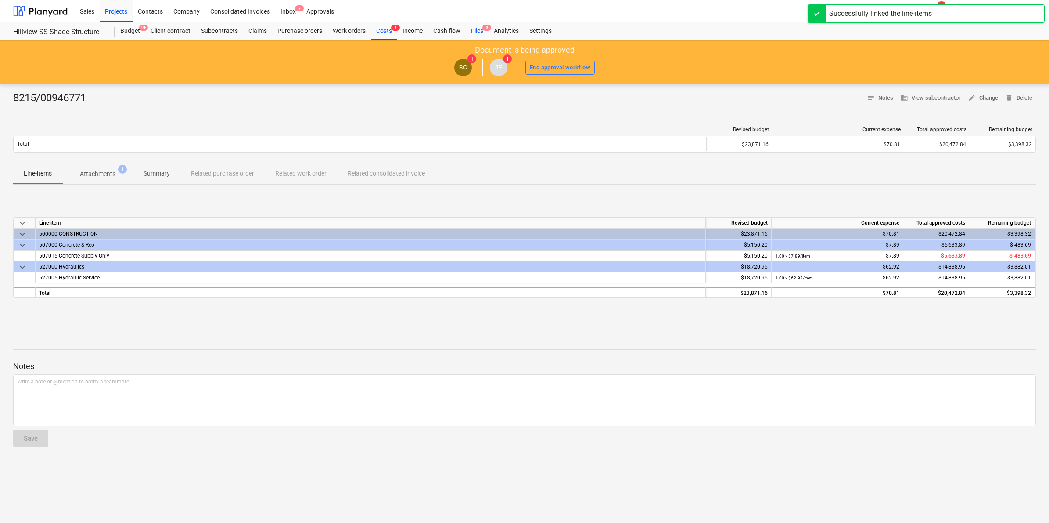
click at [473, 30] on div "Files 3" at bounding box center [477, 31] width 23 height 18
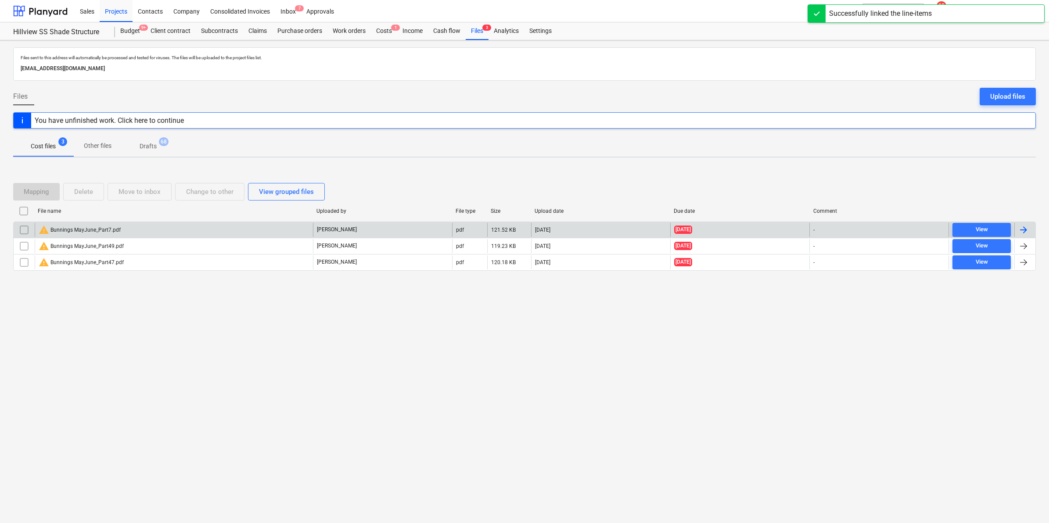
click at [104, 225] on div "warning Bunnings MayJune_Part7.pdf" at bounding box center [80, 230] width 82 height 11
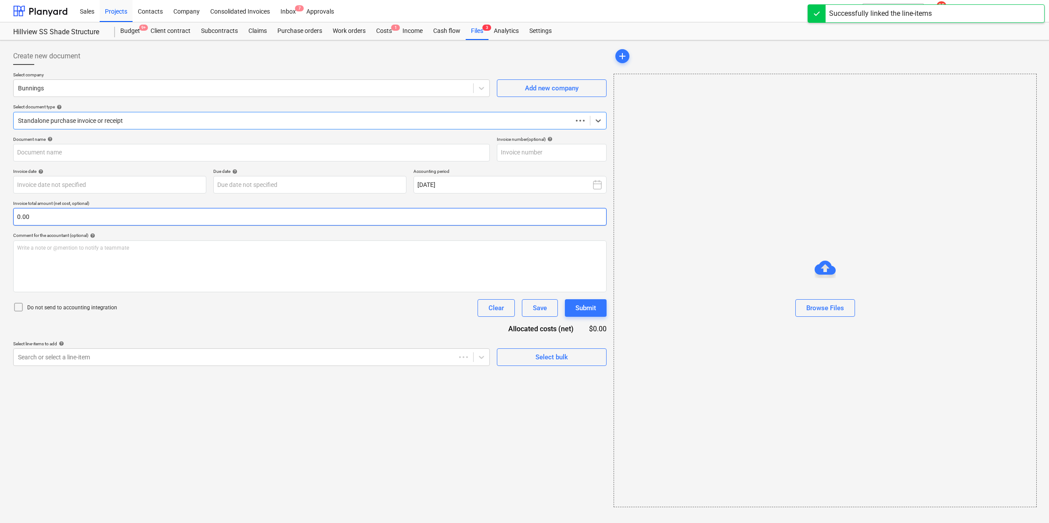
type input "8204/00389233"
type input "[DATE]"
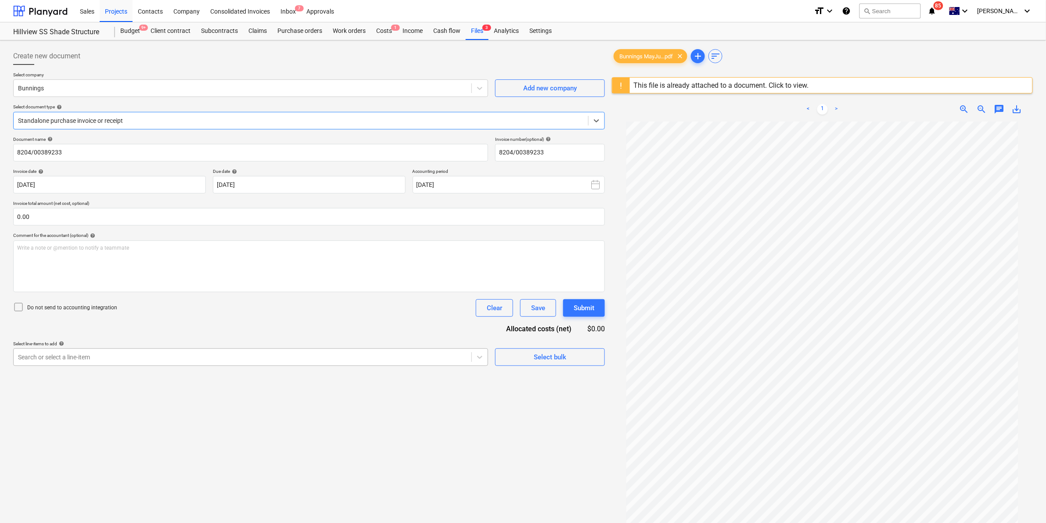
click at [262, 363] on div "Search or select a line-item" at bounding box center [243, 357] width 458 height 12
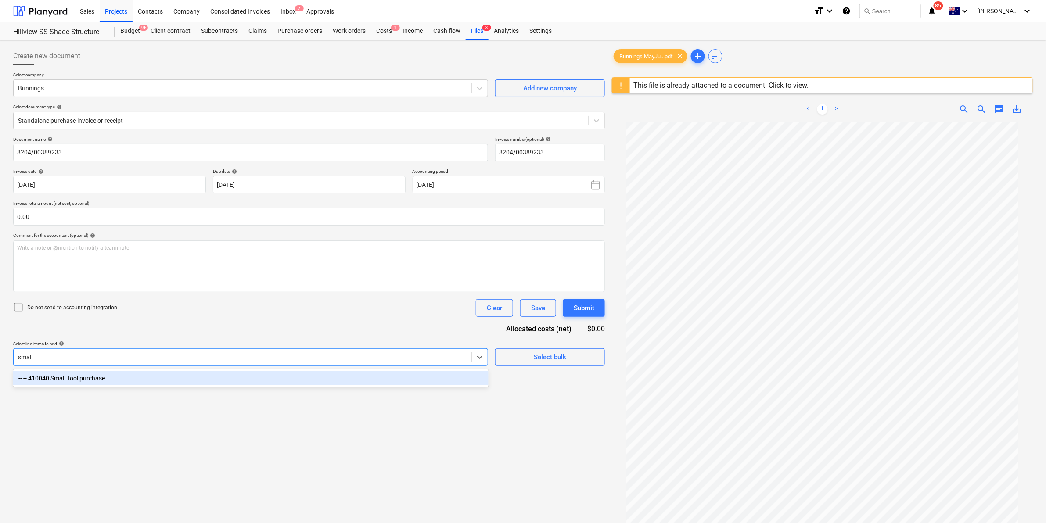
type input "small"
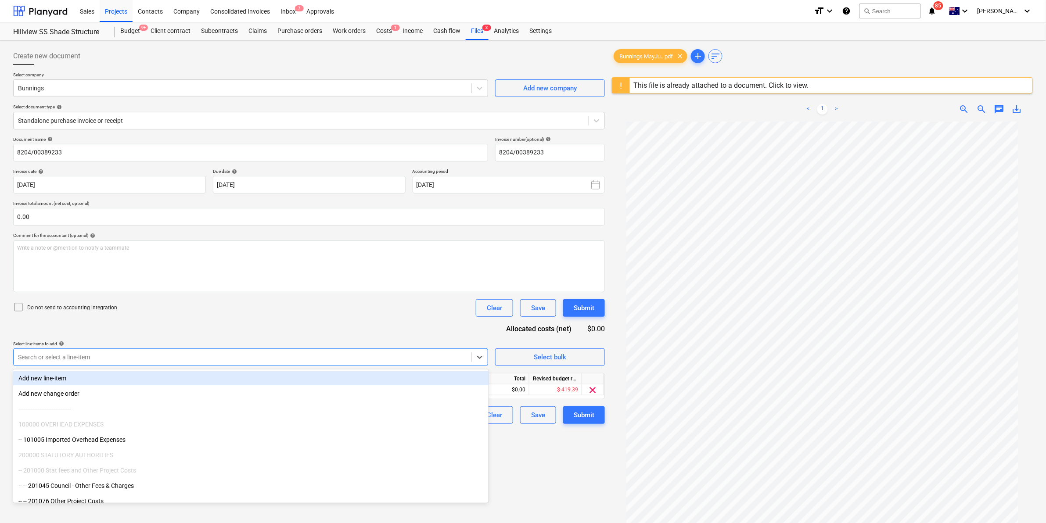
click at [305, 324] on div "Document name help 8204/00389233 Invoice number (optional) help 8204/00389233 I…" at bounding box center [309, 279] width 592 height 287
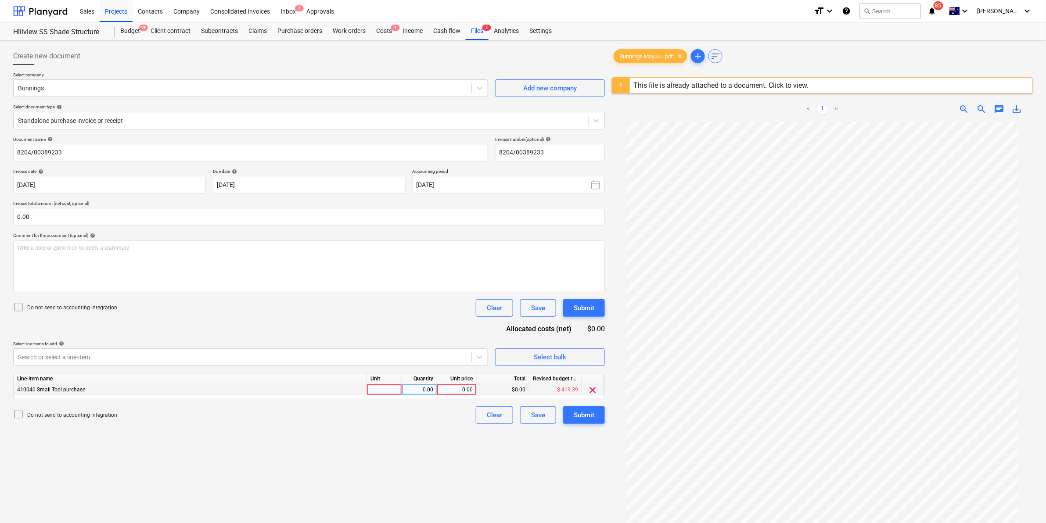
click at [373, 391] on div at bounding box center [384, 389] width 35 height 11
type input "item"
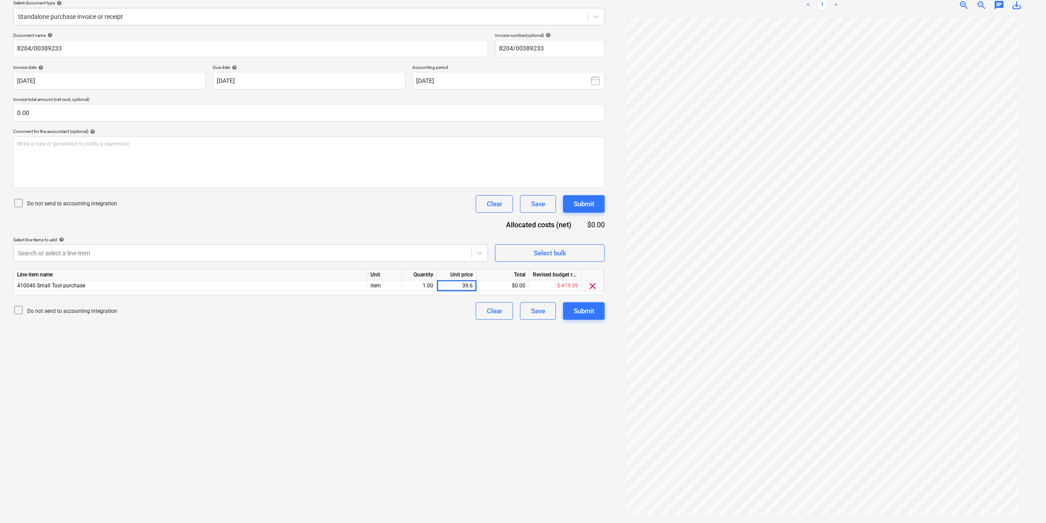
type input "39.65"
click at [582, 310] on div "Submit" at bounding box center [584, 310] width 21 height 11
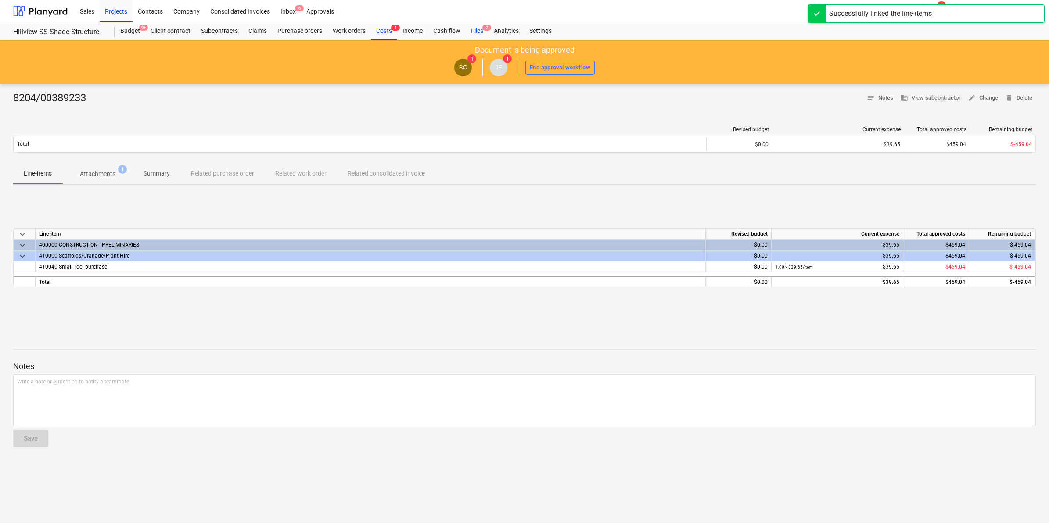
click at [479, 31] on div "Files 2" at bounding box center [477, 31] width 23 height 18
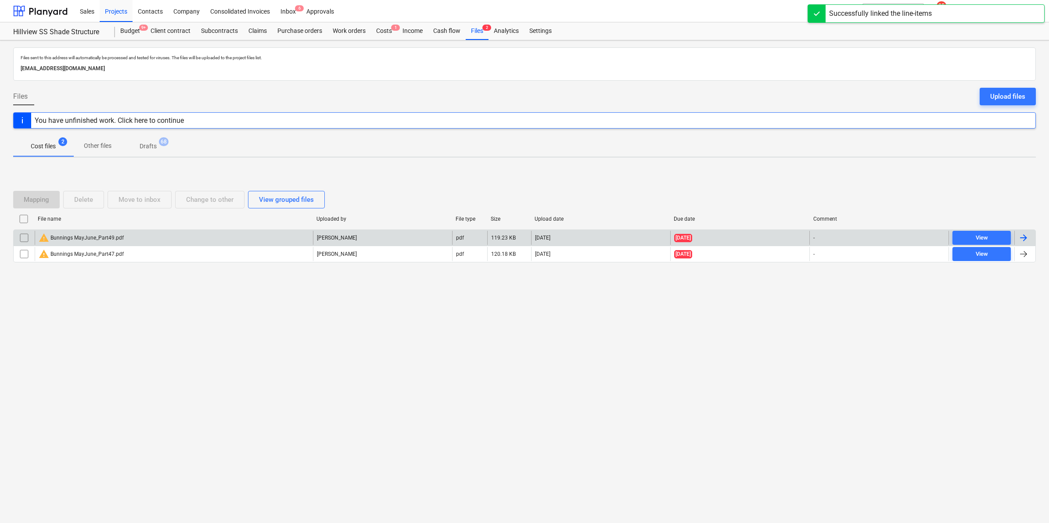
click at [185, 243] on div "warning Bunnings MayJune_Part49.pdf" at bounding box center [174, 238] width 278 height 14
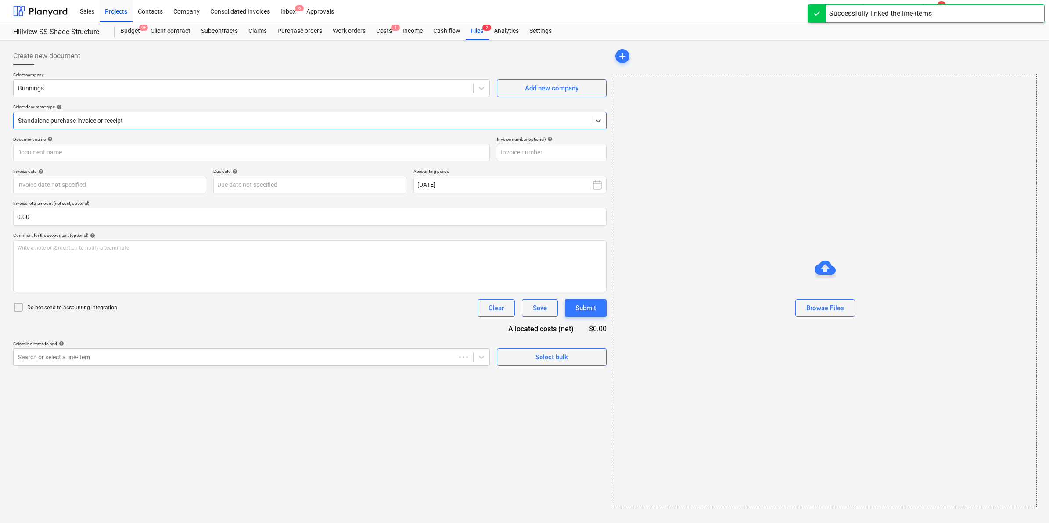
type input "8215/00780861"
type input "[DATE]"
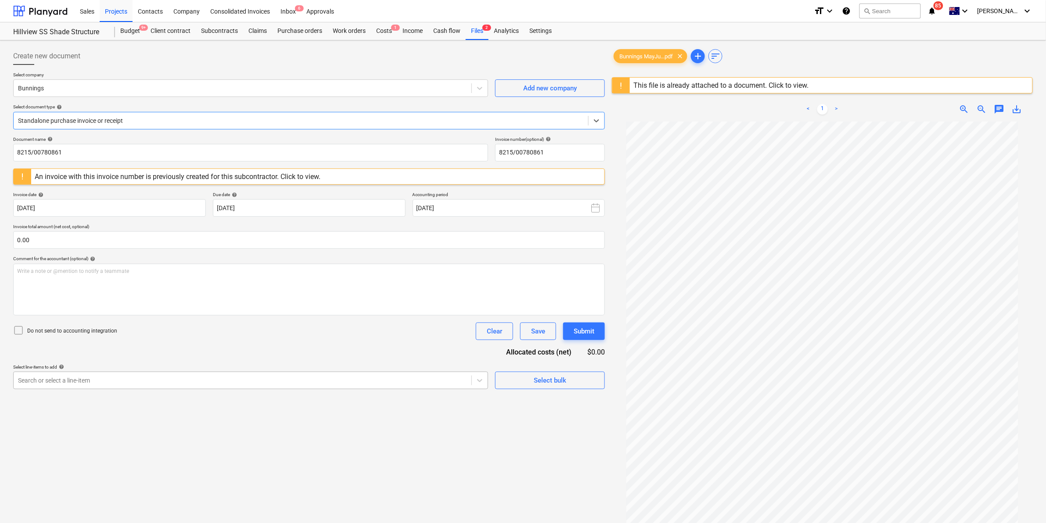
click at [345, 383] on div "Search or select a line-item" at bounding box center [250, 381] width 475 height 18
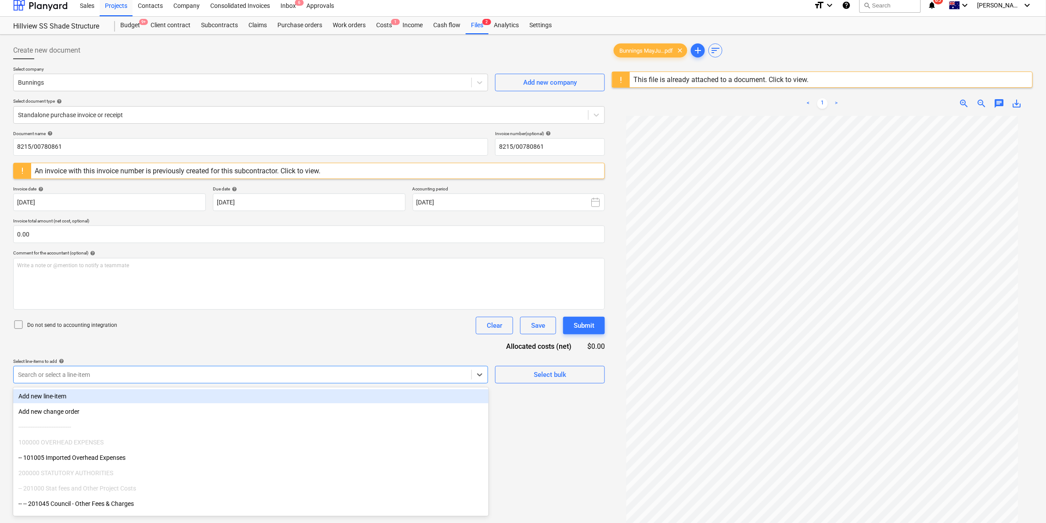
scroll to position [7, 0]
click at [130, 109] on div at bounding box center [301, 113] width 566 height 9
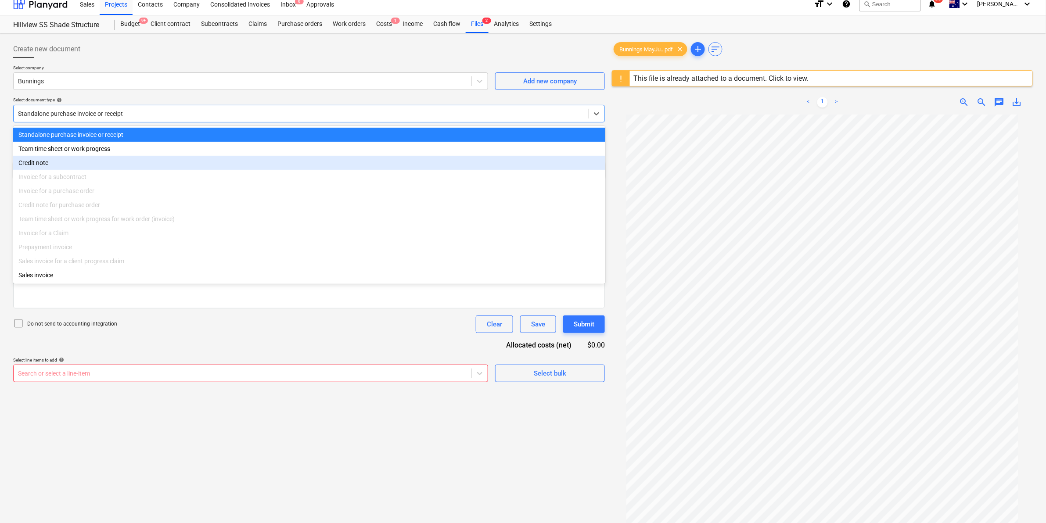
click at [86, 159] on div "Credit note" at bounding box center [309, 163] width 592 height 14
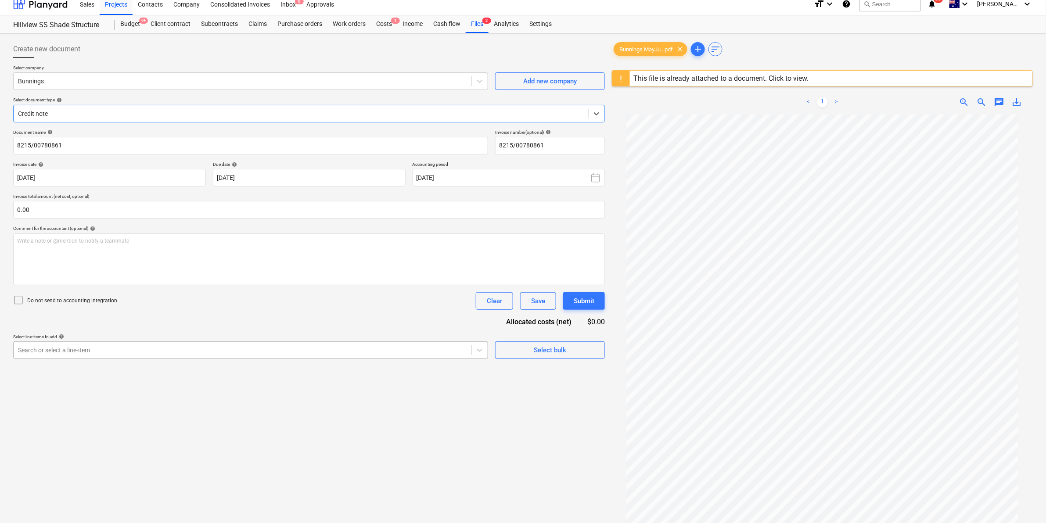
click at [86, 352] on div at bounding box center [242, 350] width 449 height 9
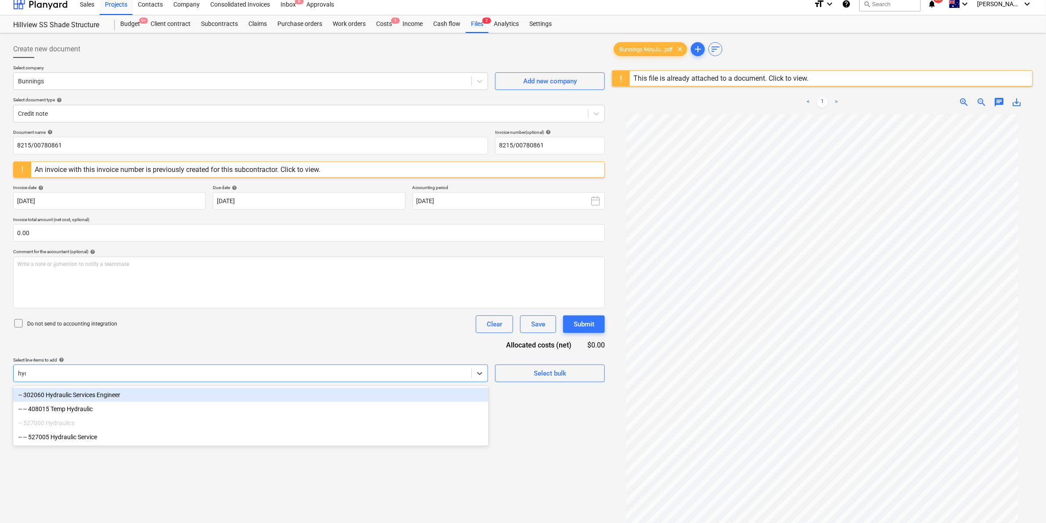
type input "hydr"
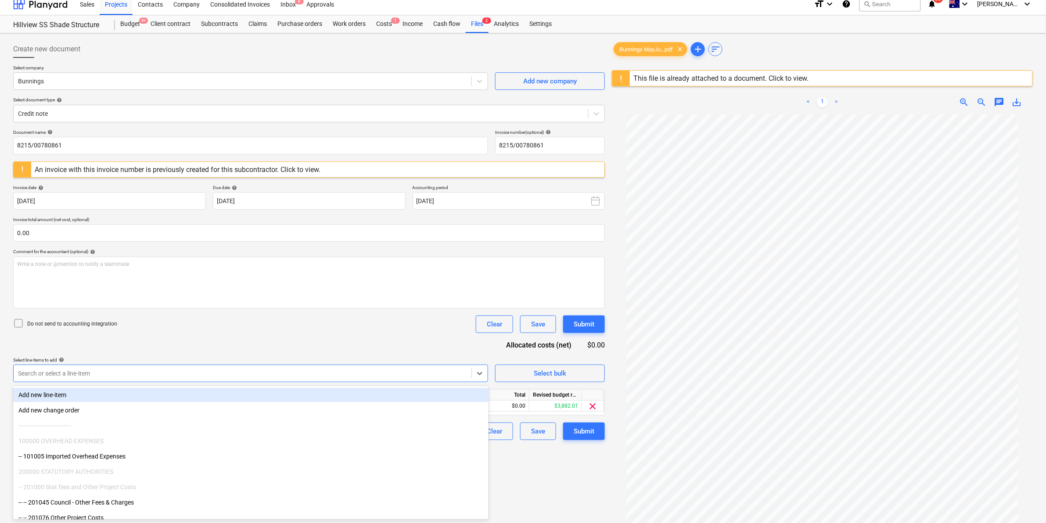
click at [230, 337] on div "Document name help 8215/00780861 Invoice number (optional) help 8215/00780861 A…" at bounding box center [309, 284] width 592 height 311
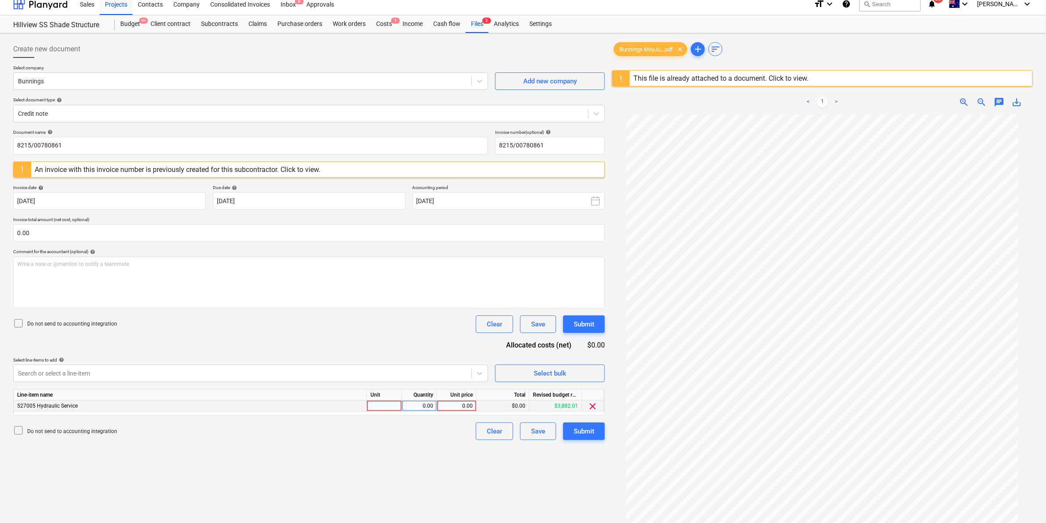
click at [378, 405] on div at bounding box center [384, 406] width 35 height 11
type input "item"
type input "-1"
type input "24.25"
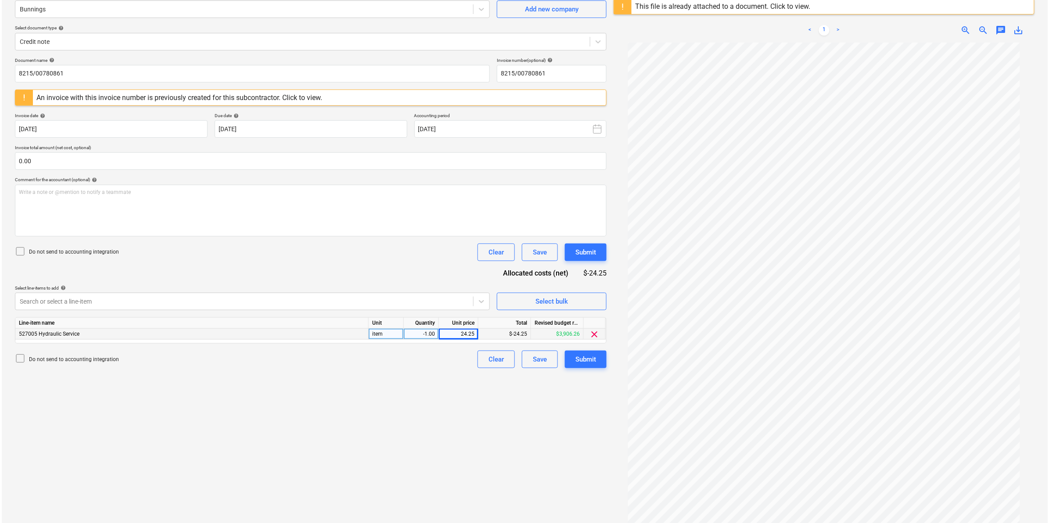
scroll to position [104, 0]
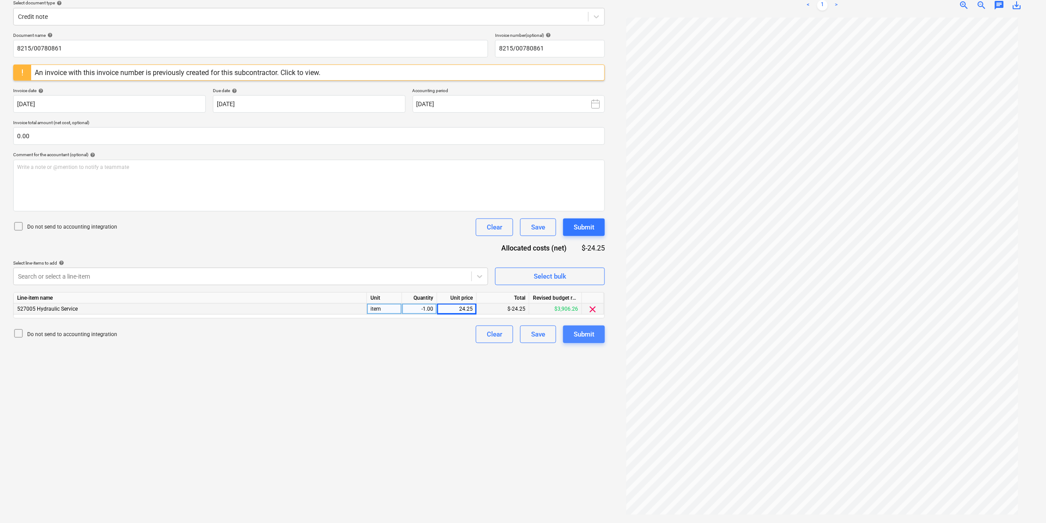
click at [583, 330] on div "Submit" at bounding box center [584, 334] width 21 height 11
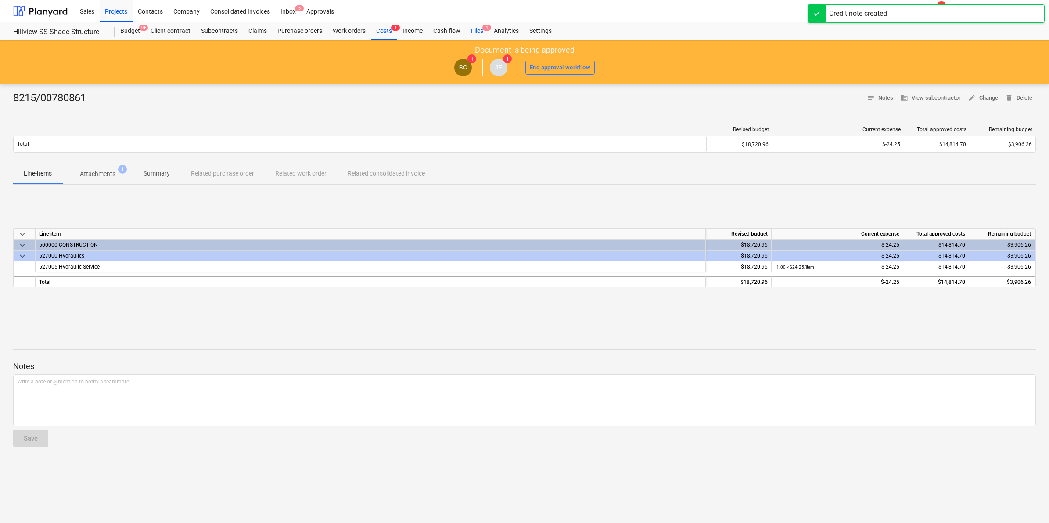
click at [472, 29] on div "Files 1" at bounding box center [477, 31] width 23 height 18
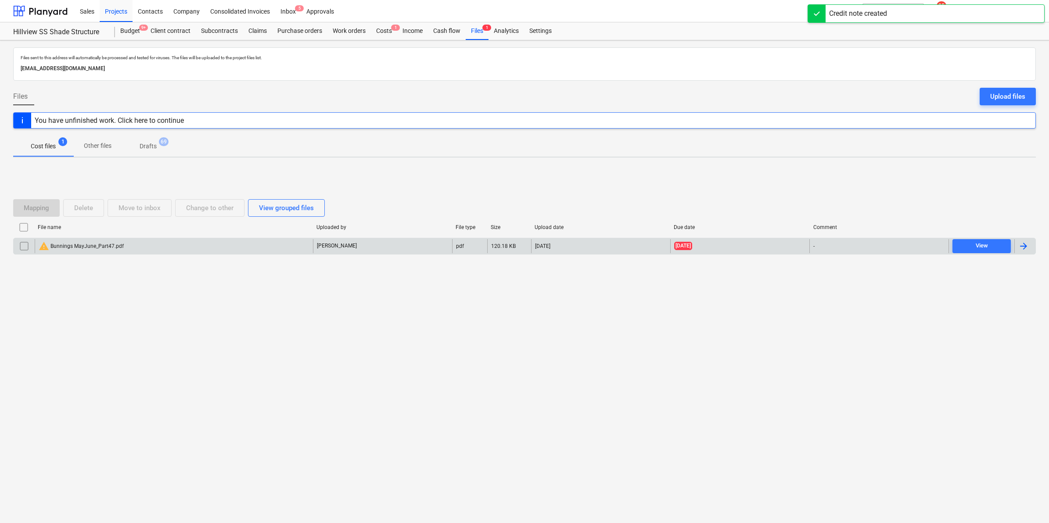
click at [165, 247] on div "warning Bunnings MayJune_Part47.pdf" at bounding box center [174, 246] width 278 height 14
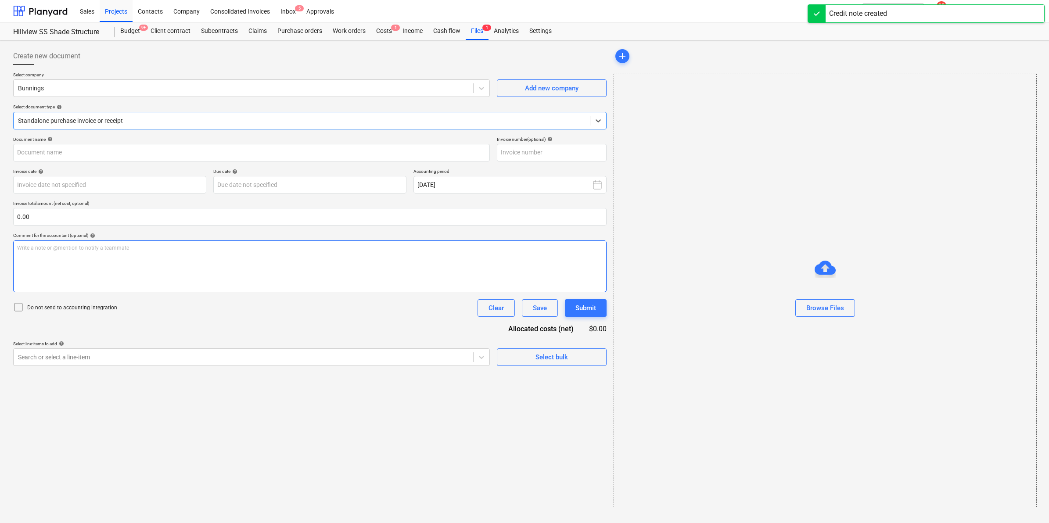
type input "8215/00936574"
type input "[DATE]"
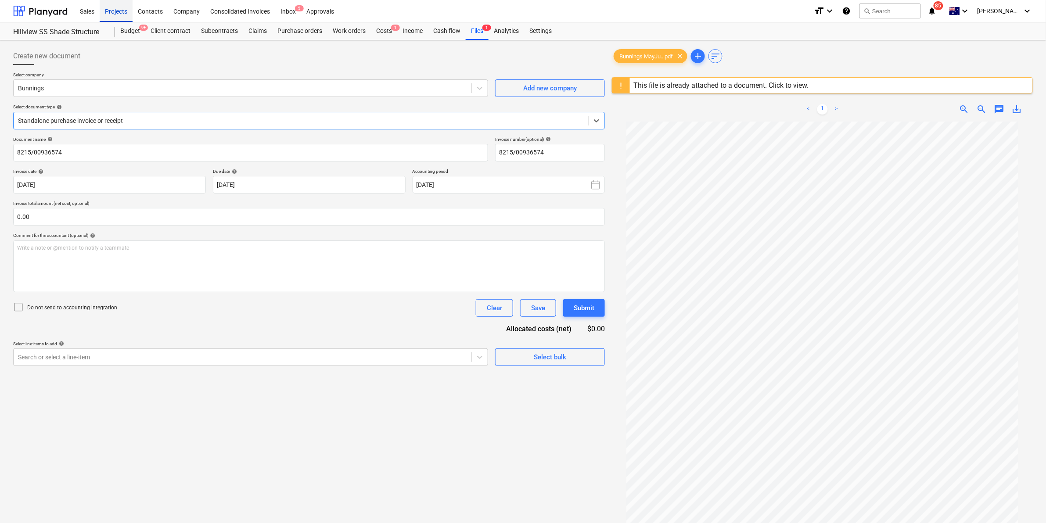
click at [125, 7] on div "Projects" at bounding box center [116, 11] width 33 height 22
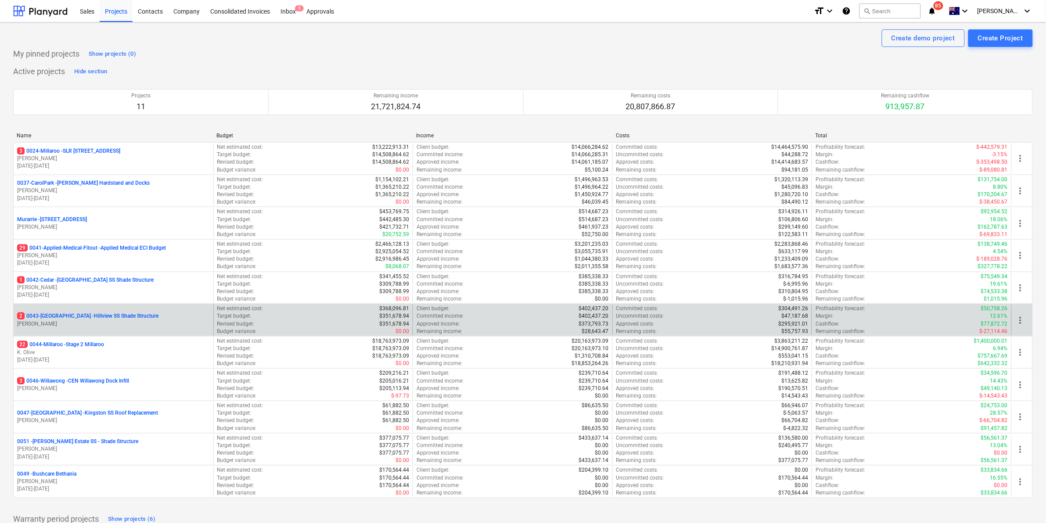
click at [72, 315] on p "2 0043-[GEOGRAPHIC_DATA] - [GEOGRAPHIC_DATA] [GEOGRAPHIC_DATA] Shade Structure" at bounding box center [87, 315] width 141 height 7
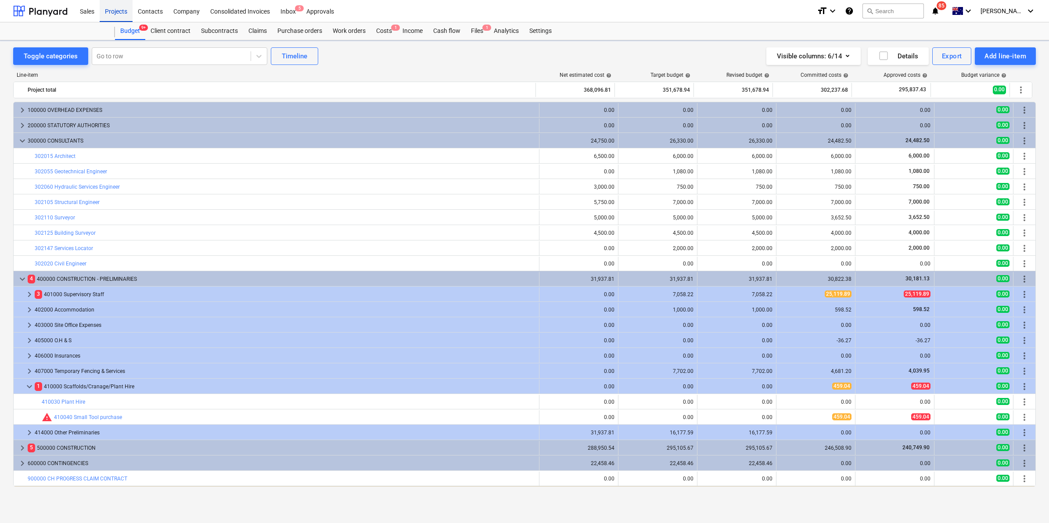
scroll to position [14, 0]
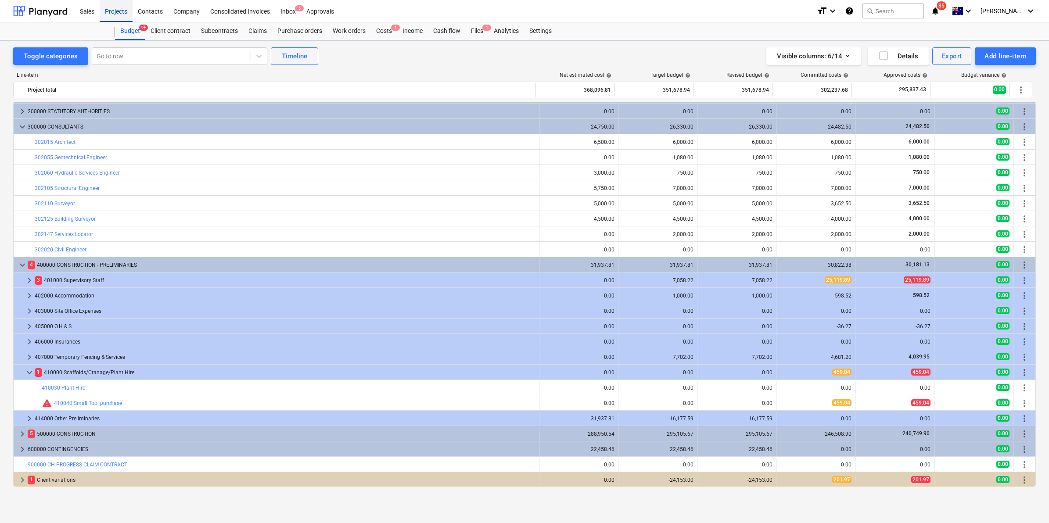
click at [119, 13] on div "Projects" at bounding box center [116, 11] width 33 height 22
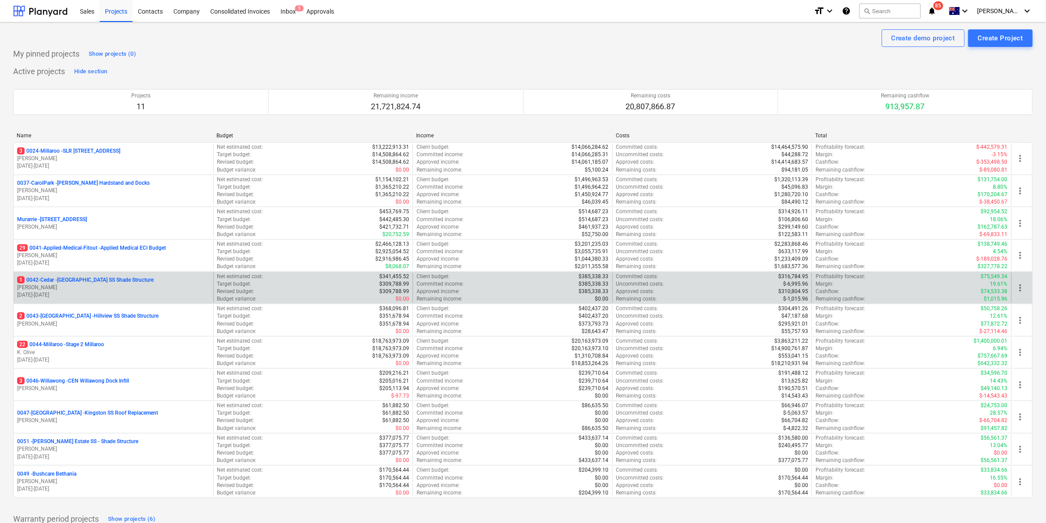
click at [89, 280] on p "1 0042-Cedar - [GEOGRAPHIC_DATA] SS Shade Structure" at bounding box center [85, 279] width 136 height 7
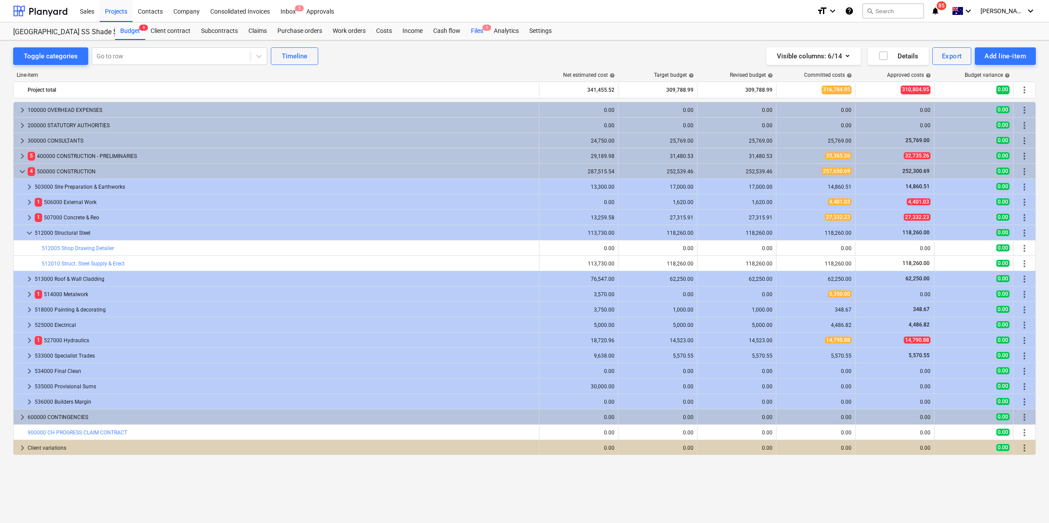
click at [478, 25] on div "Files 1" at bounding box center [477, 31] width 23 height 18
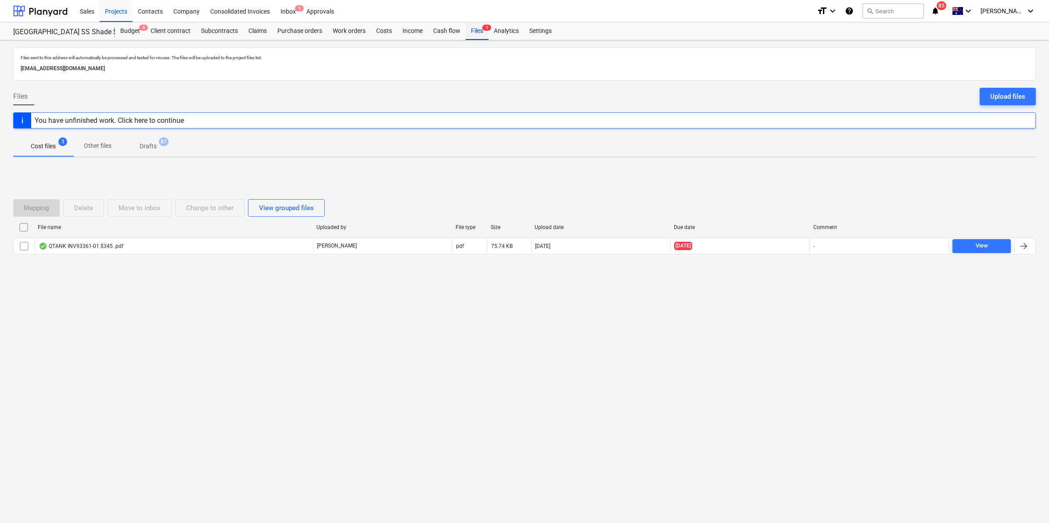
click at [483, 34] on div "Files 1" at bounding box center [477, 31] width 23 height 18
click at [939, 9] on icon "notifications" at bounding box center [935, 11] width 9 height 11
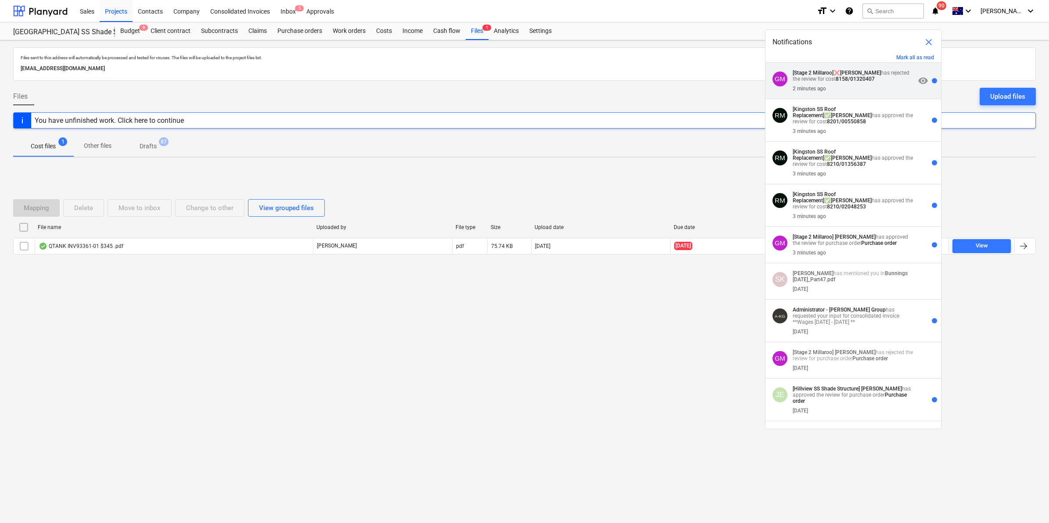
click at [868, 75] on strong "[PERSON_NAME]" at bounding box center [860, 73] width 41 height 6
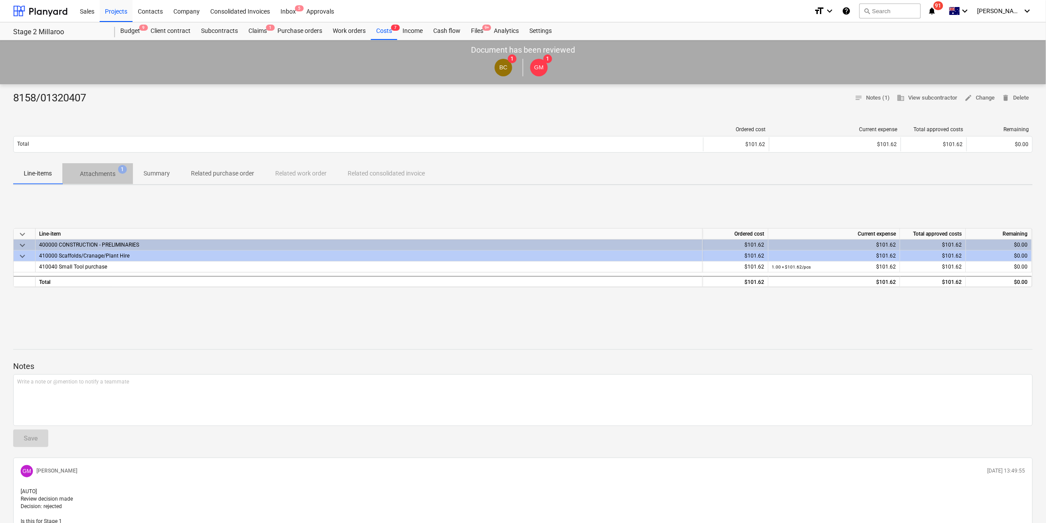
click at [104, 176] on p "Attachments" at bounding box center [98, 173] width 36 height 9
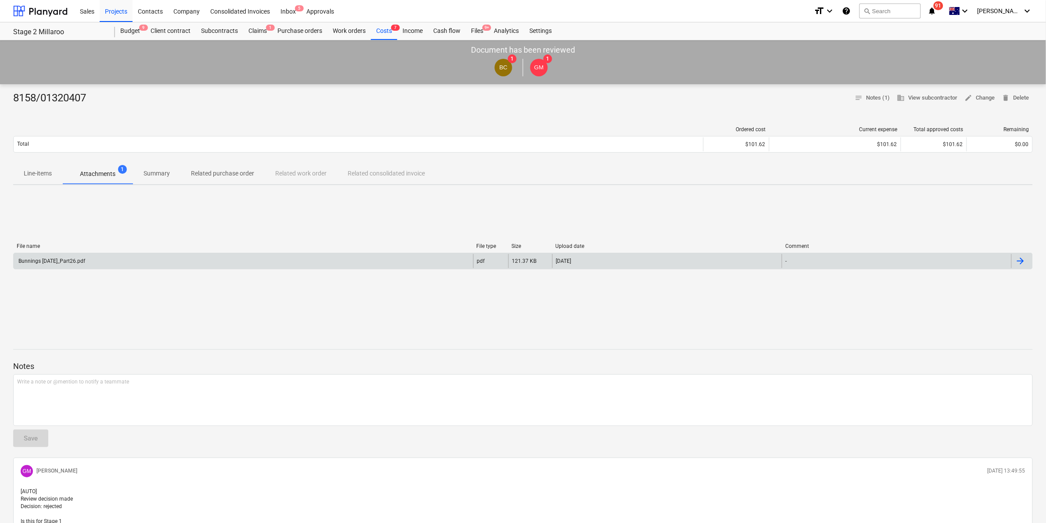
click at [123, 264] on div "Bunnings [DATE]_Part26.pdf" at bounding box center [243, 261] width 459 height 14
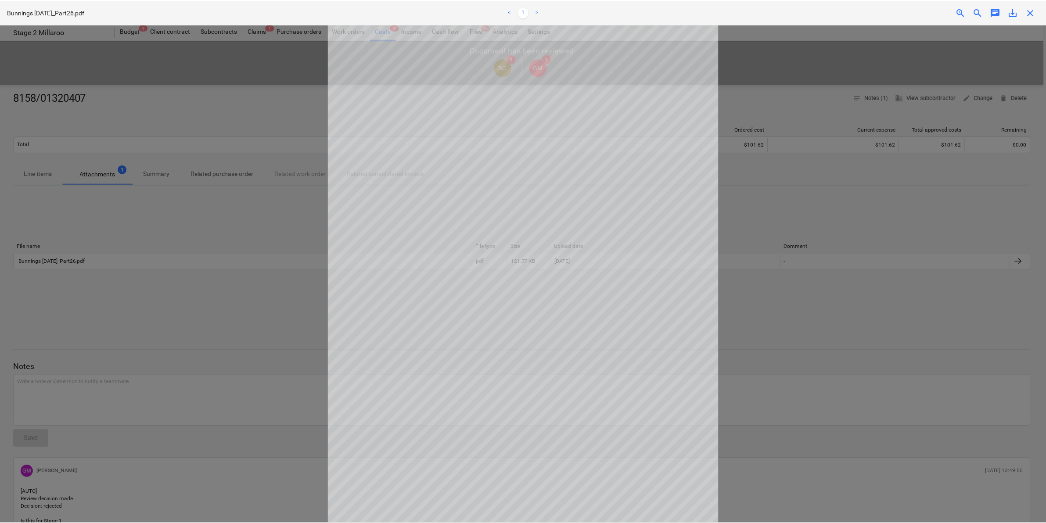
scroll to position [57, 0]
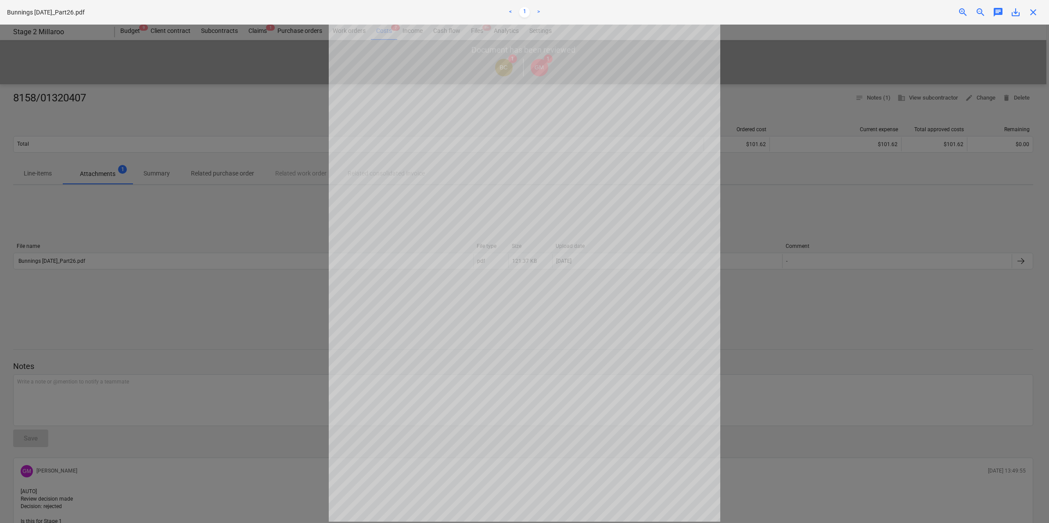
click at [267, 239] on div at bounding box center [524, 274] width 1049 height 498
click at [1032, 11] on span "close" at bounding box center [1033, 12] width 11 height 11
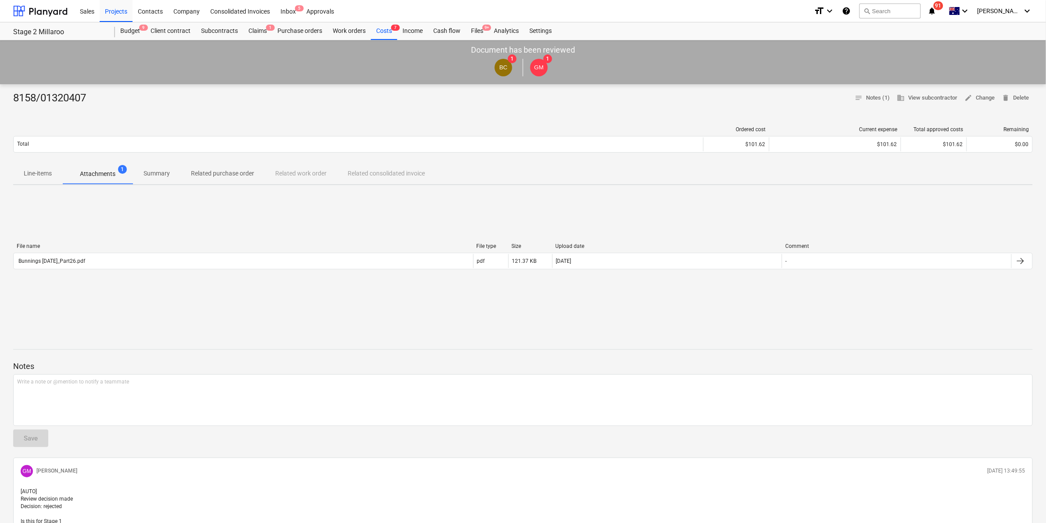
click at [943, 7] on span "91" at bounding box center [938, 5] width 10 height 9
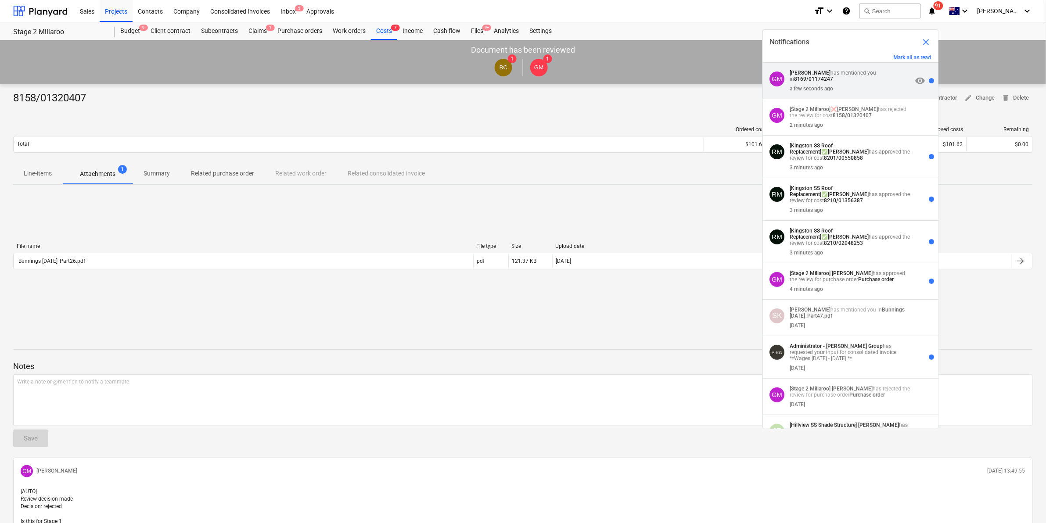
click at [853, 85] on div "a few seconds ago" at bounding box center [851, 87] width 122 height 10
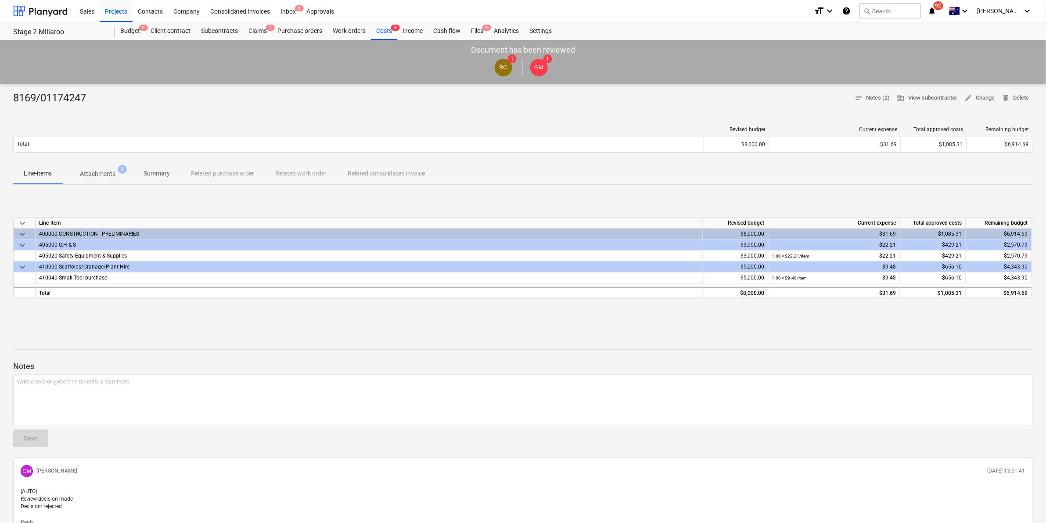
click at [97, 172] on p "Attachments" at bounding box center [98, 173] width 36 height 9
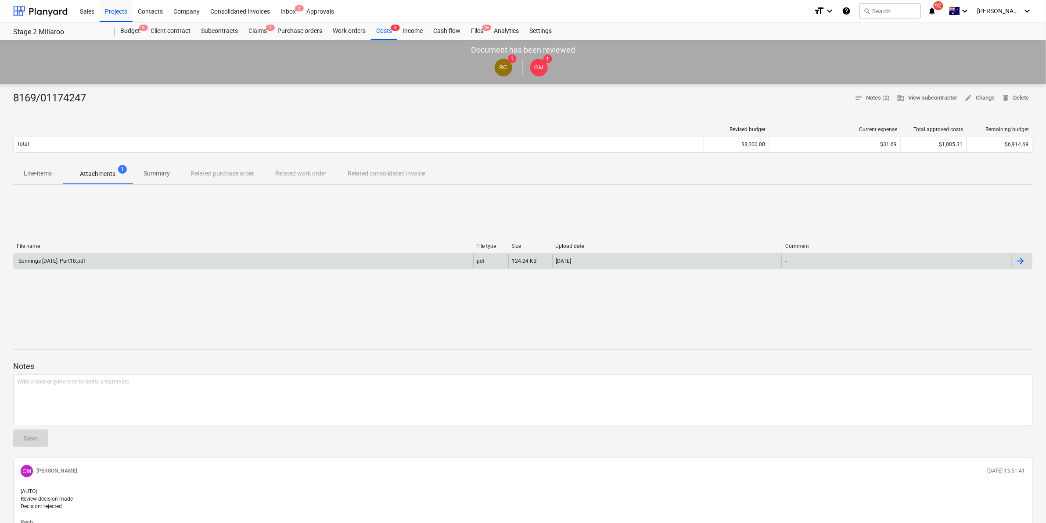
click at [93, 266] on div "Bunnings [DATE]_Part18.pdf" at bounding box center [243, 261] width 459 height 14
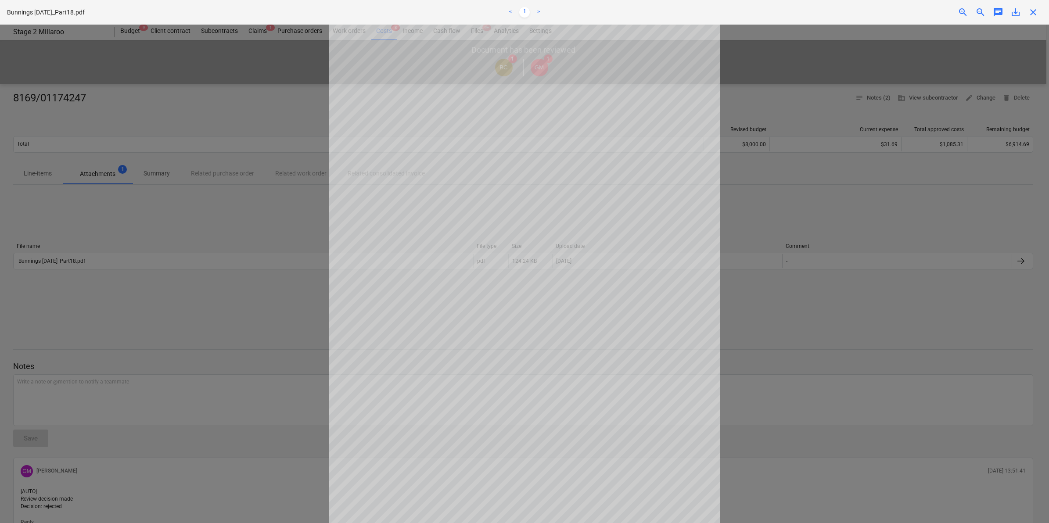
scroll to position [57, 0]
click at [878, 207] on div at bounding box center [524, 274] width 1049 height 498
click at [1029, 10] on span "close" at bounding box center [1033, 12] width 11 height 11
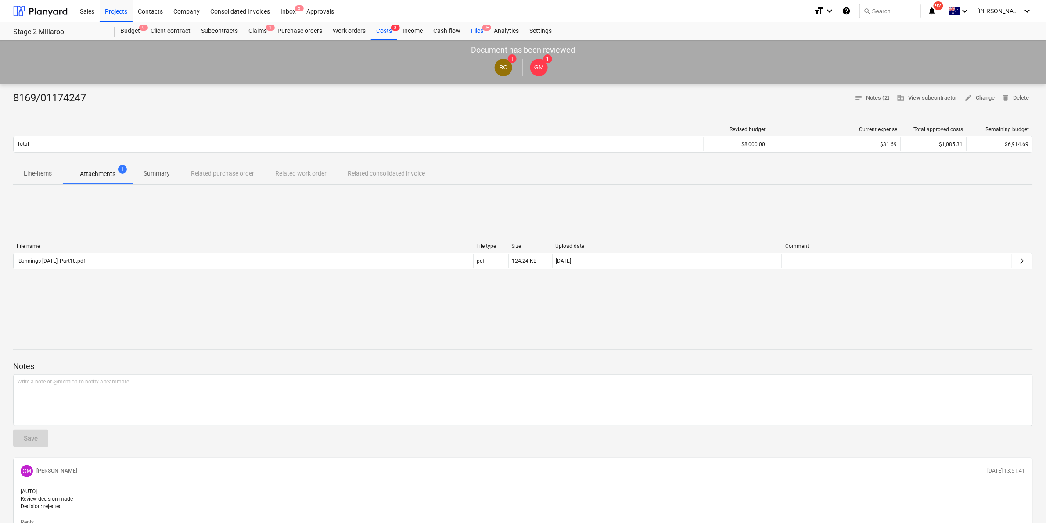
click at [473, 27] on div "Files 9+" at bounding box center [477, 31] width 23 height 18
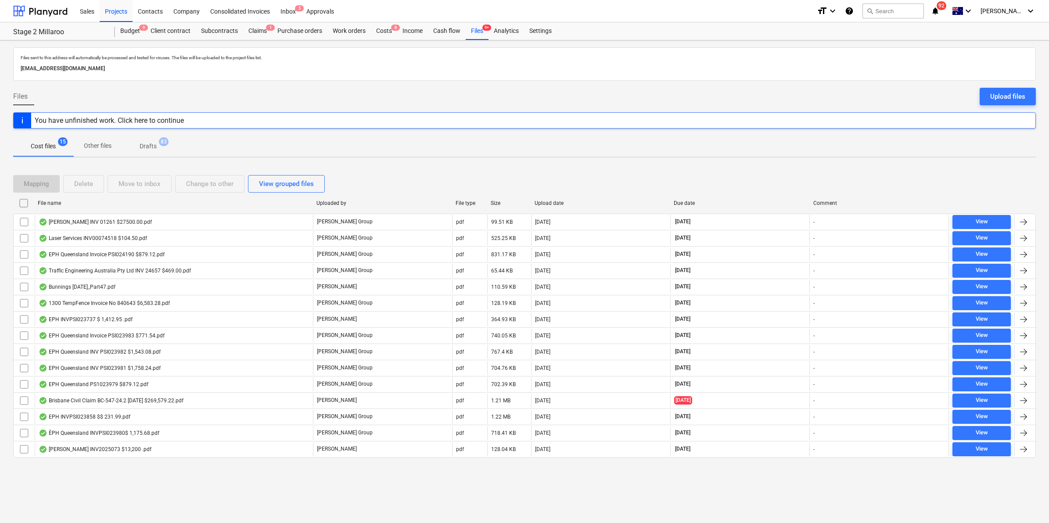
click at [939, 10] on icon "notifications" at bounding box center [935, 11] width 9 height 11
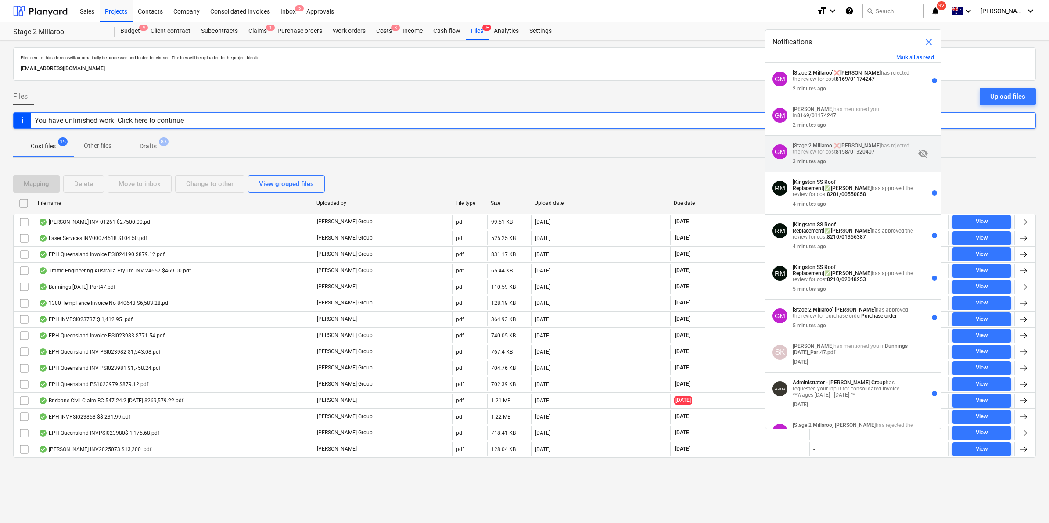
click at [837, 150] on strong "8158/01320407" at bounding box center [854, 152] width 39 height 6
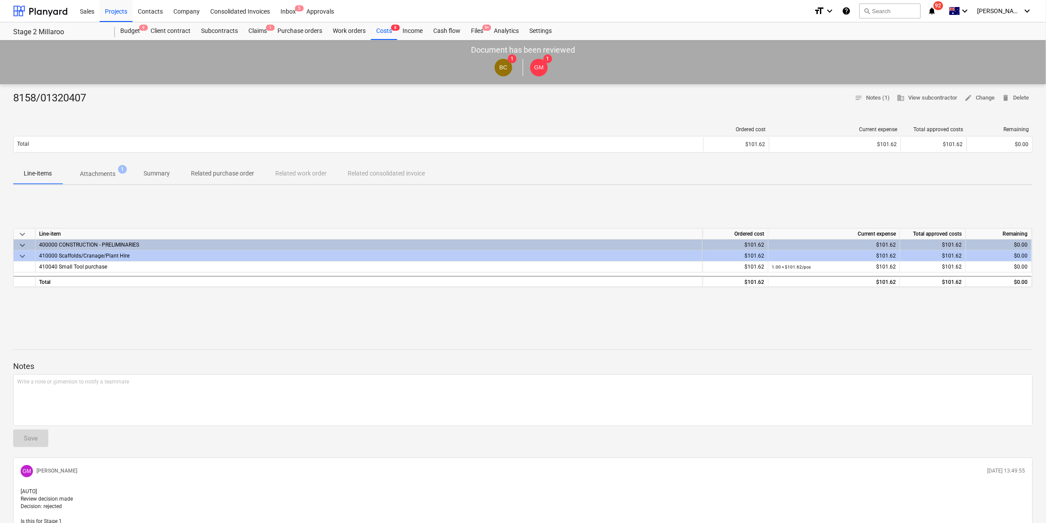
scroll to position [57, 0]
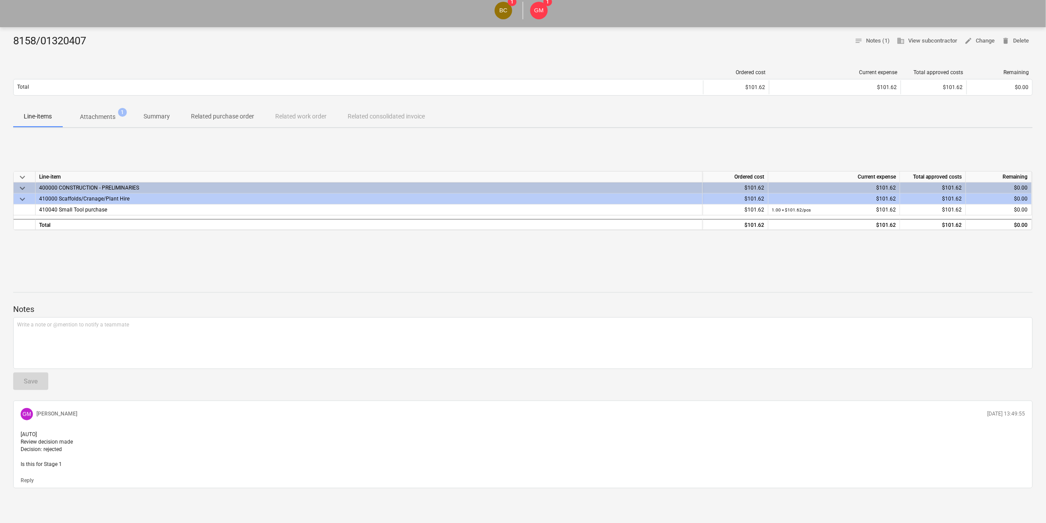
click at [106, 121] on p "Attachments" at bounding box center [98, 116] width 36 height 9
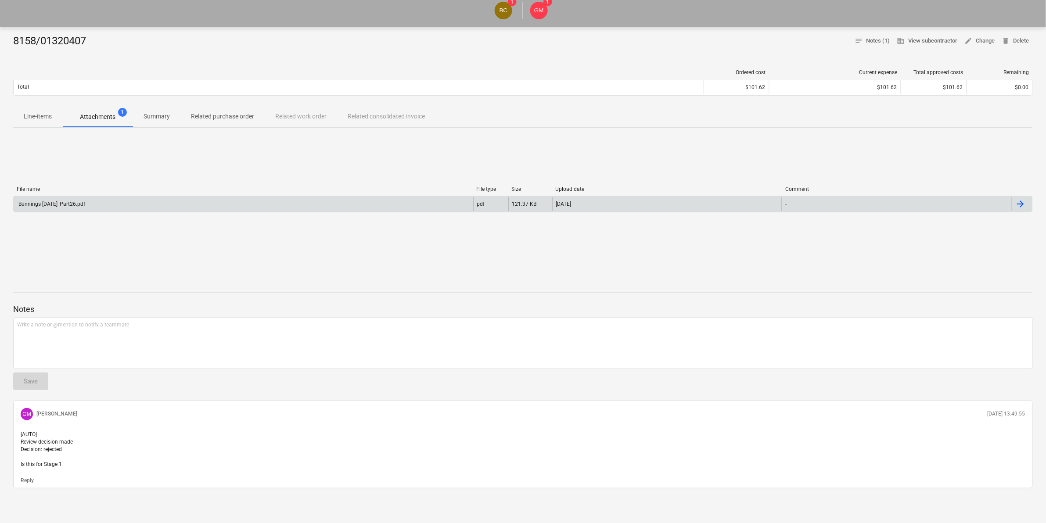
click at [80, 200] on div "Bunnings [DATE]_Part26.pdf" at bounding box center [243, 204] width 459 height 14
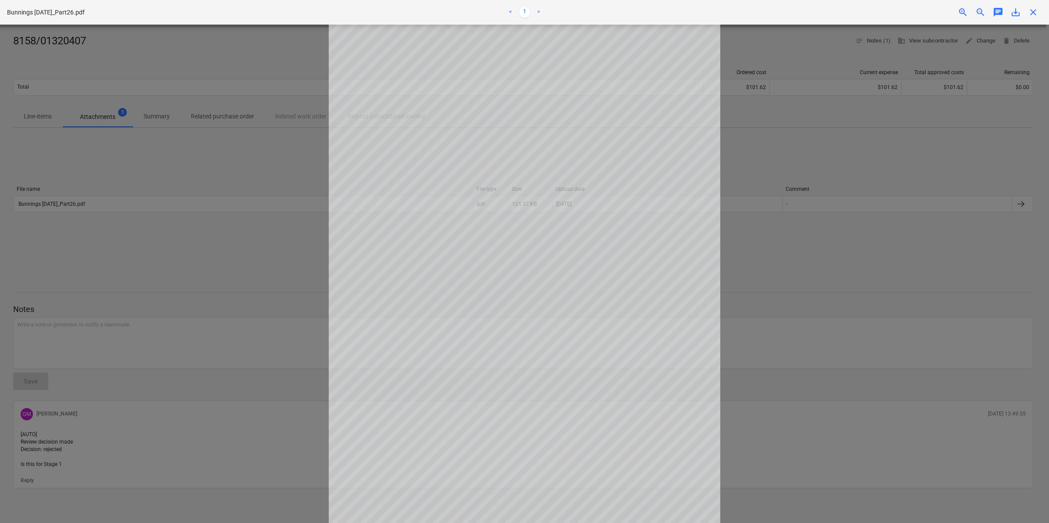
click at [1030, 10] on span "close" at bounding box center [1033, 12] width 11 height 11
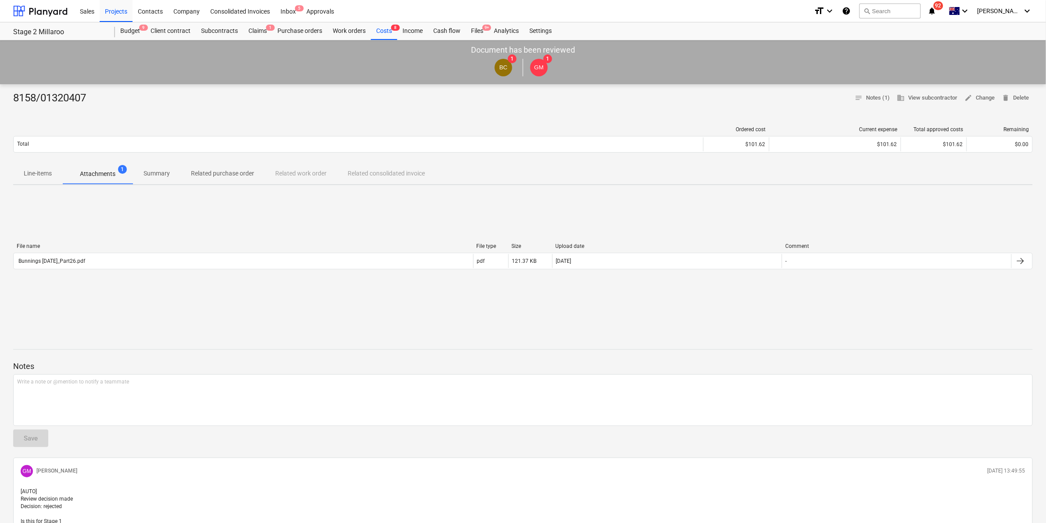
click at [943, 6] on span "92" at bounding box center [938, 5] width 10 height 9
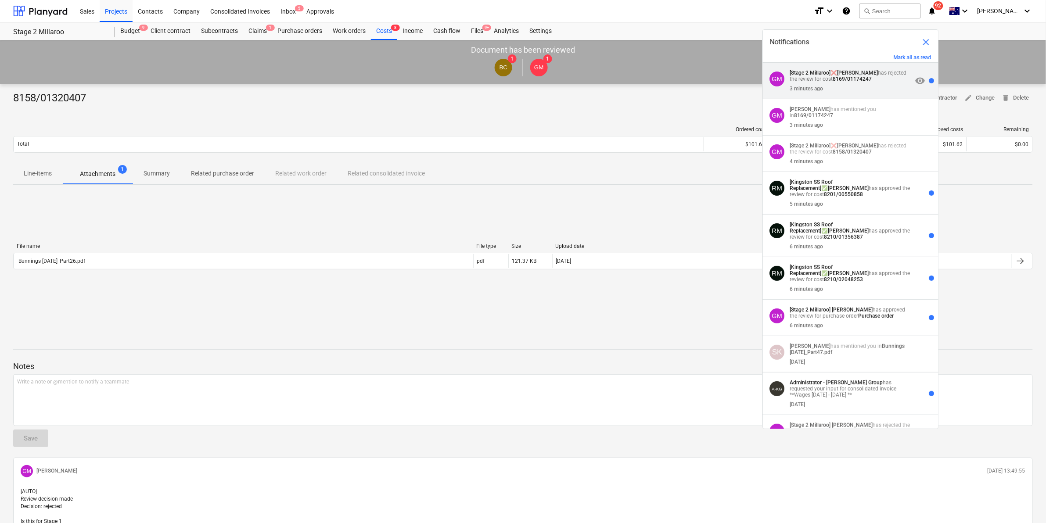
click at [834, 73] on p "[Stage 2 Millaroo] ❌ [PERSON_NAME] has rejected the review for cost 8169/011742…" at bounding box center [851, 76] width 122 height 12
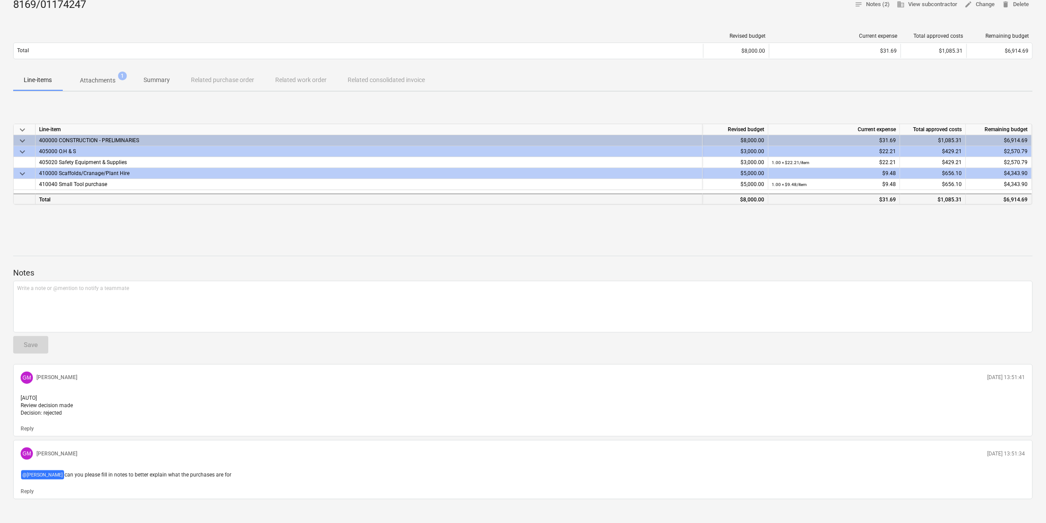
scroll to position [112, 0]
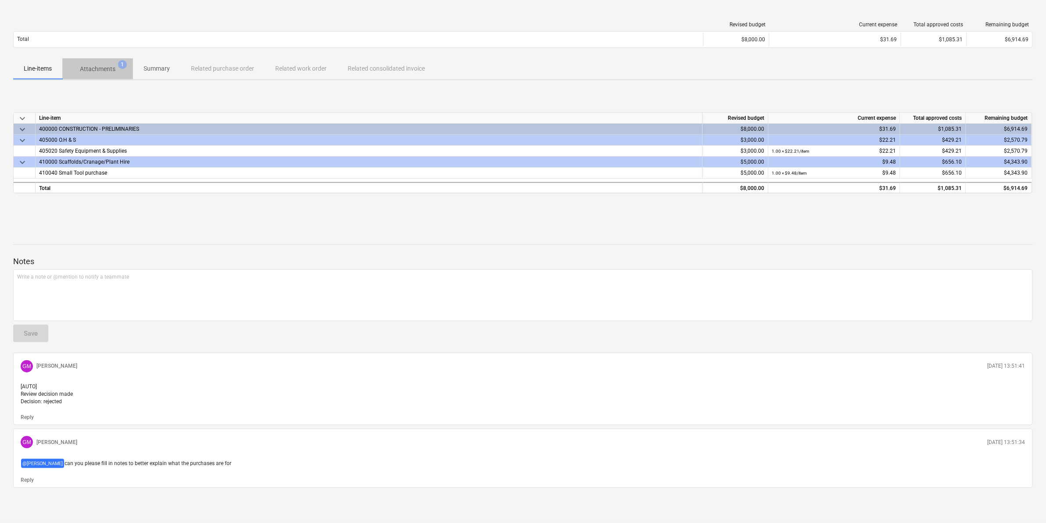
click at [100, 65] on p "Attachments" at bounding box center [98, 69] width 36 height 9
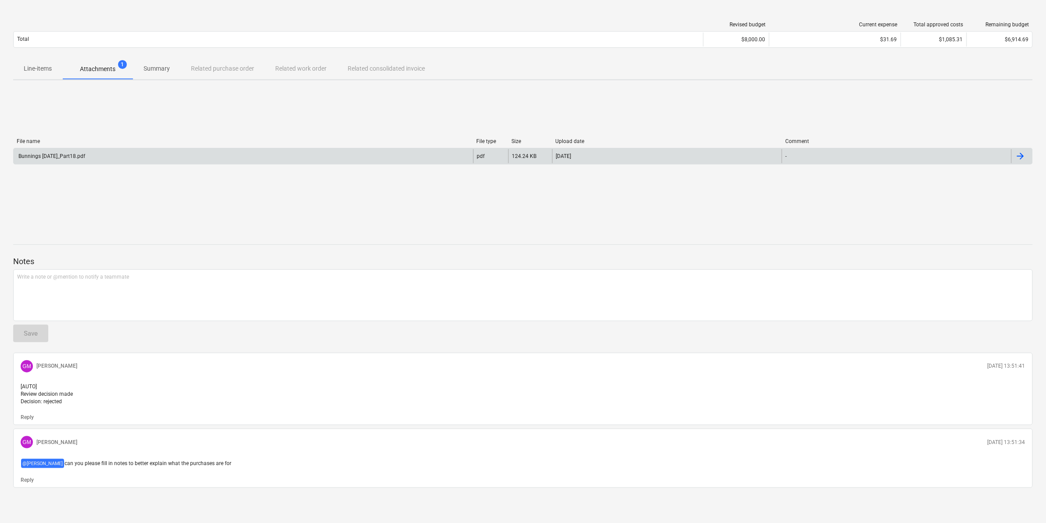
click at [95, 149] on div "Bunnings [DATE]_Part18.pdf" at bounding box center [243, 156] width 459 height 14
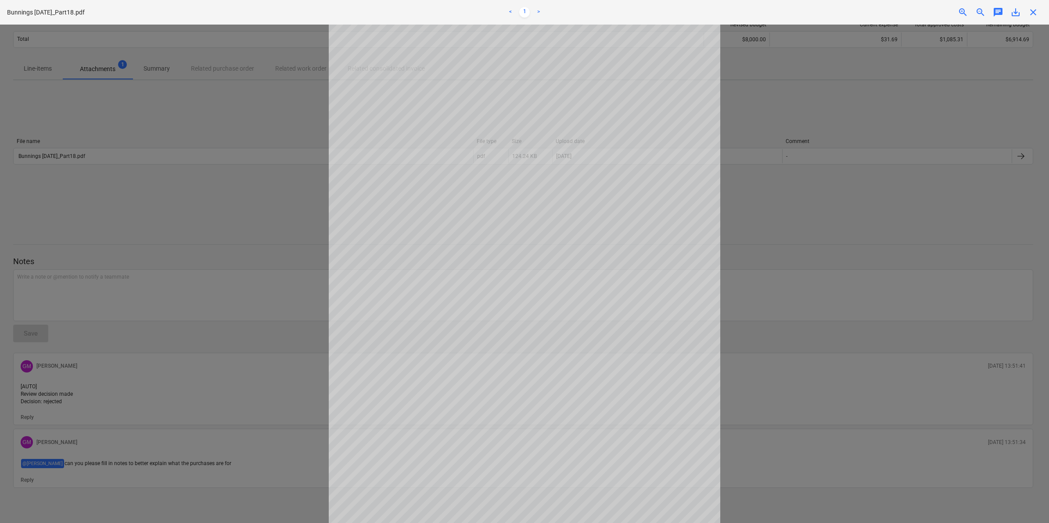
click at [1032, 14] on span "close" at bounding box center [1033, 12] width 11 height 11
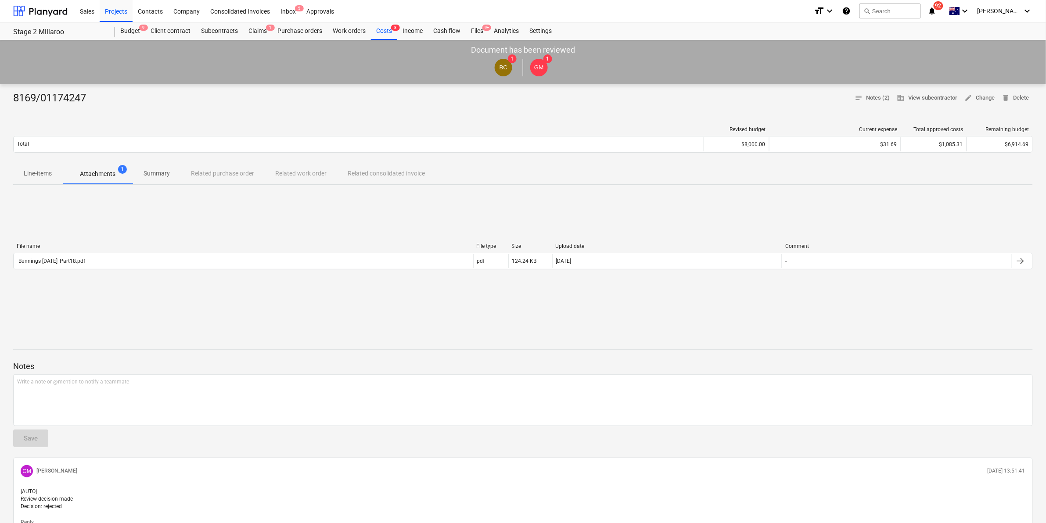
click at [943, 3] on span "92" at bounding box center [938, 5] width 10 height 9
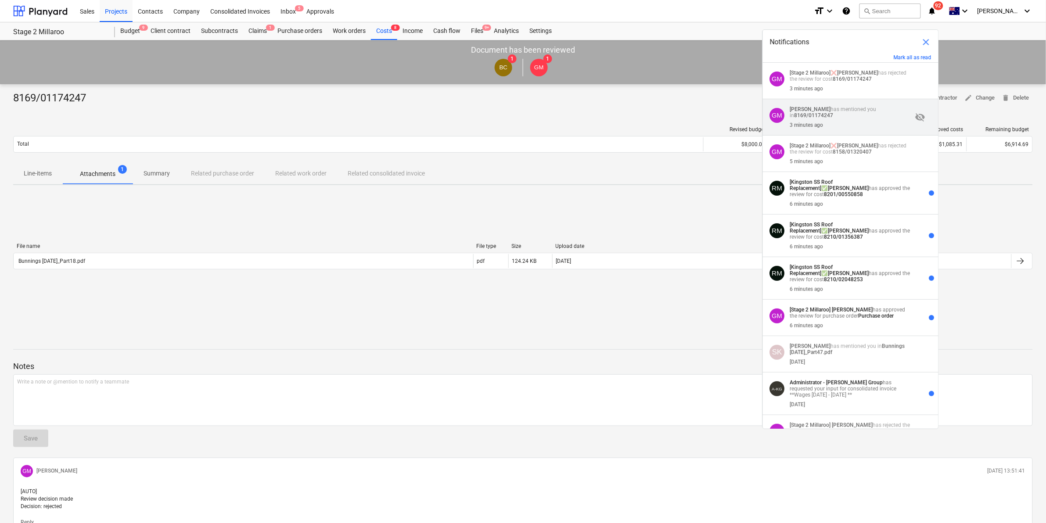
click at [827, 118] on strong "8169/01174247" at bounding box center [813, 115] width 39 height 6
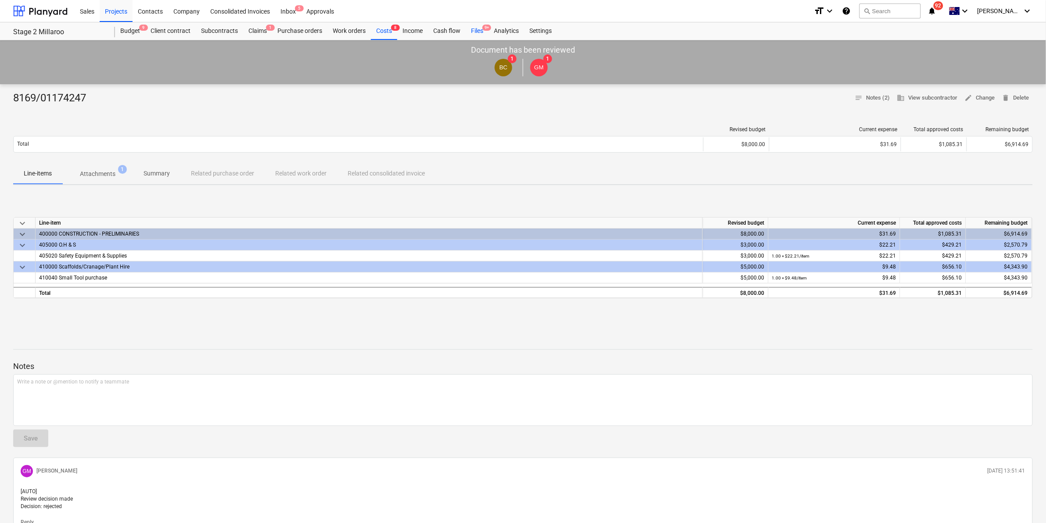
click at [477, 28] on div "Files 9+" at bounding box center [477, 31] width 23 height 18
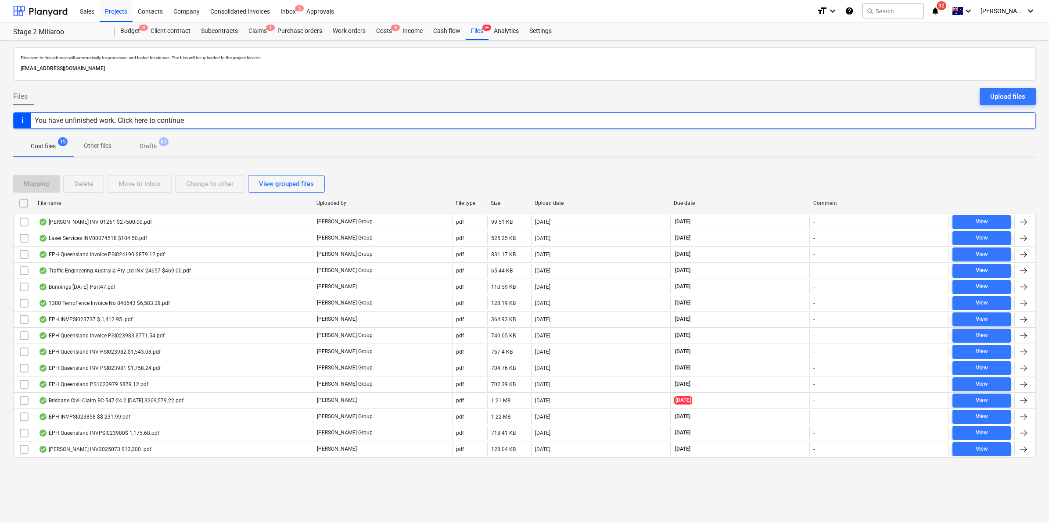
click at [939, 8] on icon "notifications" at bounding box center [935, 11] width 9 height 11
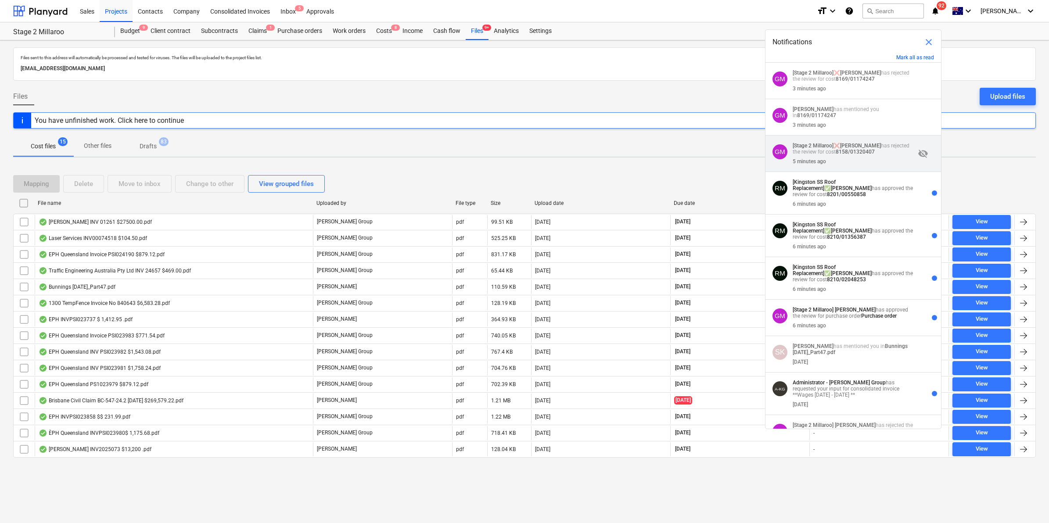
click at [839, 142] on div "GM [Stage 2 Millaroo] ❌ [PERSON_NAME] has rejected the review for cost 8158/013…" at bounding box center [853, 154] width 176 height 36
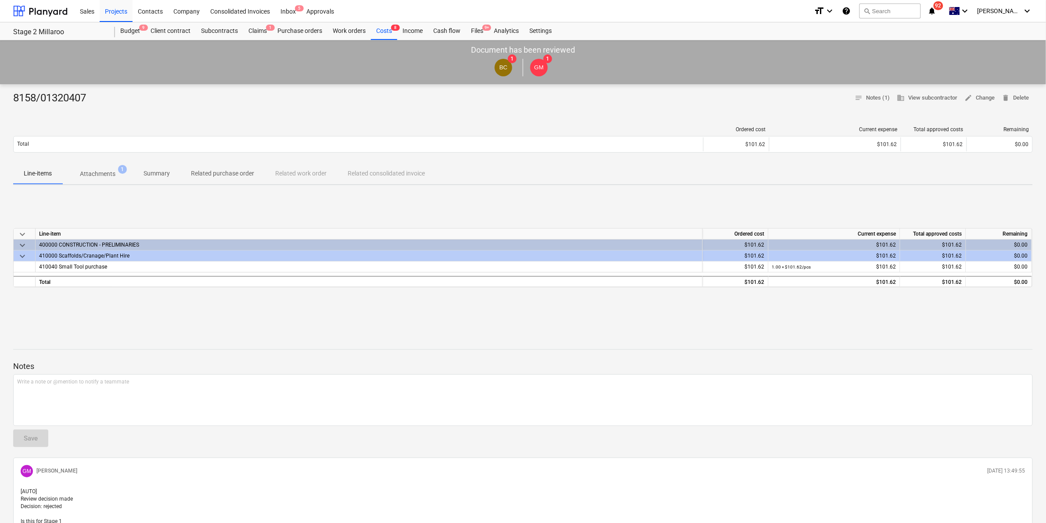
click at [93, 171] on p "Attachments" at bounding box center [98, 173] width 36 height 9
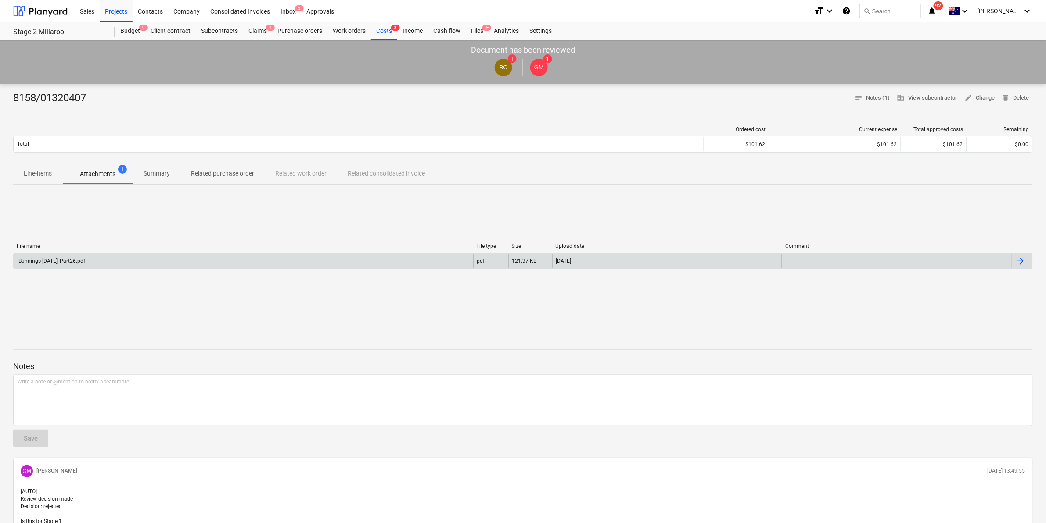
click at [70, 261] on div "Bunnings [DATE]_Part26.pdf" at bounding box center [51, 261] width 68 height 6
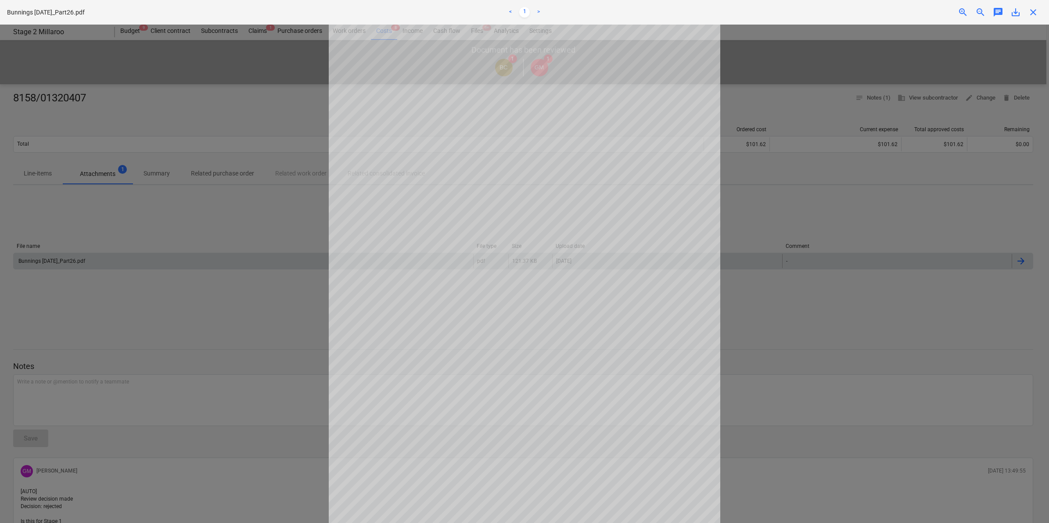
click at [1034, 12] on span "close" at bounding box center [1033, 12] width 11 height 11
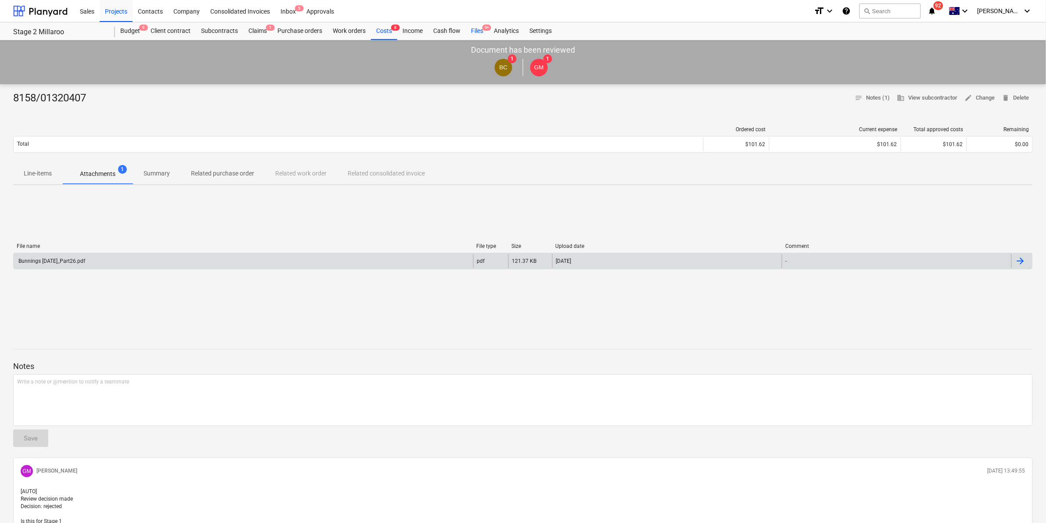
click at [472, 28] on div "Files 9+" at bounding box center [477, 31] width 23 height 18
